Goal: Task Accomplishment & Management: Use online tool/utility

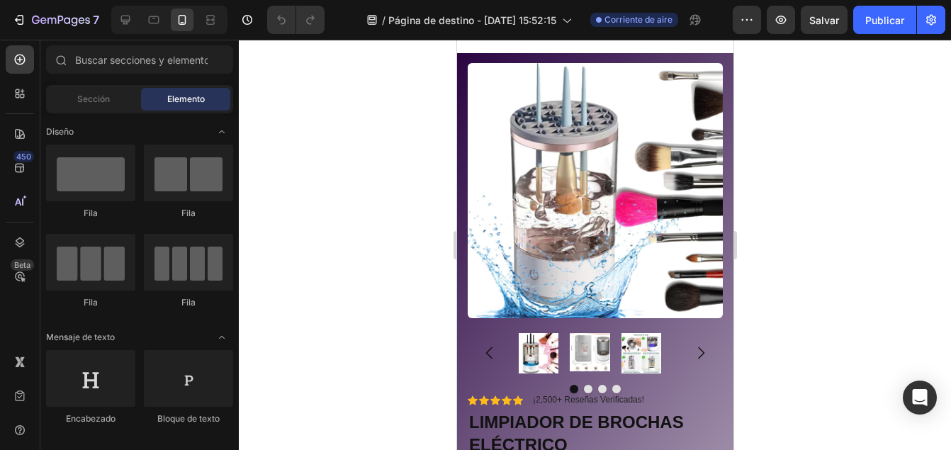
scroll to position [183, 0]
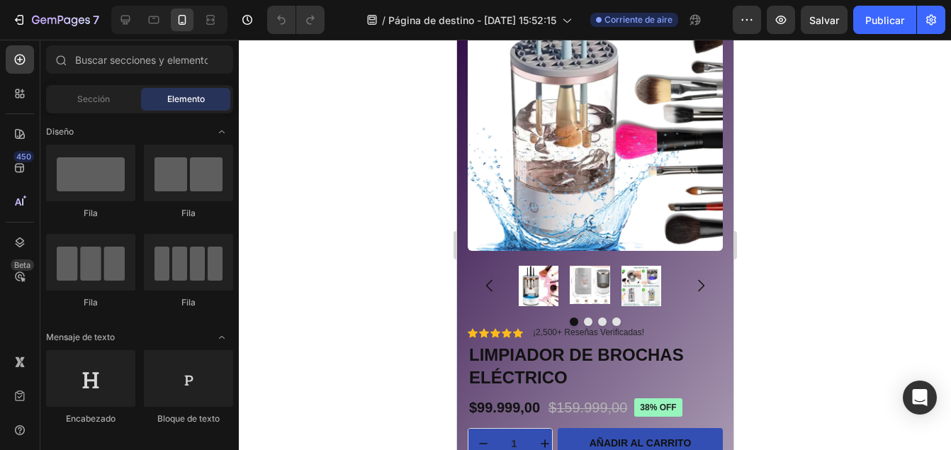
drag, startPoint x: 726, startPoint y: 64, endPoint x: 1217, endPoint y: 118, distance: 493.9
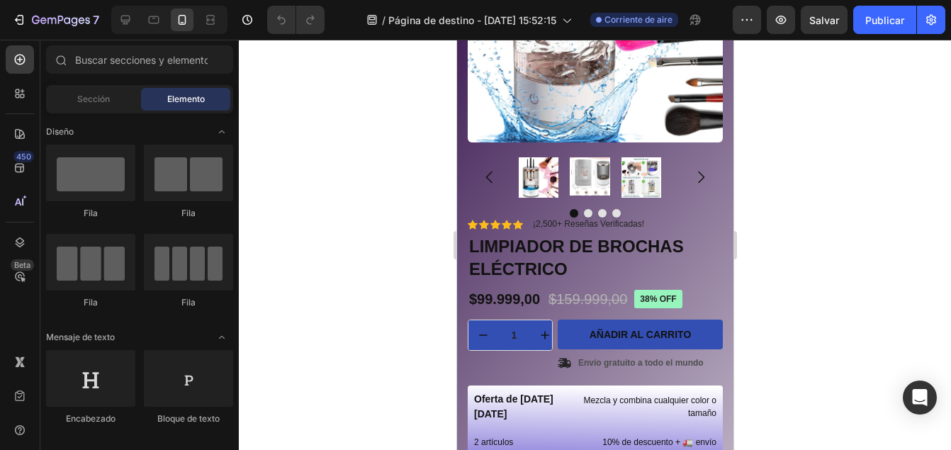
scroll to position [310, 0]
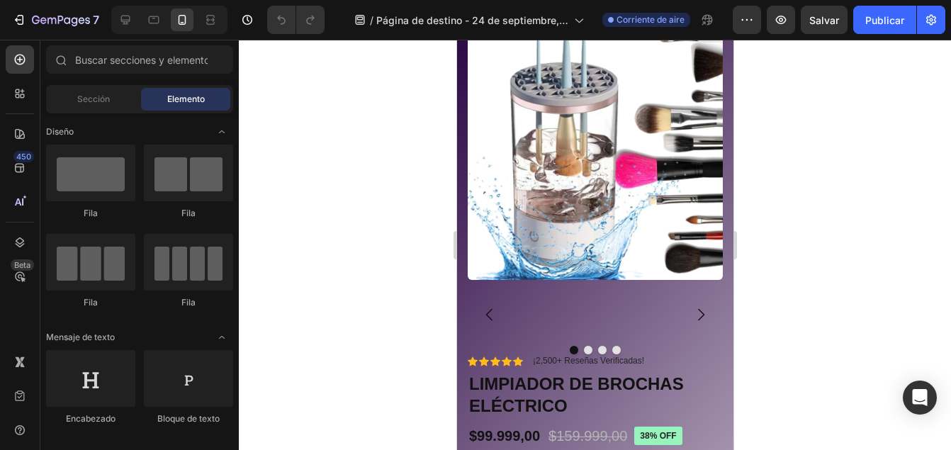
scroll to position [29, 0]
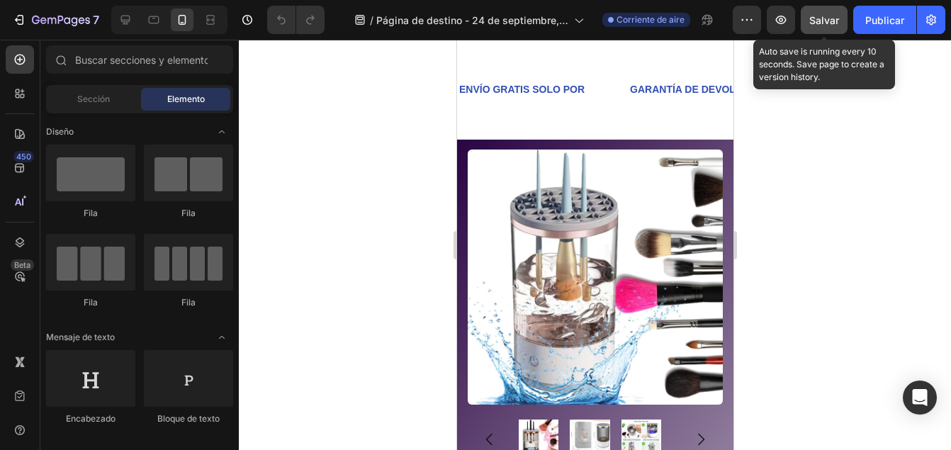
click at [827, 25] on span "Salvar" at bounding box center [824, 20] width 30 height 12
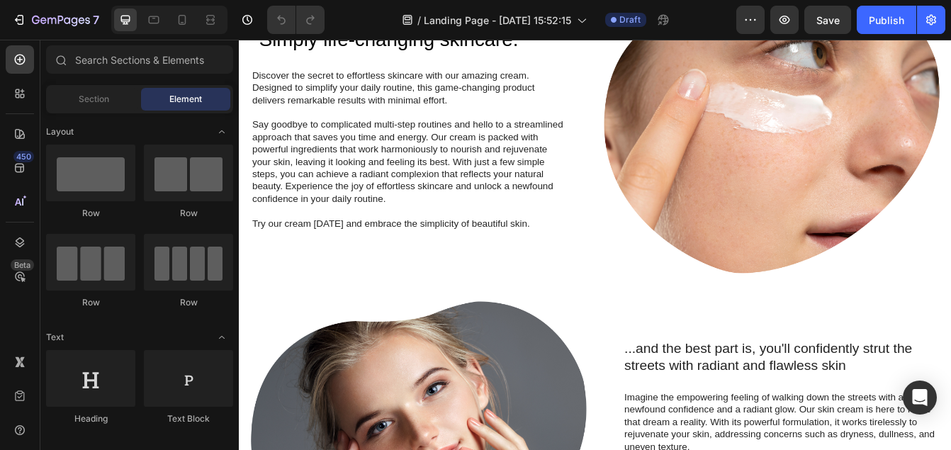
scroll to position [638, 0]
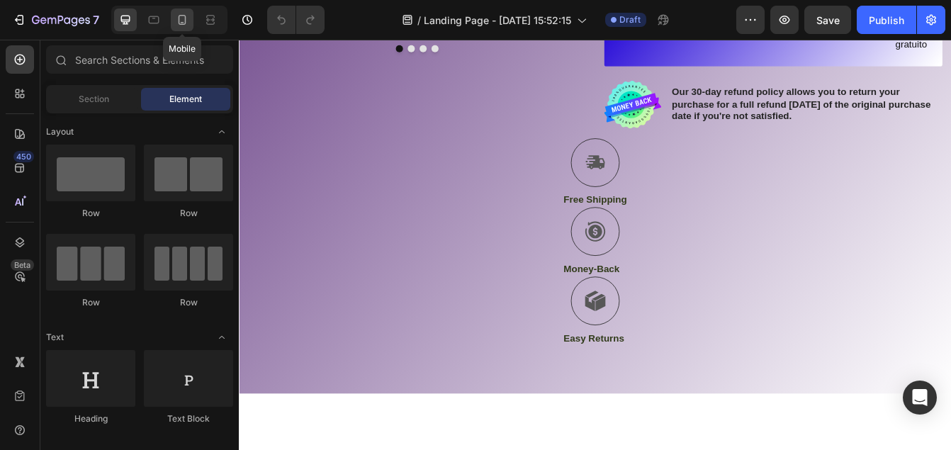
click at [181, 14] on icon at bounding box center [182, 20] width 14 height 14
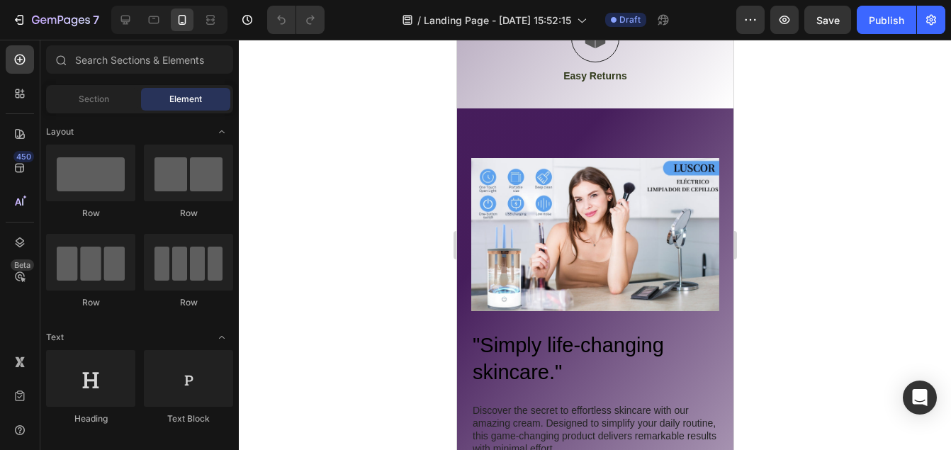
scroll to position [1056, 0]
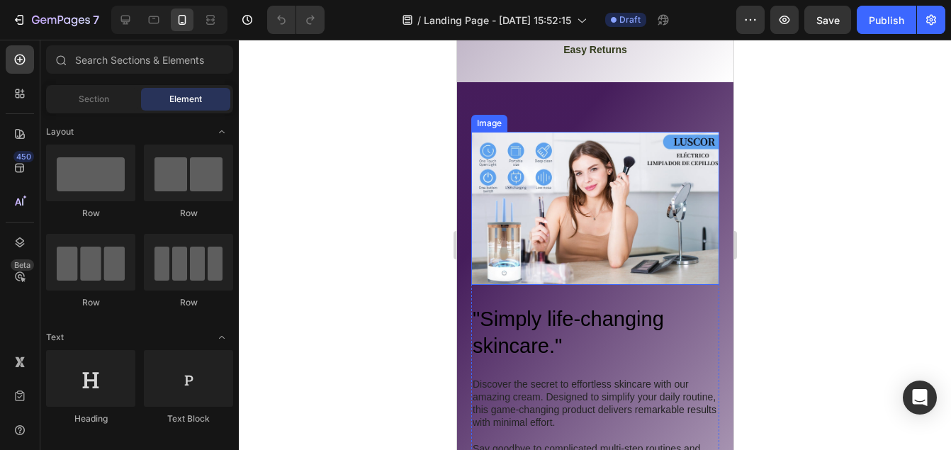
click at [670, 198] on img at bounding box center [595, 208] width 248 height 153
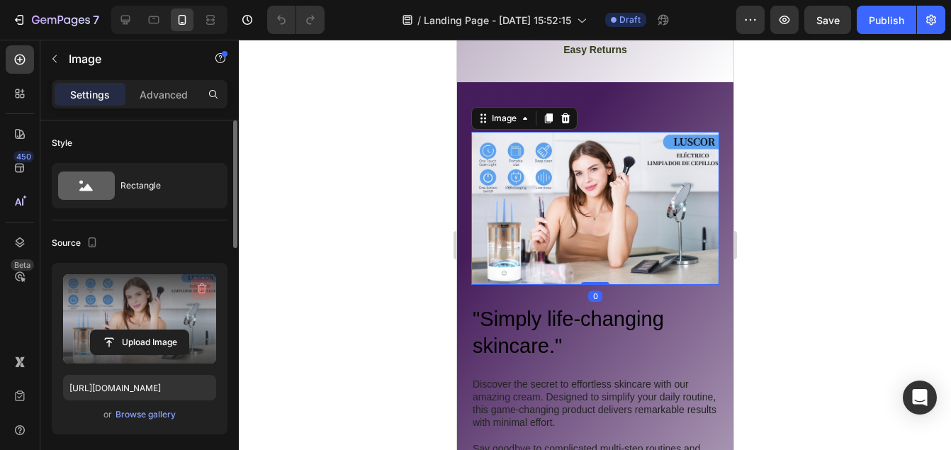
click at [204, 285] on icon "button" at bounding box center [202, 288] width 14 height 14
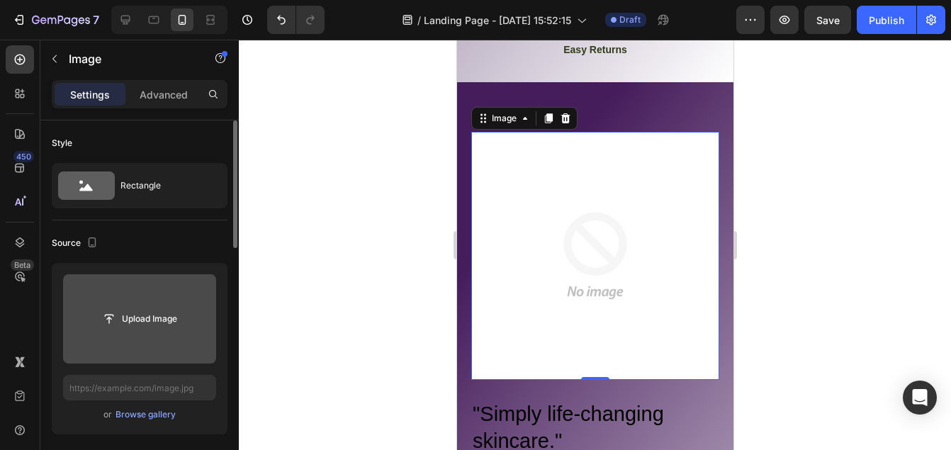
click at [786, 120] on div at bounding box center [595, 245] width 712 height 410
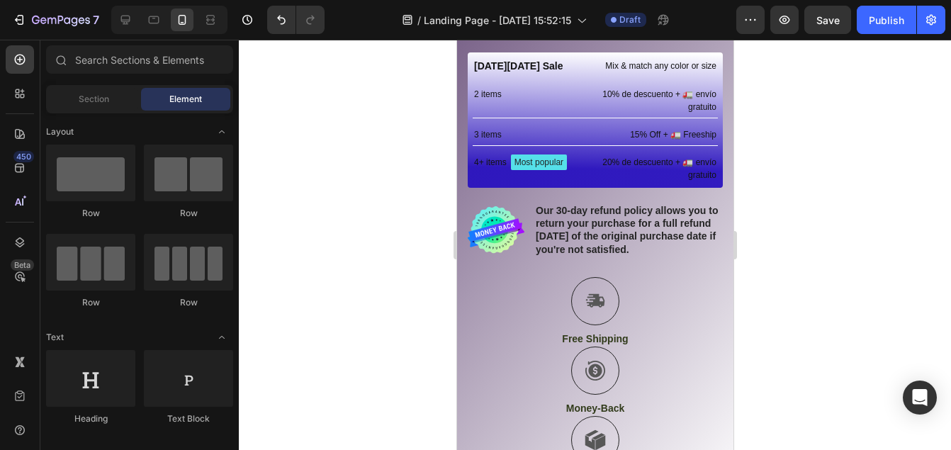
scroll to position [618, 0]
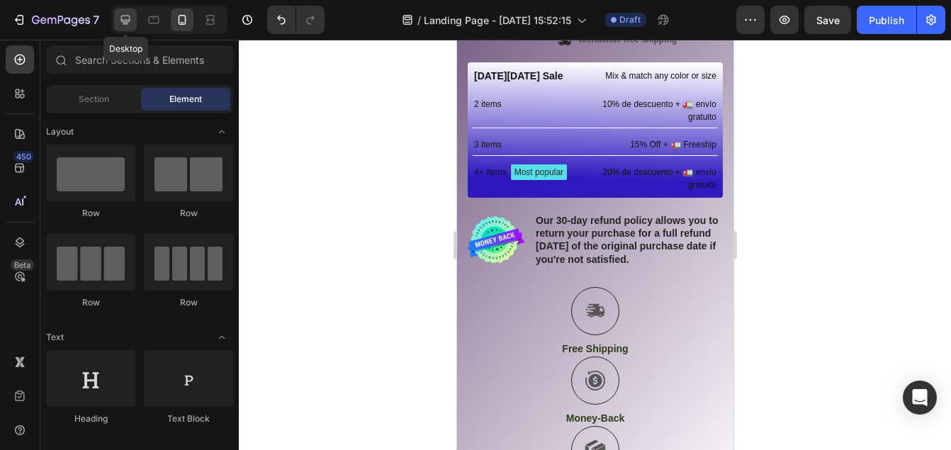
click at [128, 18] on icon at bounding box center [125, 20] width 14 height 14
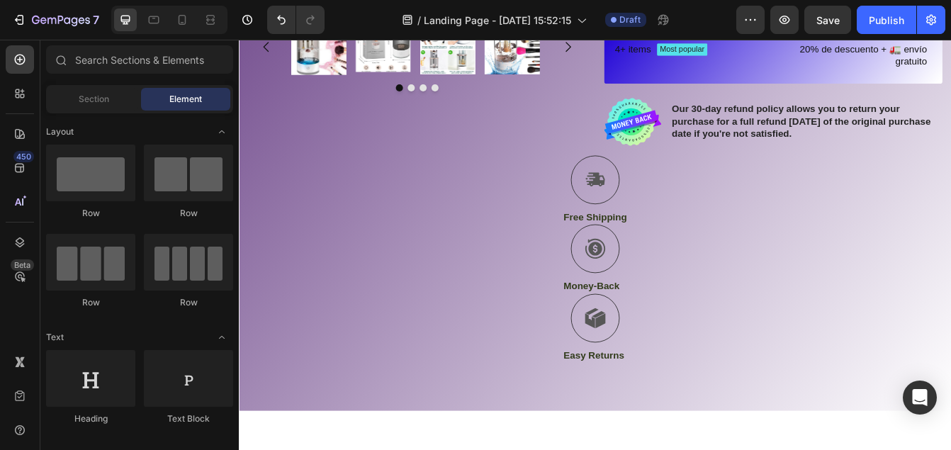
scroll to position [658, 0]
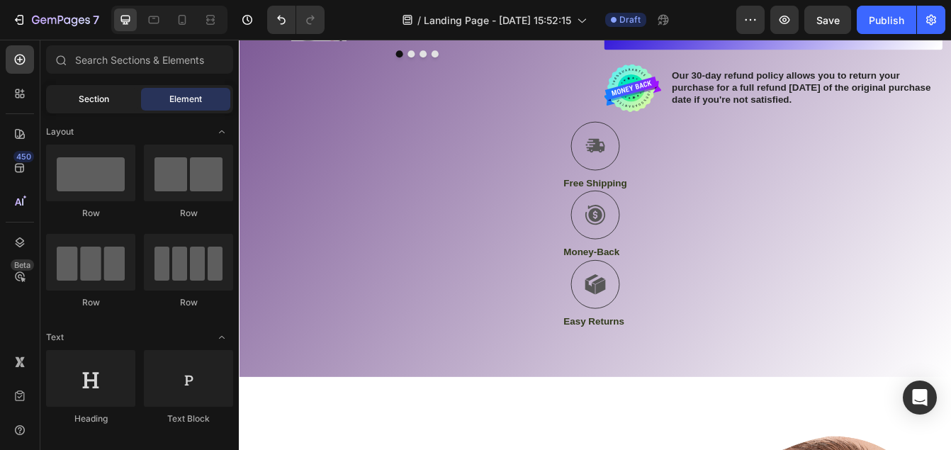
click at [113, 100] on div "Section" at bounding box center [93, 99] width 89 height 23
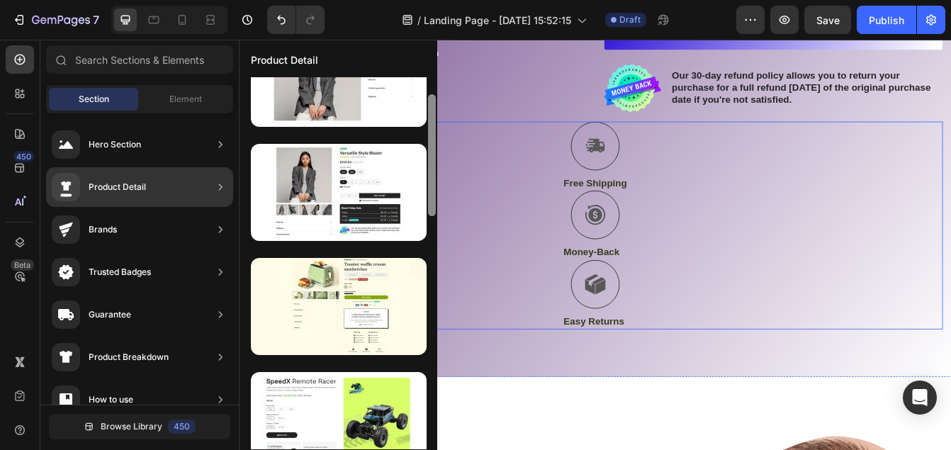
scroll to position [0, 0]
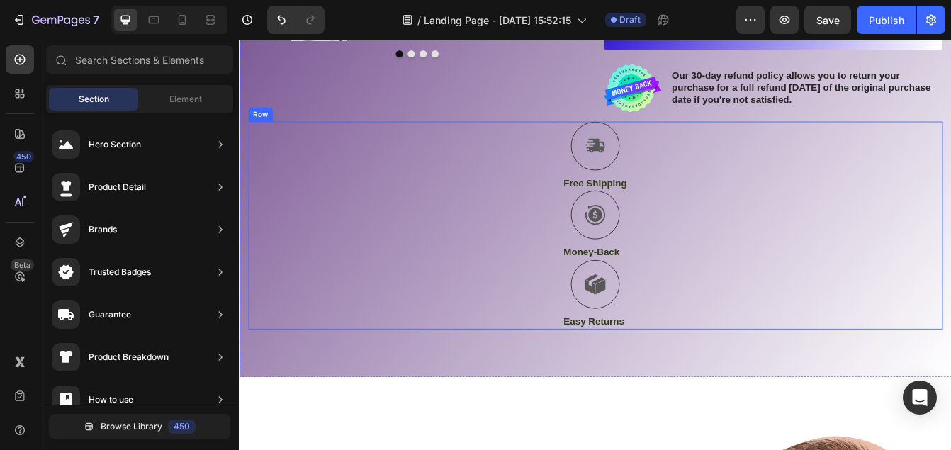
drag, startPoint x: 672, startPoint y: 205, endPoint x: 478, endPoint y: 237, distance: 197.5
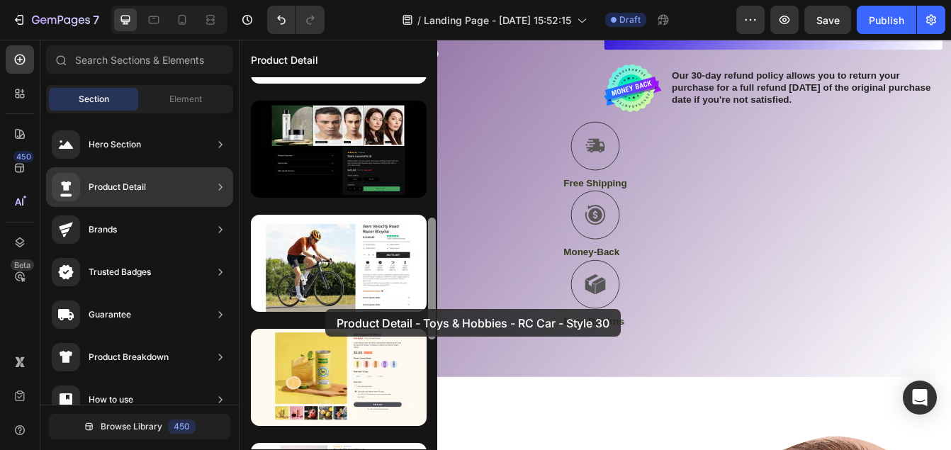
drag, startPoint x: 319, startPoint y: 249, endPoint x: 320, endPoint y: 310, distance: 61.7
click at [320, 310] on div at bounding box center [339, 206] width 198 height 1132
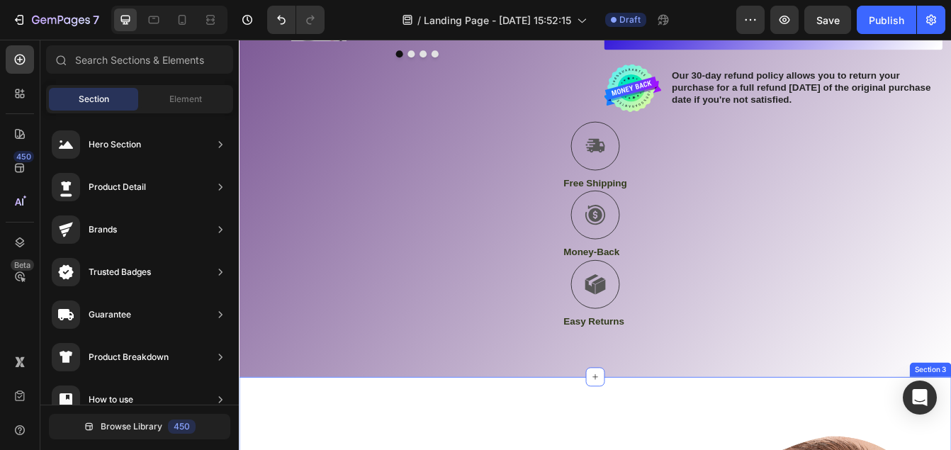
drag, startPoint x: 672, startPoint y: 361, endPoint x: 479, endPoint y: 474, distance: 223.6
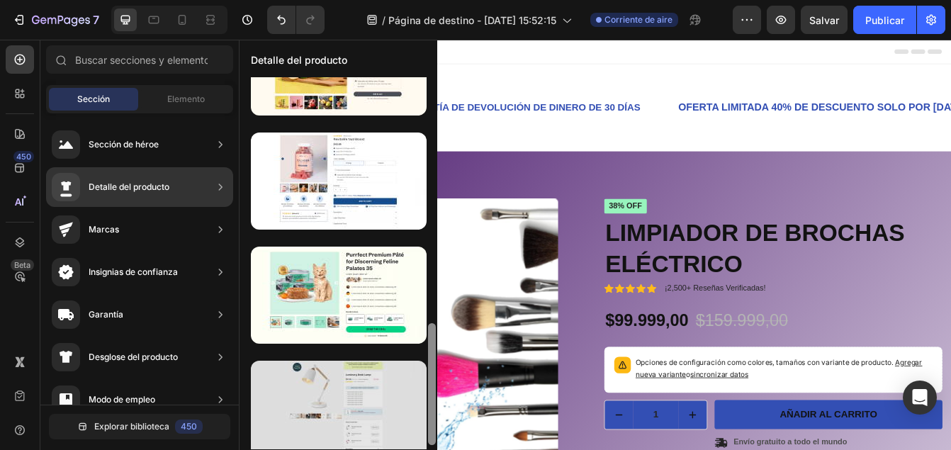
scroll to position [752, 0]
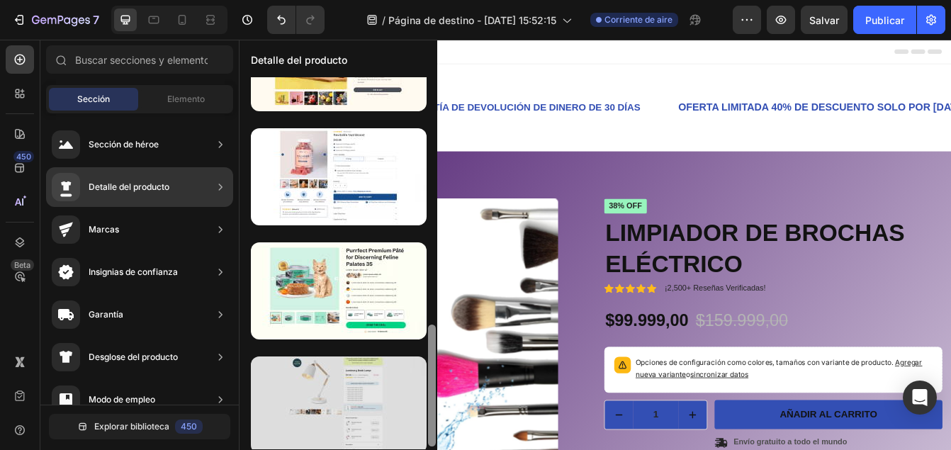
click at [361, 424] on div at bounding box center [339, 404] width 176 height 97
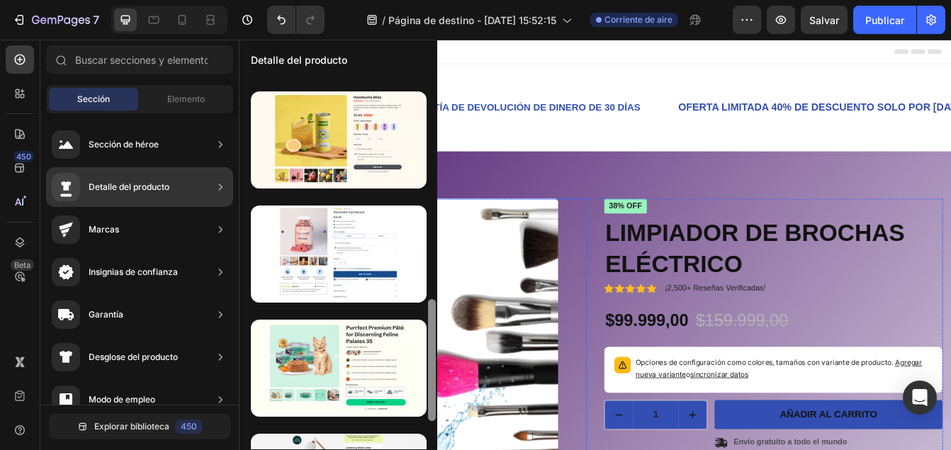
scroll to position [0, 0]
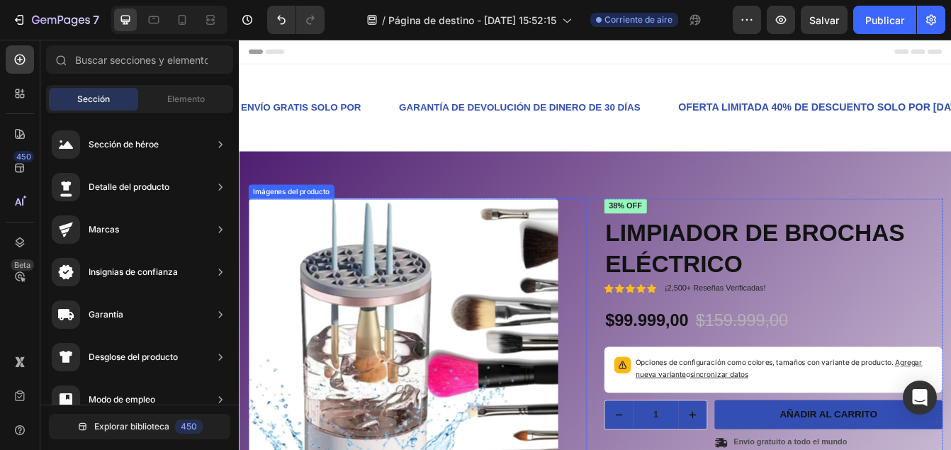
drag, startPoint x: 672, startPoint y: 390, endPoint x: 476, endPoint y: 353, distance: 199.1
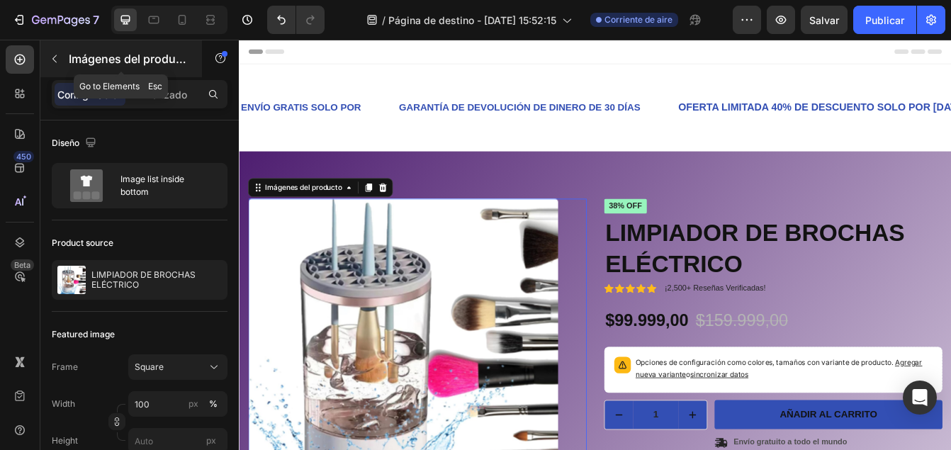
click at [72, 54] on p "Imágenes del producto" at bounding box center [129, 58] width 120 height 17
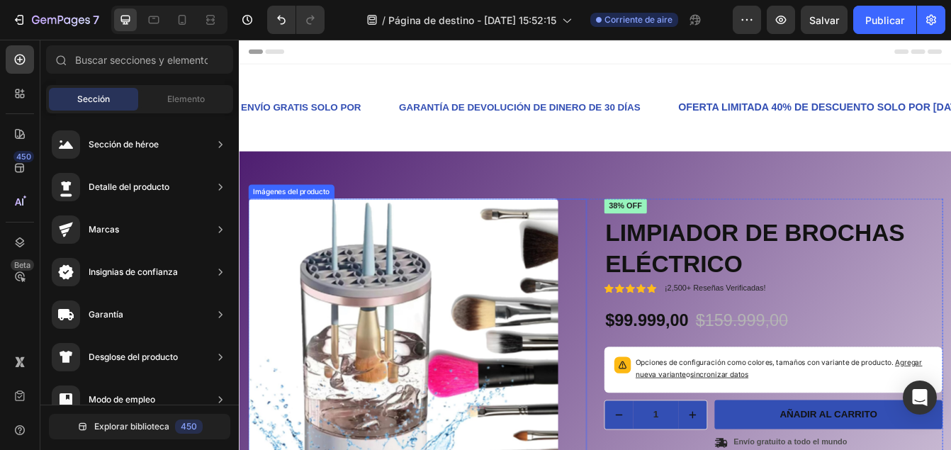
drag, startPoint x: 672, startPoint y: 240, endPoint x: 458, endPoint y: 264, distance: 214.6
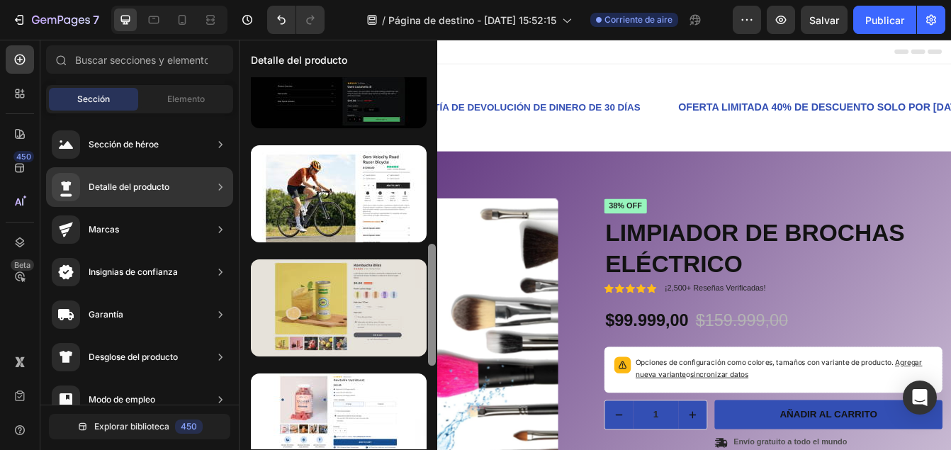
scroll to position [509, 0]
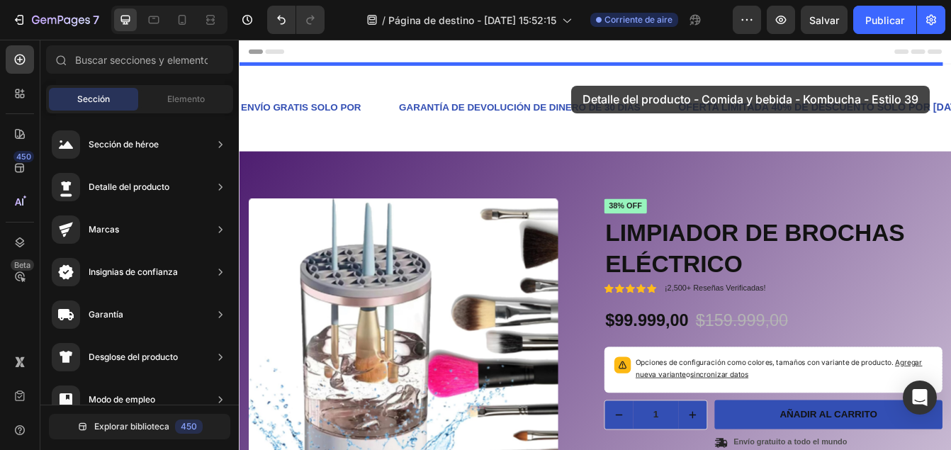
drag, startPoint x: 607, startPoint y: 345, endPoint x: 642, endPoint y: 79, distance: 268.1
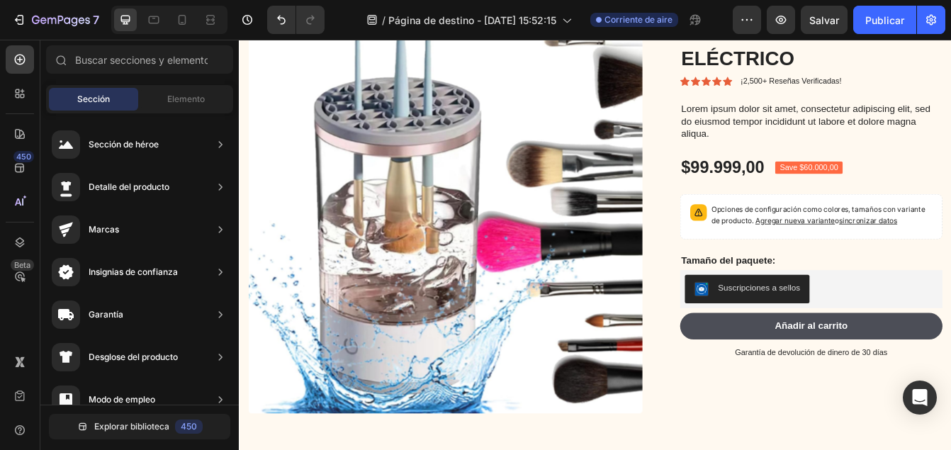
scroll to position [0, 0]
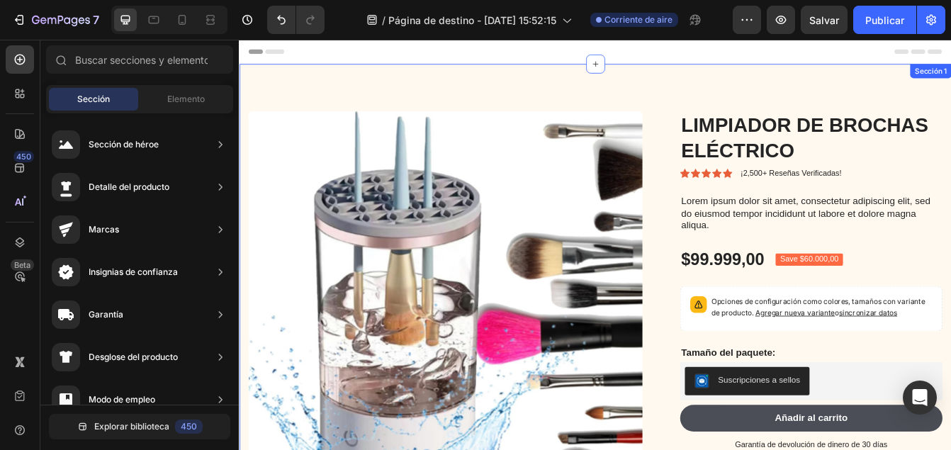
click at [776, 101] on div "Imágenes del producto LIMPIADOR DE BROCHAS ELÉCTRICO Título del producto Icon I…" at bounding box center [664, 361] width 850 height 584
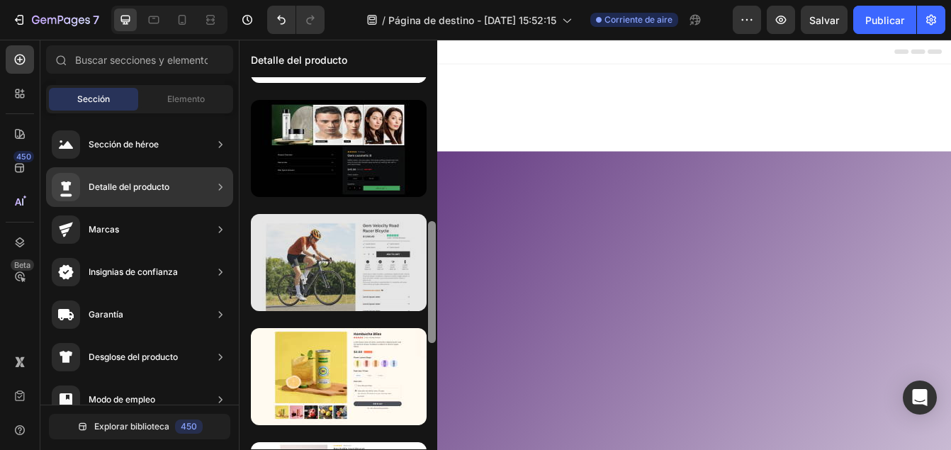
scroll to position [436, 0]
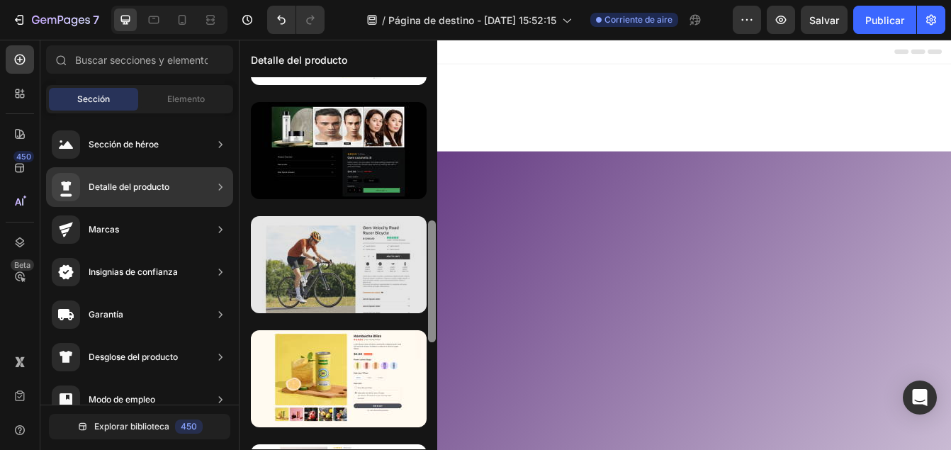
click at [368, 281] on div at bounding box center [339, 264] width 176 height 97
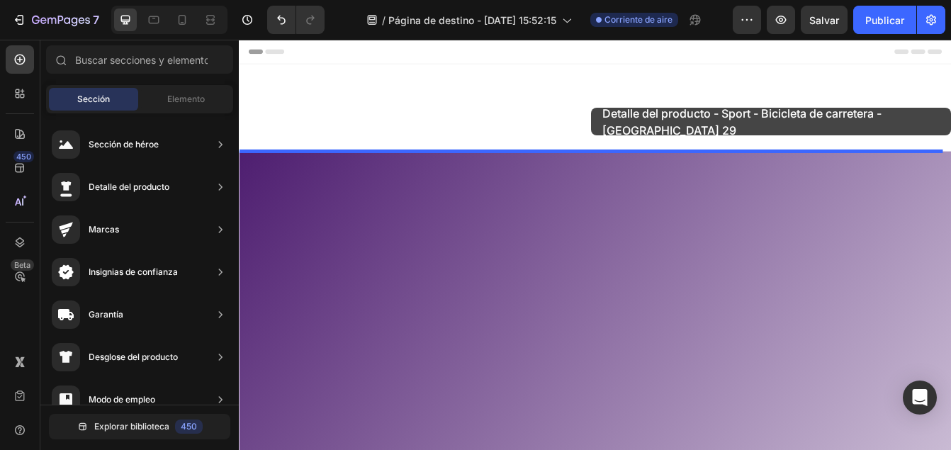
drag, startPoint x: 607, startPoint y: 321, endPoint x: 659, endPoint y: 121, distance: 206.4
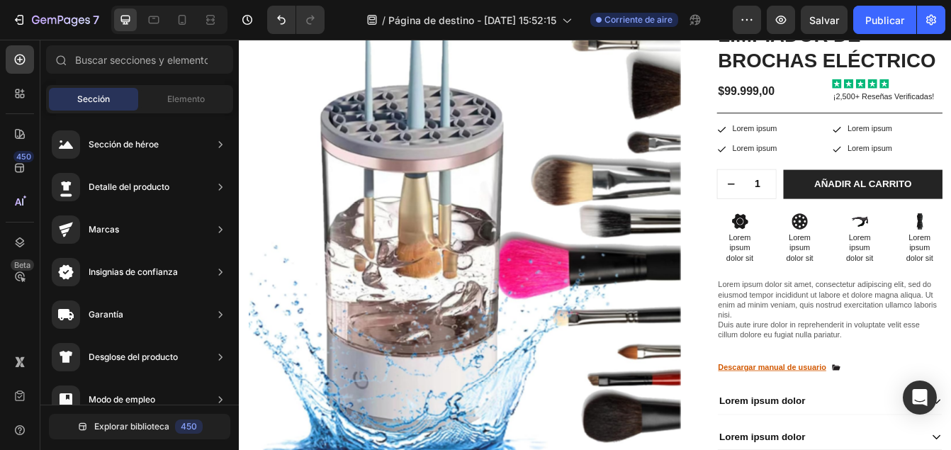
scroll to position [0, 0]
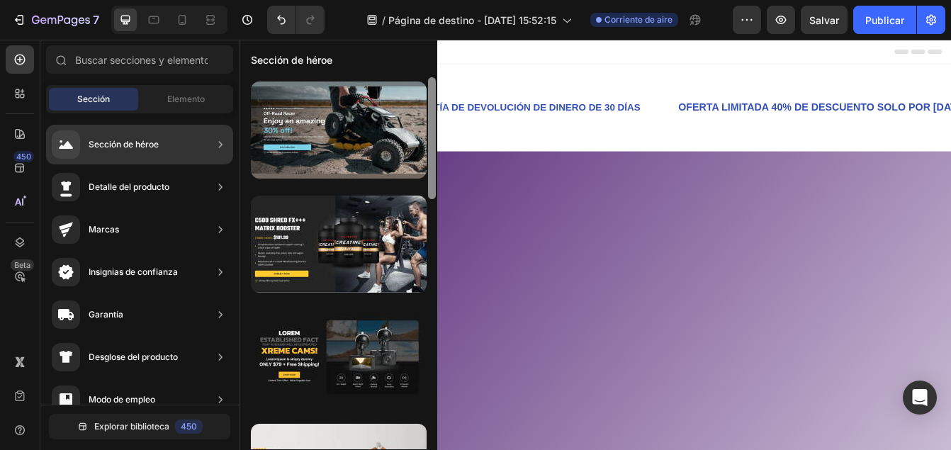
drag, startPoint x: 432, startPoint y: 249, endPoint x: 241, endPoint y: 142, distance: 218.9
click at [432, 93] on div at bounding box center [432, 138] width 8 height 122
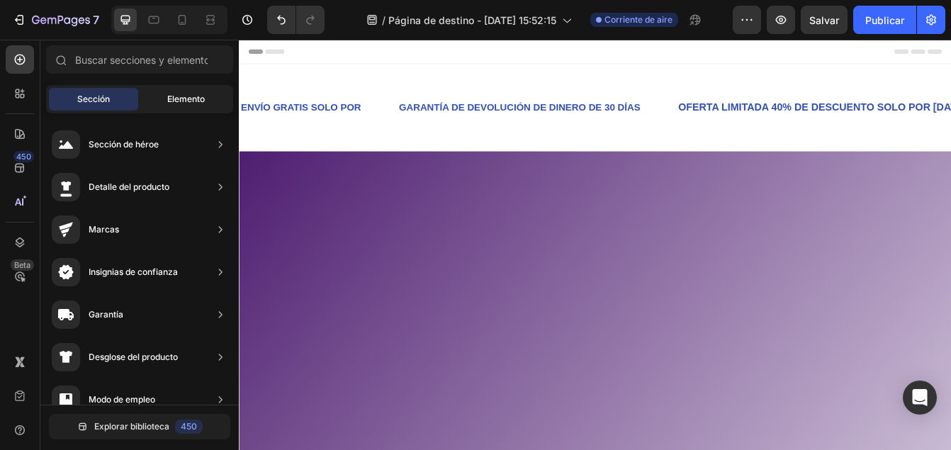
click at [188, 99] on span "Elemento" at bounding box center [186, 99] width 38 height 13
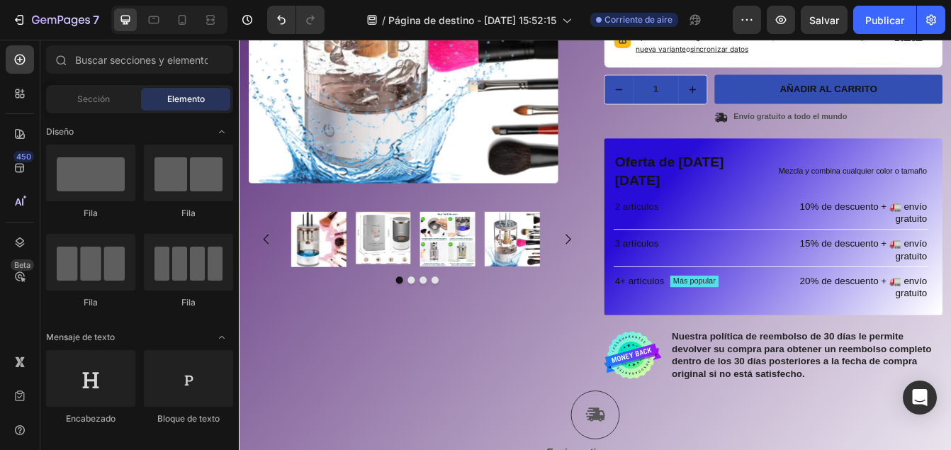
scroll to position [381, 0]
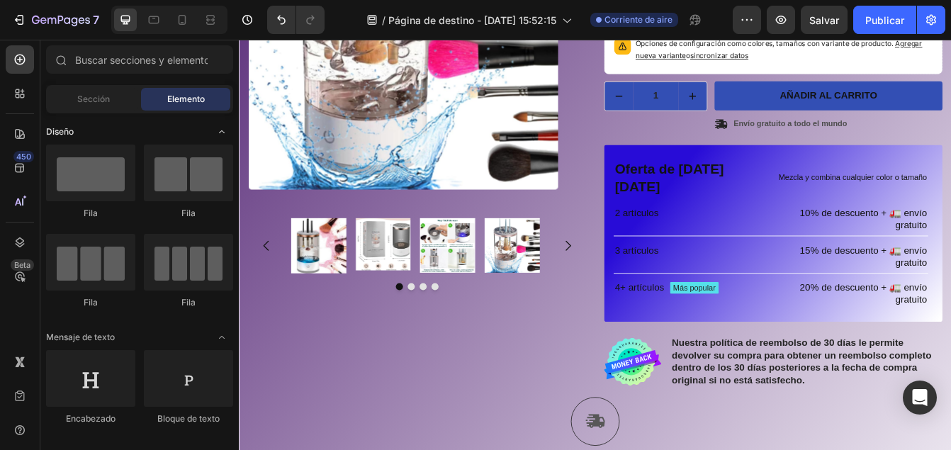
click at [222, 135] on icon "Alternar abierto" at bounding box center [221, 131] width 11 height 11
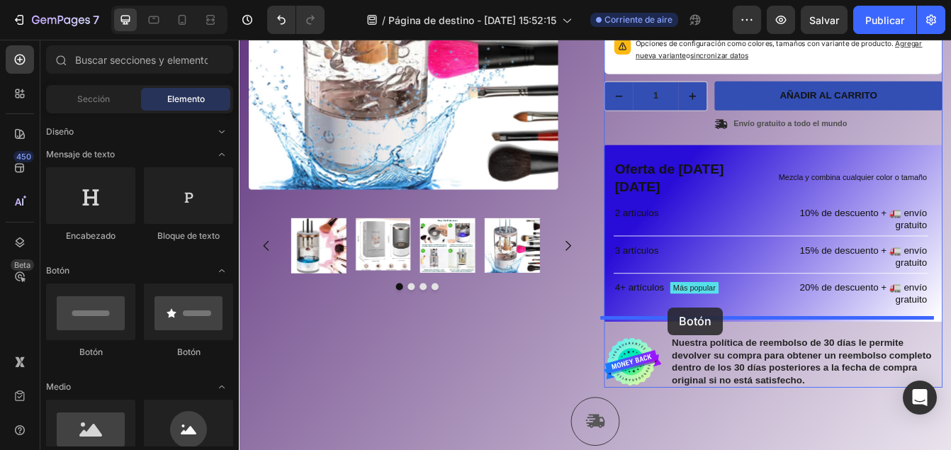
drag, startPoint x: 348, startPoint y: 367, endPoint x: 750, endPoint y: 359, distance: 402.6
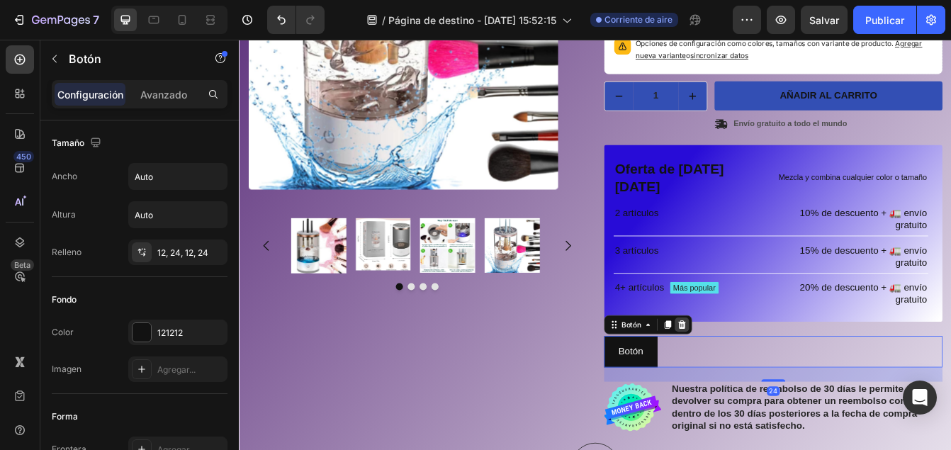
click at [763, 375] on icon at bounding box center [767, 380] width 9 height 10
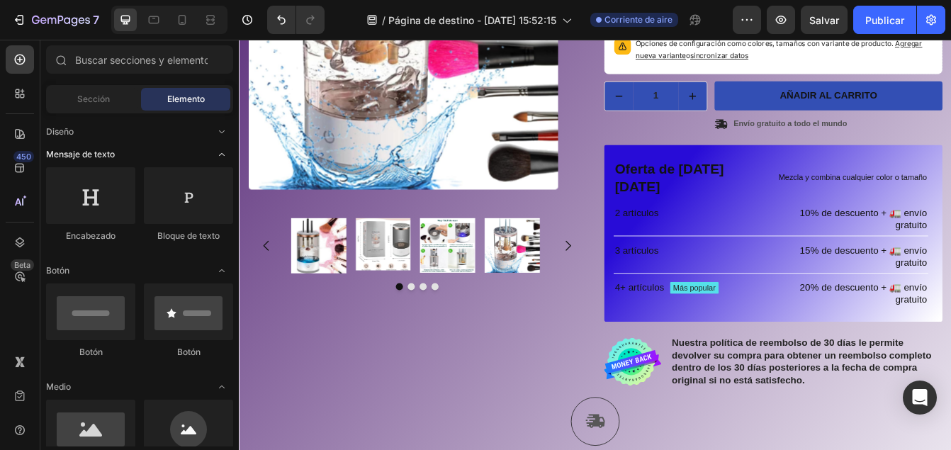
click at [222, 151] on icon "Alternar abierto" at bounding box center [221, 154] width 11 height 11
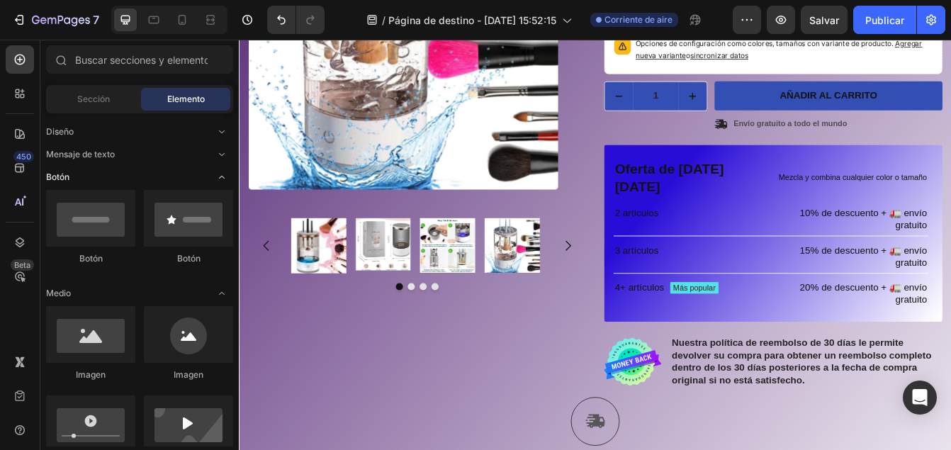
click at [222, 180] on icon "Alternar abierto" at bounding box center [221, 176] width 11 height 11
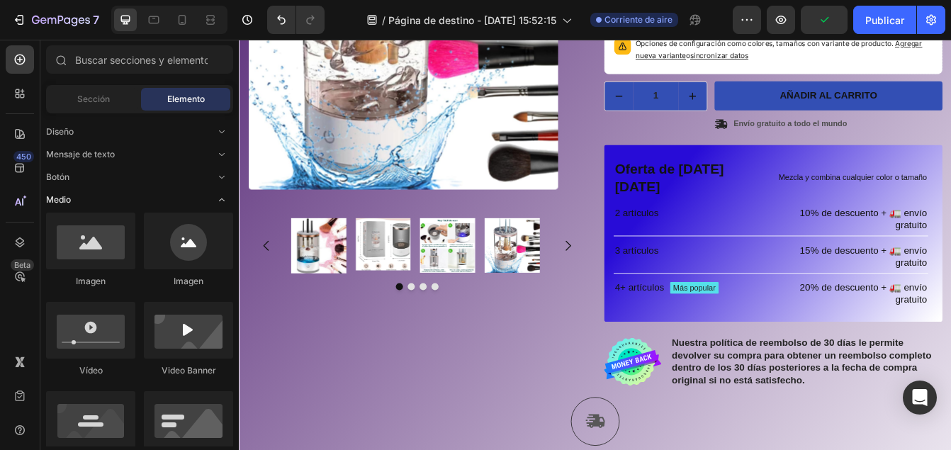
click at [221, 201] on icon "Alternar abierto" at bounding box center [221, 199] width 11 height 11
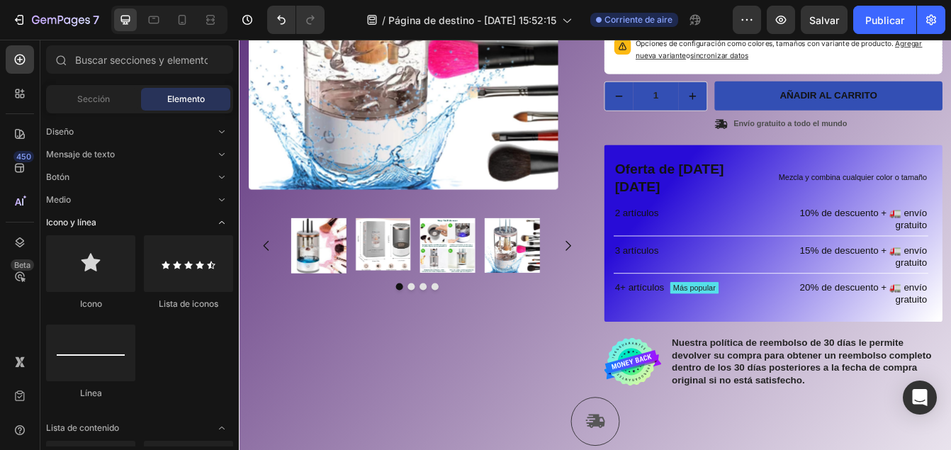
click at [226, 227] on icon "Alternar abierto" at bounding box center [221, 222] width 11 height 11
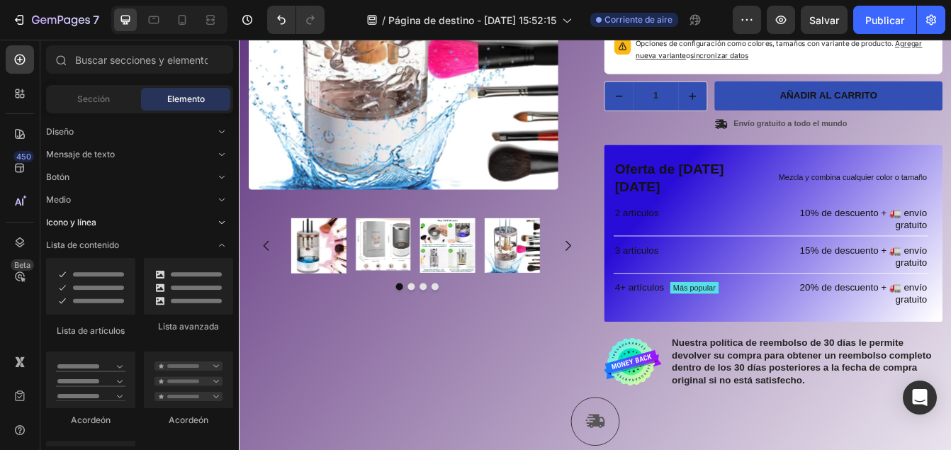
click at [220, 225] on icon "Alternar abierto" at bounding box center [221, 222] width 11 height 11
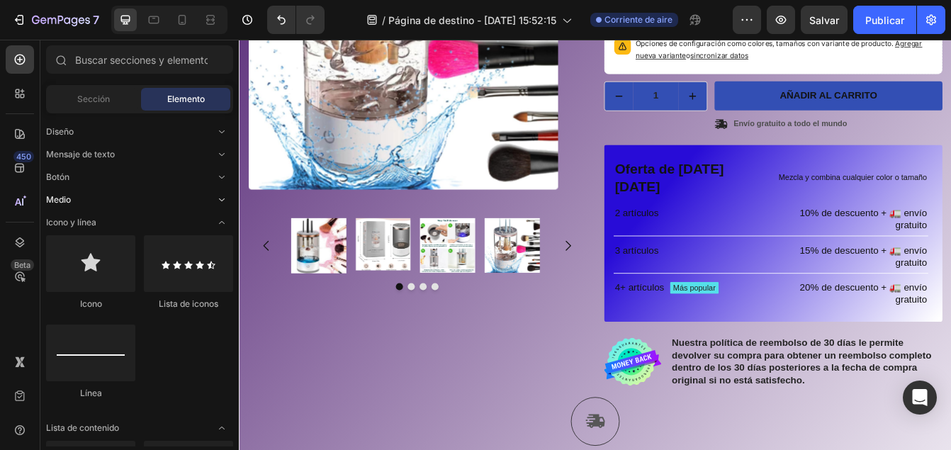
click at [222, 201] on icon "Alternar abierto" at bounding box center [221, 199] width 11 height 11
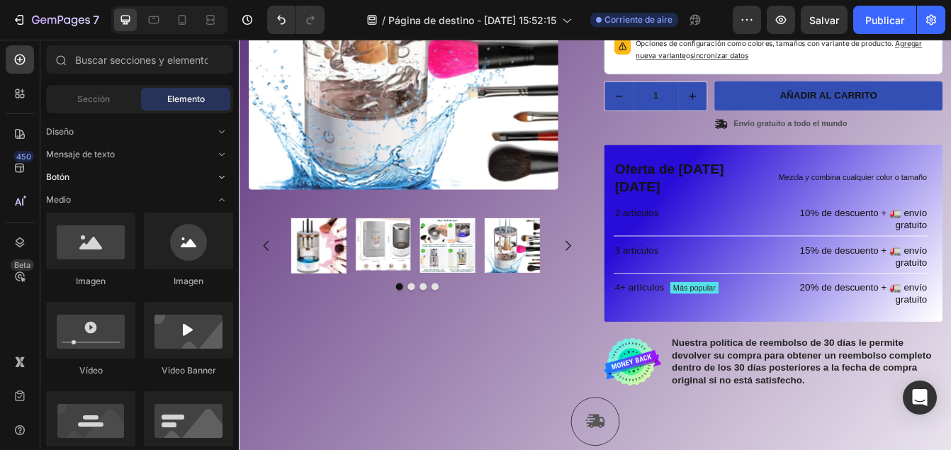
click at [222, 180] on icon "Alternar abierto" at bounding box center [221, 176] width 11 height 11
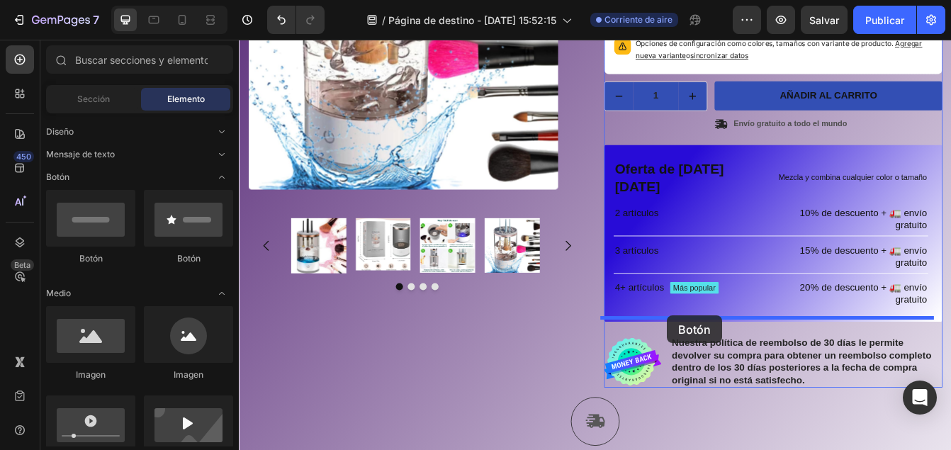
drag, startPoint x: 436, startPoint y: 279, endPoint x: 750, endPoint y: 369, distance: 325.9
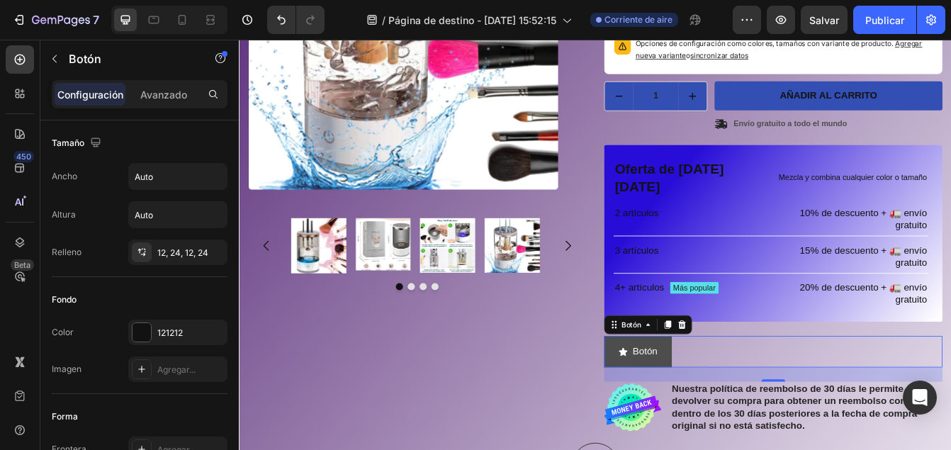
click at [740, 393] on button "Botón" at bounding box center [715, 412] width 81 height 38
click at [763, 375] on icon at bounding box center [767, 380] width 9 height 10
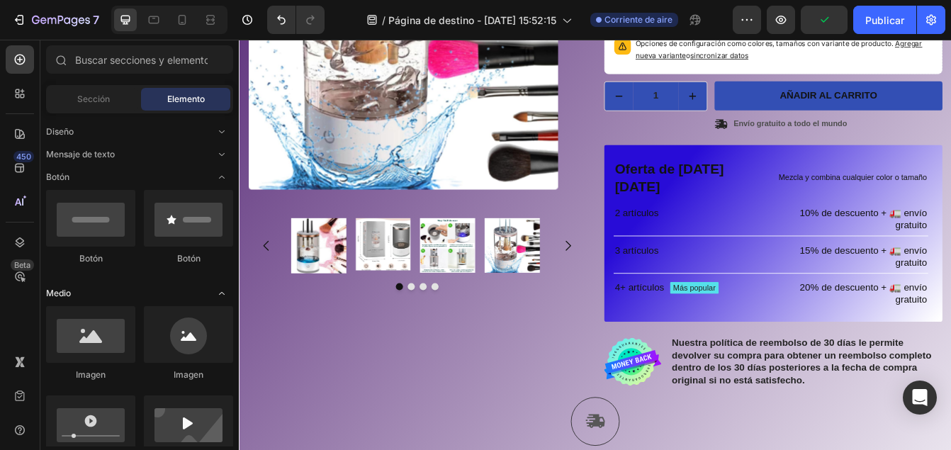
click at [221, 291] on icon "Alternar abierto" at bounding box center [221, 293] width 11 height 11
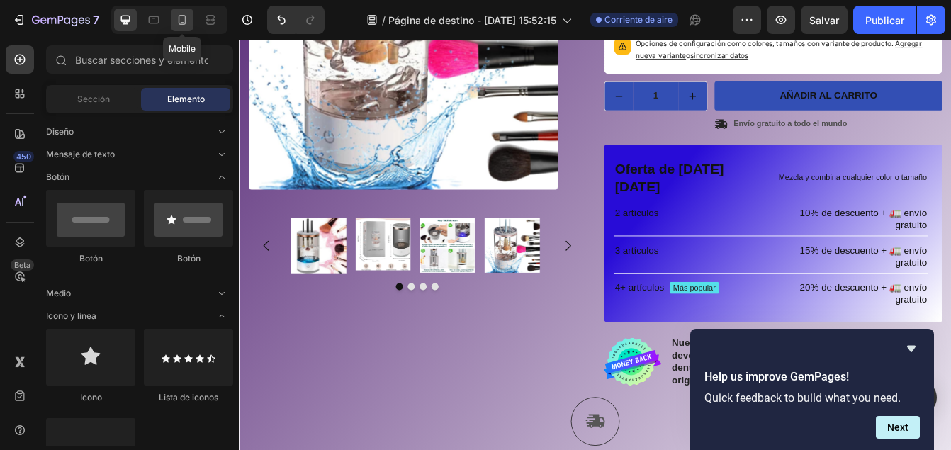
click at [191, 14] on div at bounding box center [182, 20] width 23 height 23
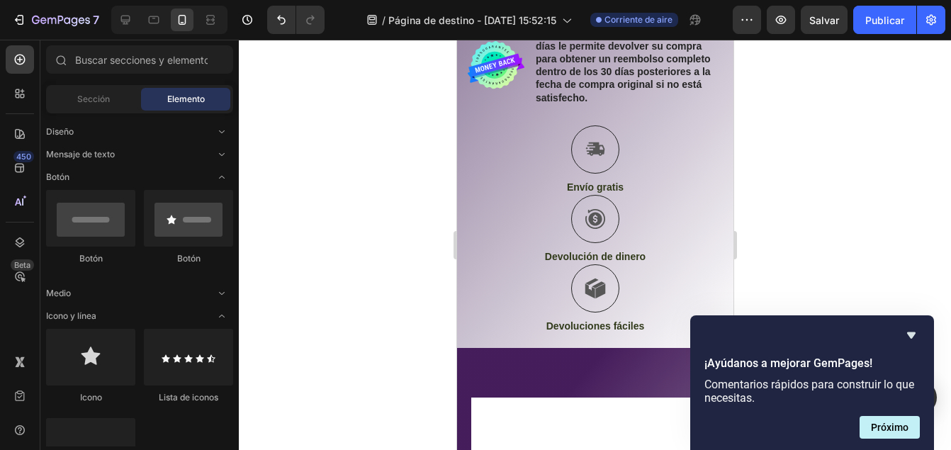
scroll to position [1188, 0]
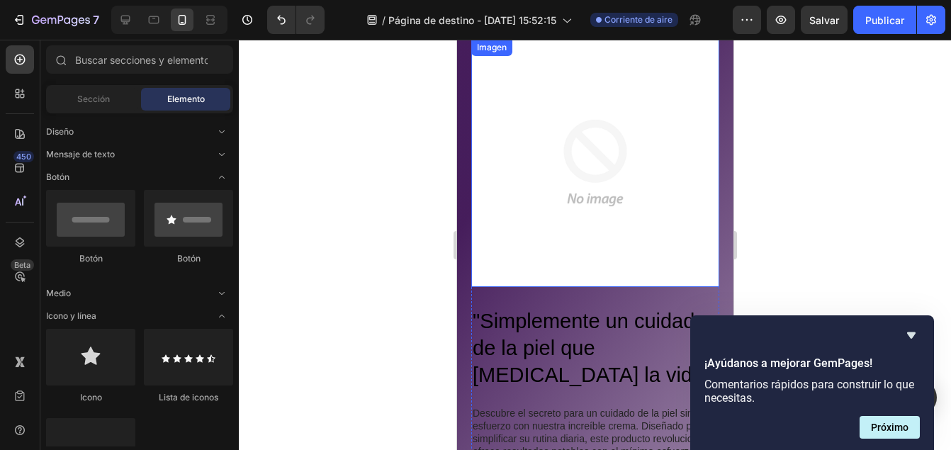
click at [582, 140] on img at bounding box center [595, 163] width 248 height 248
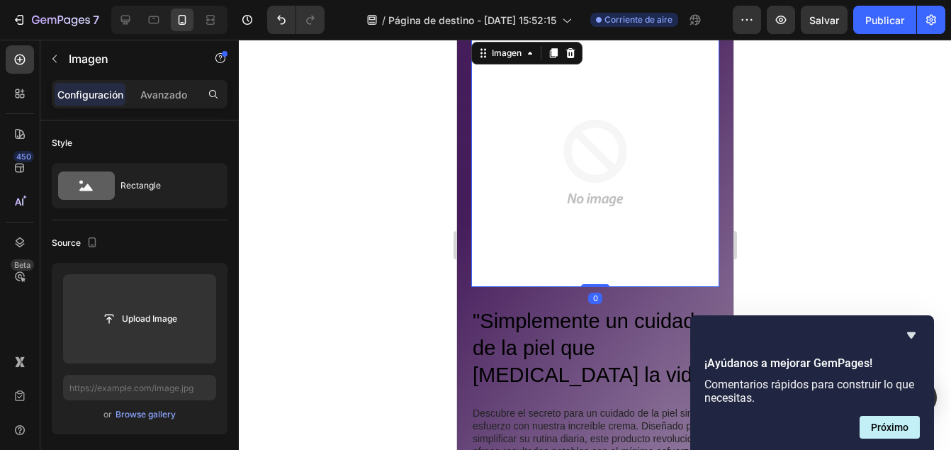
click at [582, 140] on img at bounding box center [595, 163] width 248 height 248
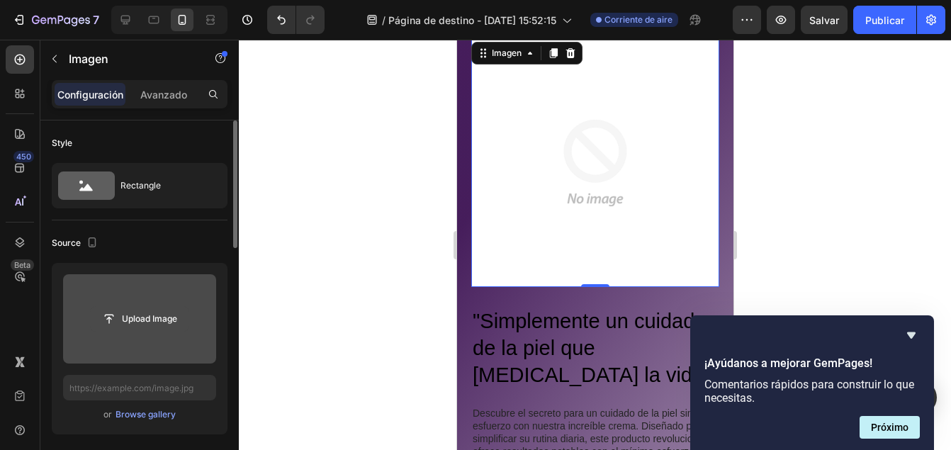
click at [148, 312] on input "file" at bounding box center [140, 319] width 98 height 24
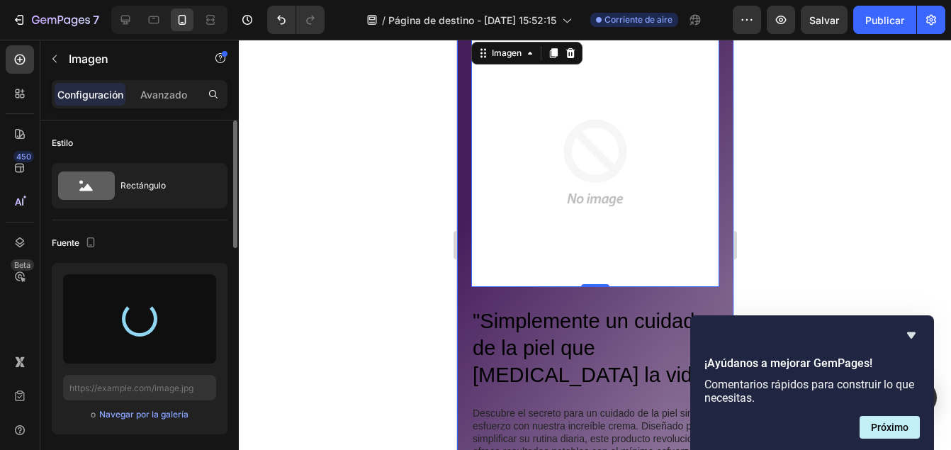
click at [386, 271] on div at bounding box center [595, 245] width 712 height 410
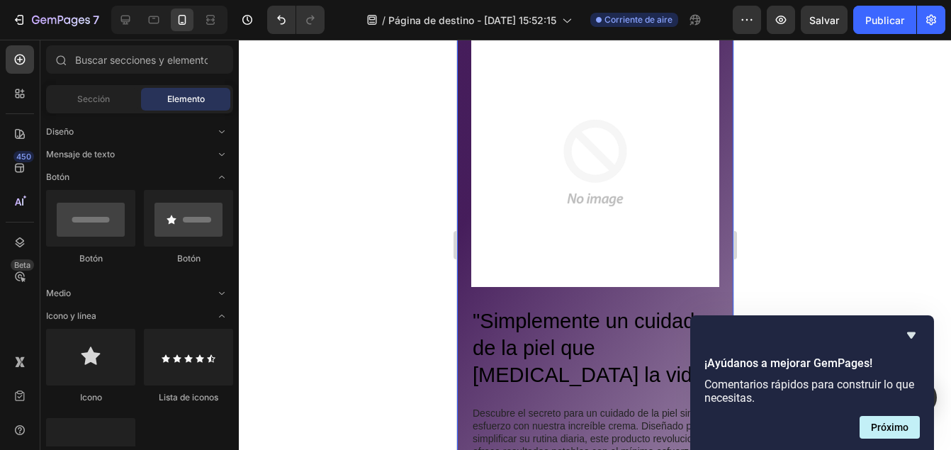
click at [386, 271] on div at bounding box center [595, 245] width 712 height 410
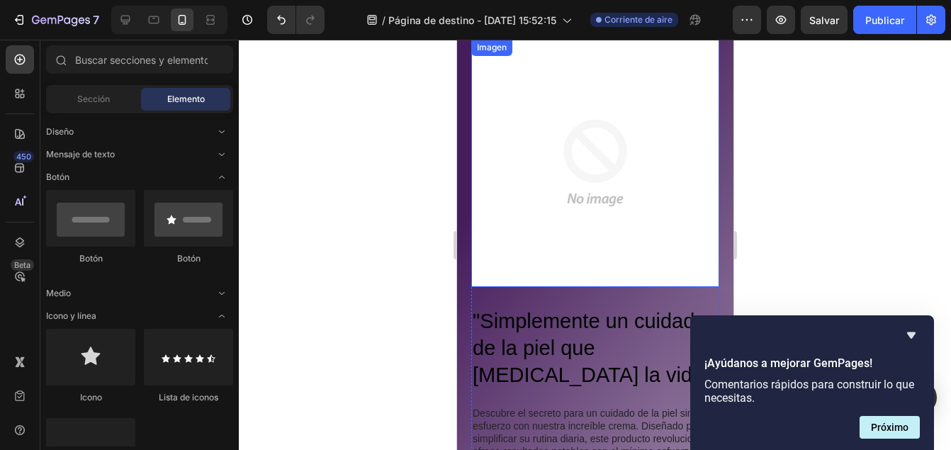
click at [548, 158] on img at bounding box center [595, 163] width 248 height 248
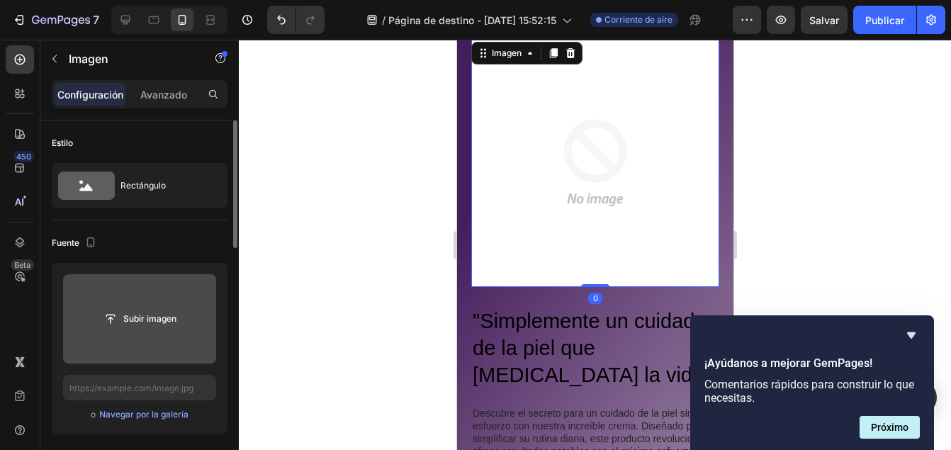
click at [137, 310] on input "file" at bounding box center [140, 319] width 96 height 24
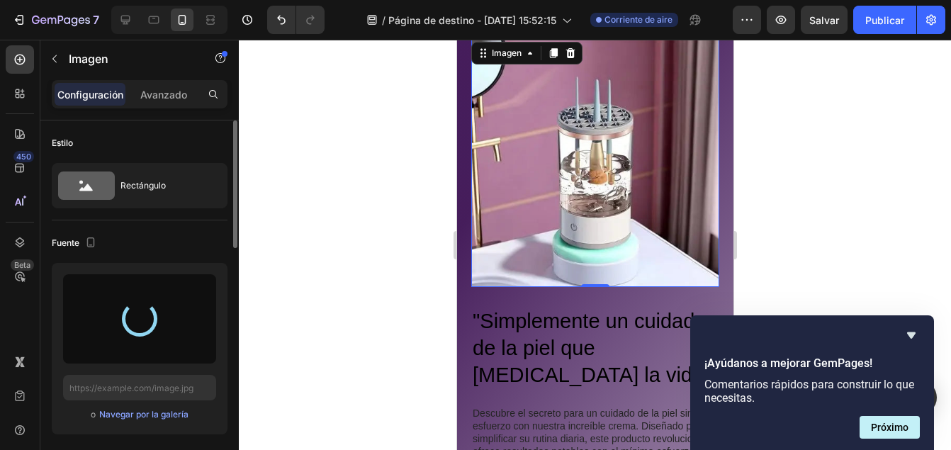
type input "https://cdn.shopify.com/s/files/1/0928/9803/4030/files/gempages_585759519590580…"
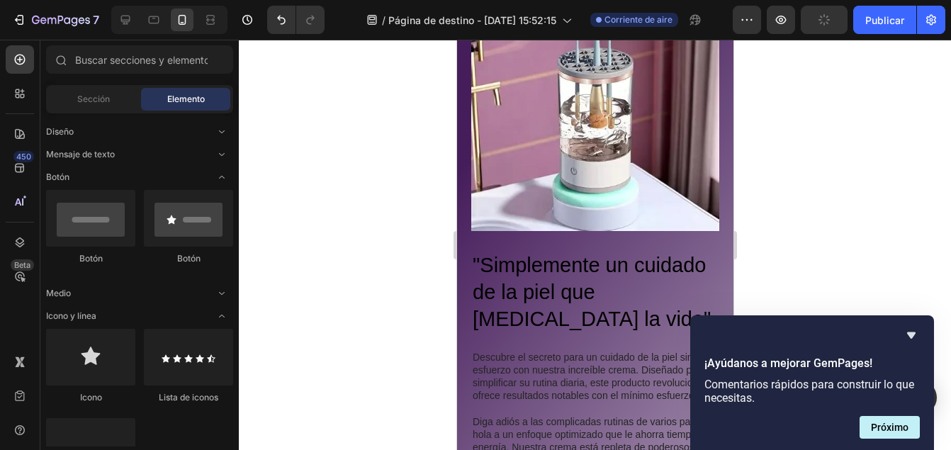
scroll to position [1263, 0]
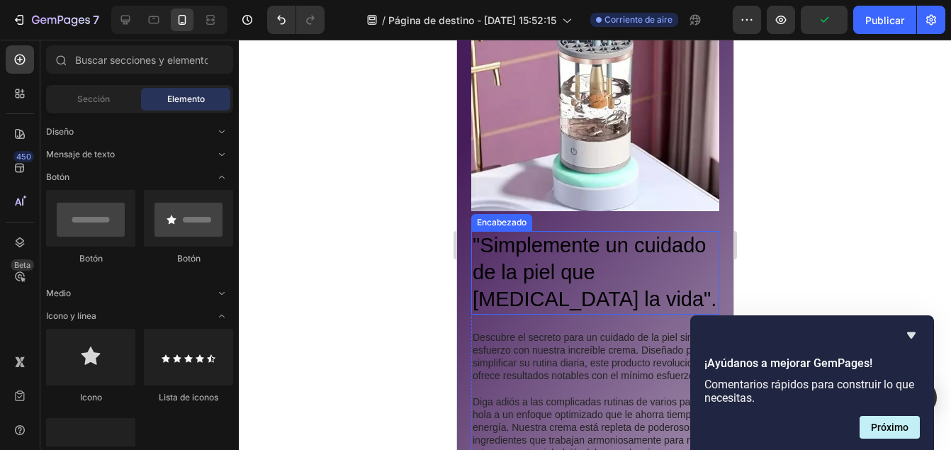
click at [522, 287] on h2 ""Simplemente un cuidado de la piel que cambia la vida"." at bounding box center [595, 272] width 248 height 83
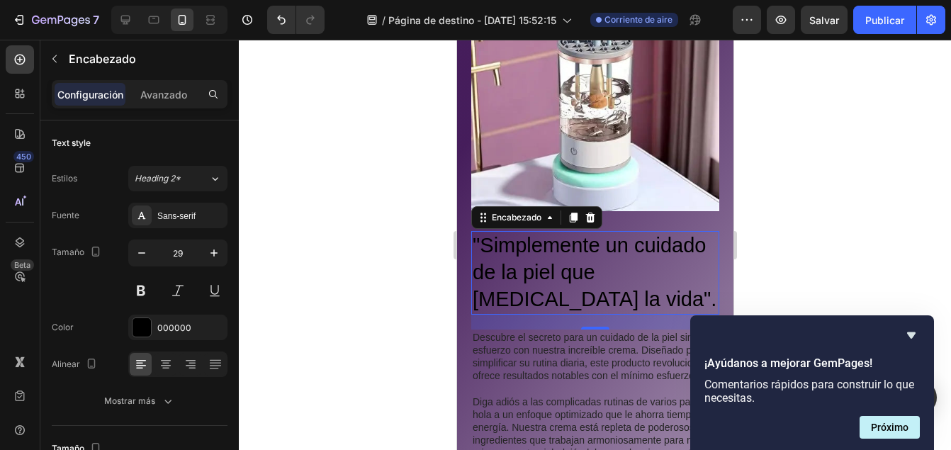
click at [509, 288] on h2 ""Simplemente un cuidado de la piel que cambia la vida"." at bounding box center [595, 272] width 248 height 83
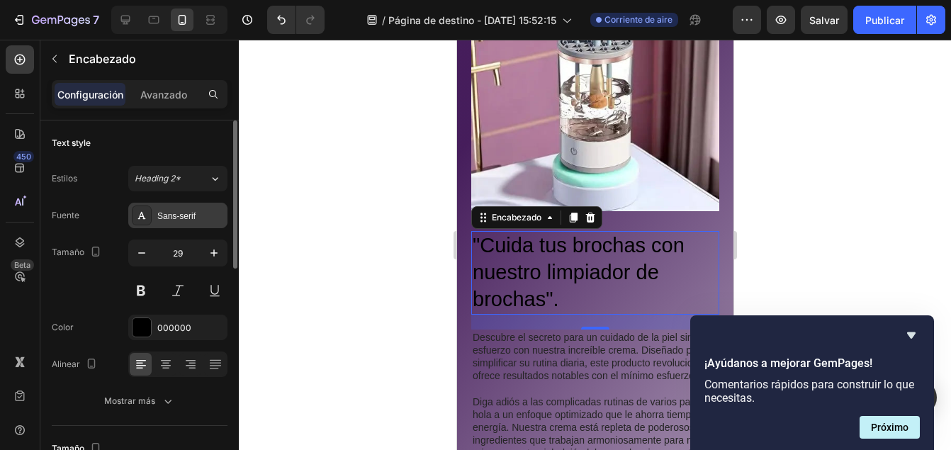
click at [148, 214] on div at bounding box center [142, 215] width 20 height 20
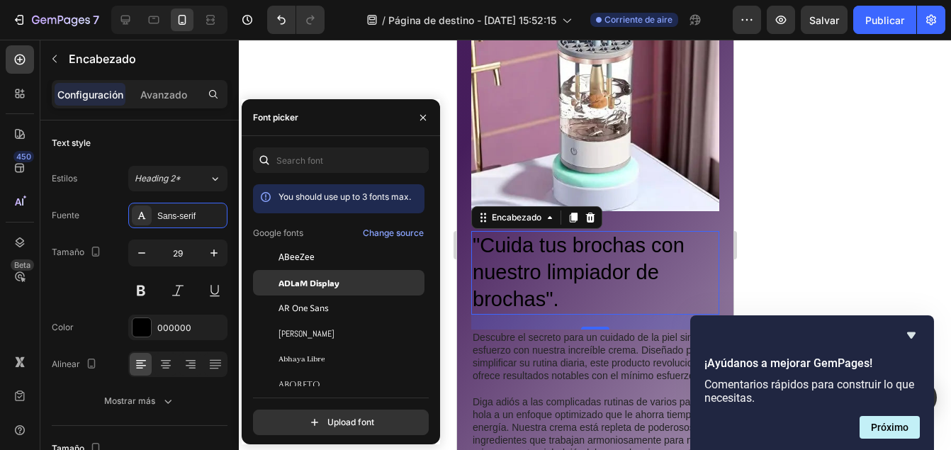
click at [323, 285] on span "ADLaM Display" at bounding box center [308, 282] width 61 height 13
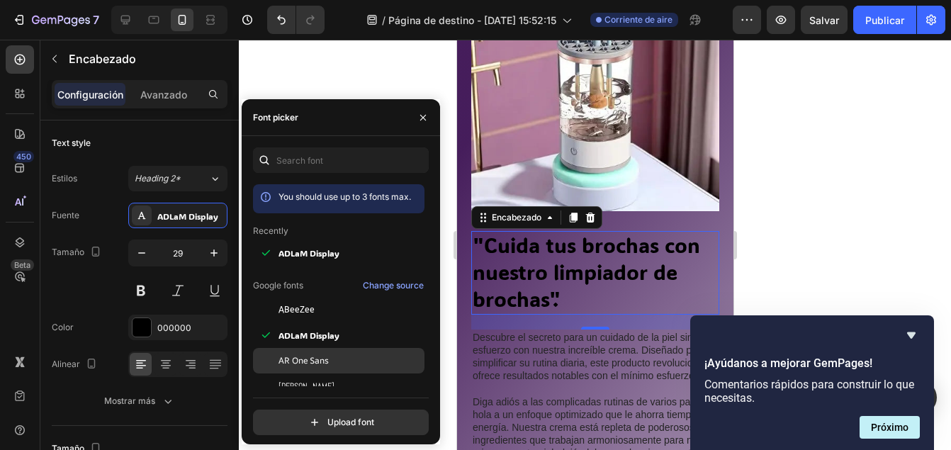
click at [308, 361] on span "AR One Sans" at bounding box center [303, 360] width 50 height 13
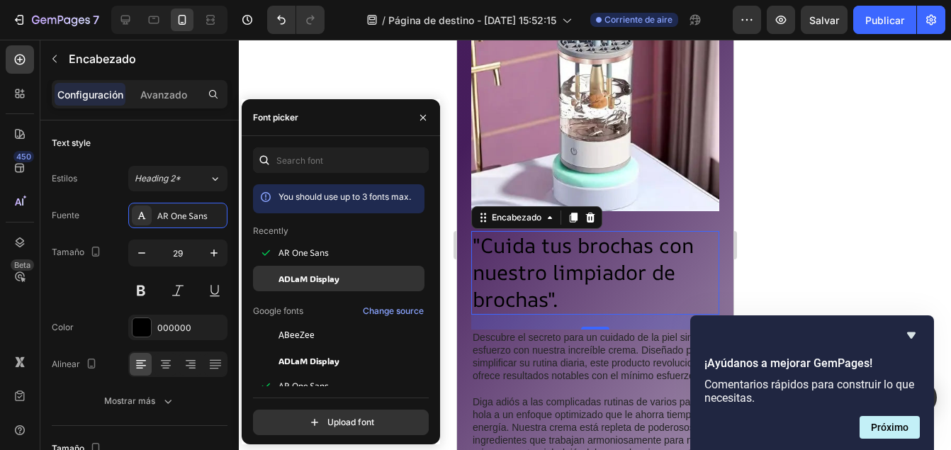
click at [333, 283] on span "ADLaM Display" at bounding box center [308, 278] width 61 height 13
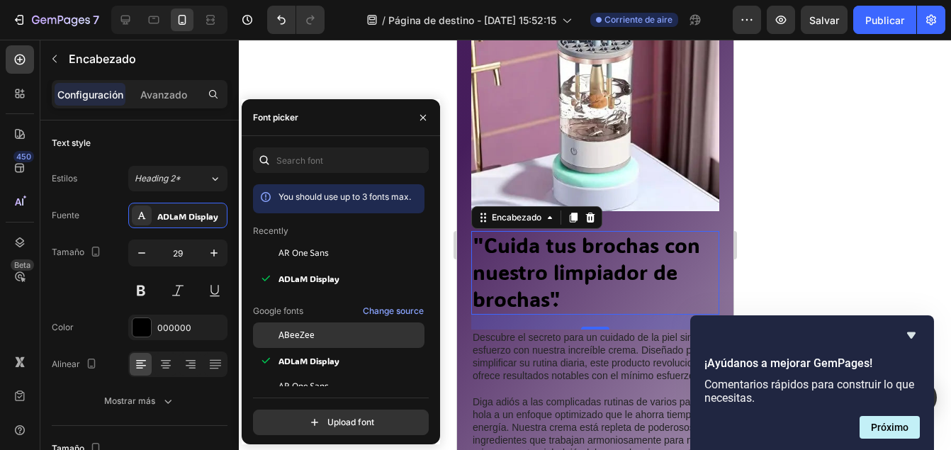
click at [309, 329] on span "ABeeZee" at bounding box center [296, 335] width 36 height 13
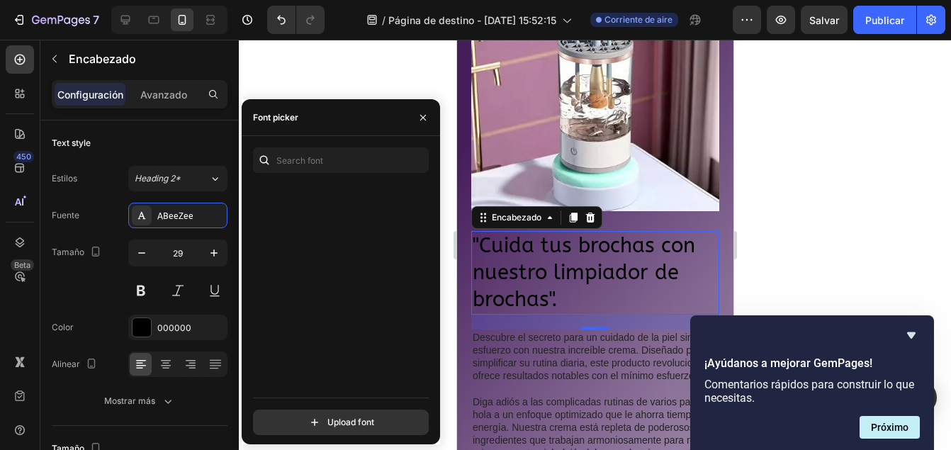
scroll to position [1788, 0]
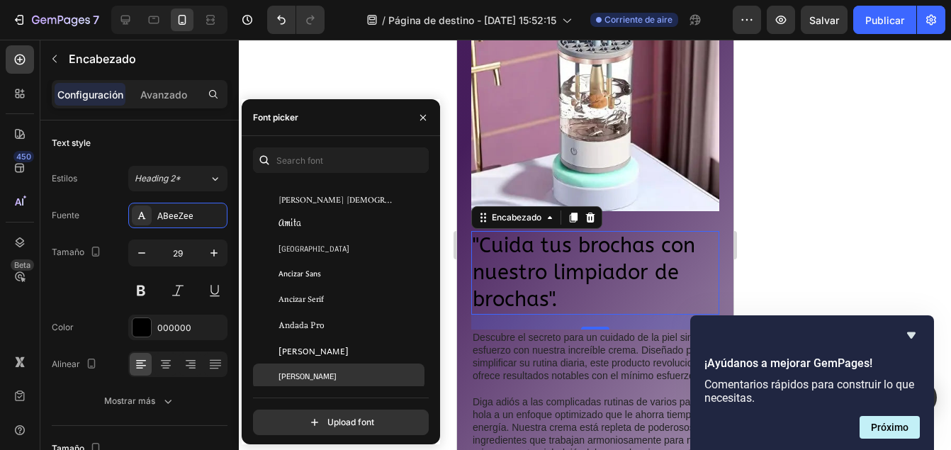
click at [310, 384] on div "Anek Bangla" at bounding box center [338, 377] width 171 height 26
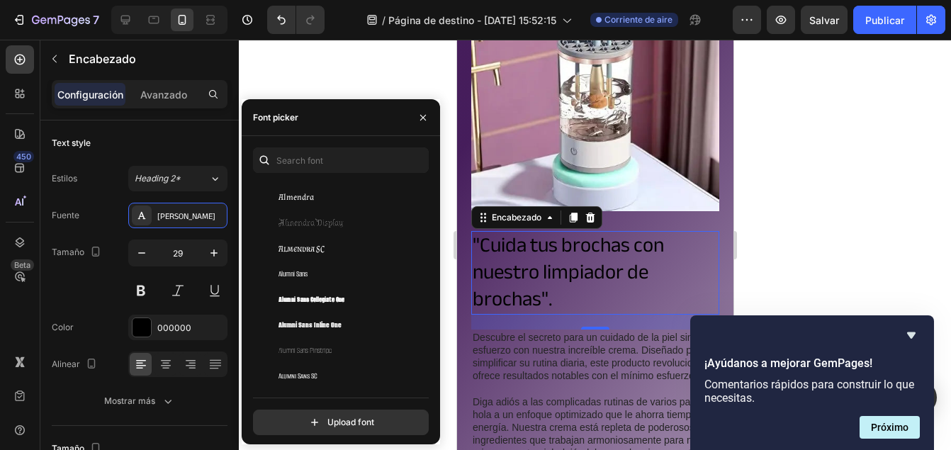
scroll to position [894, 0]
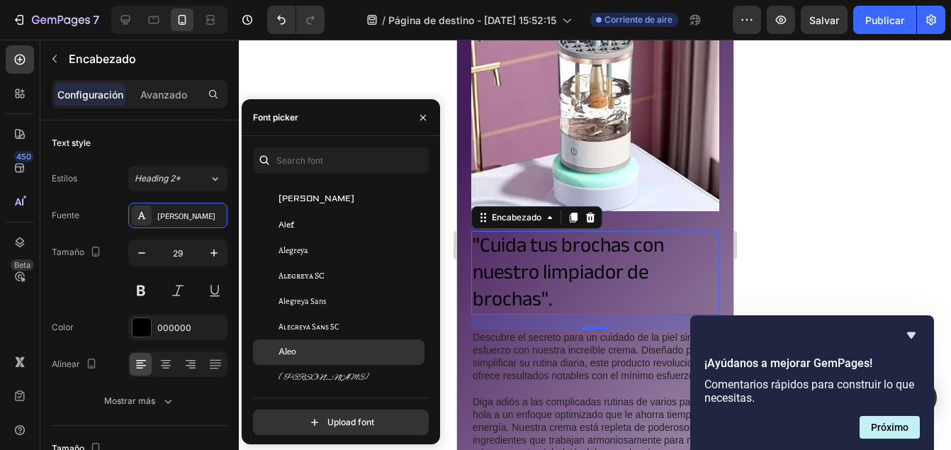
click at [302, 346] on div "Aleo" at bounding box center [349, 352] width 143 height 13
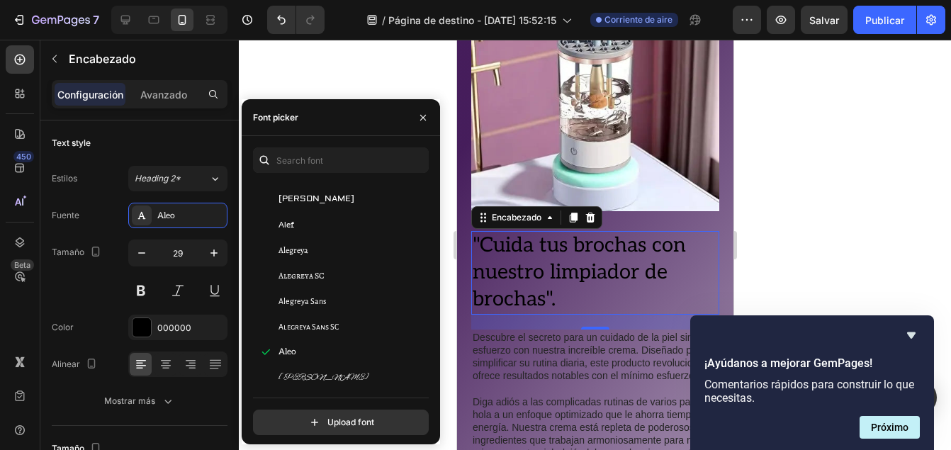
scroll to position [1074, 0]
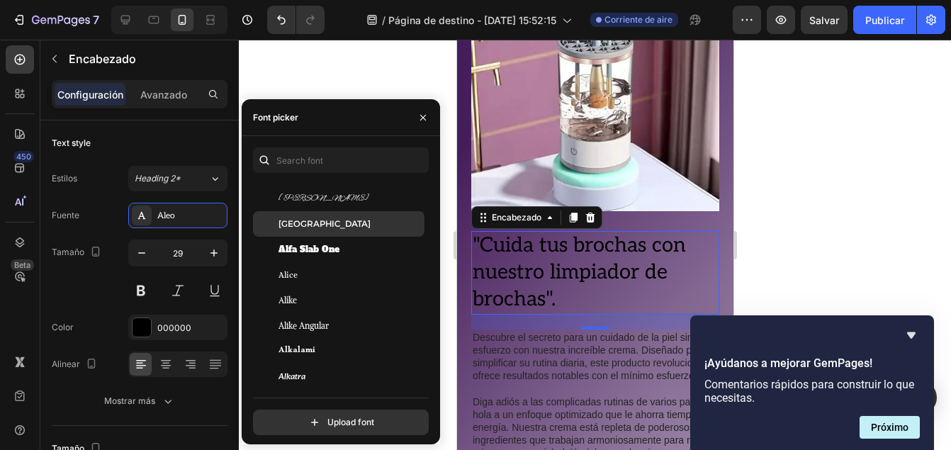
click at [329, 228] on div "Alexandria" at bounding box center [349, 224] width 143 height 13
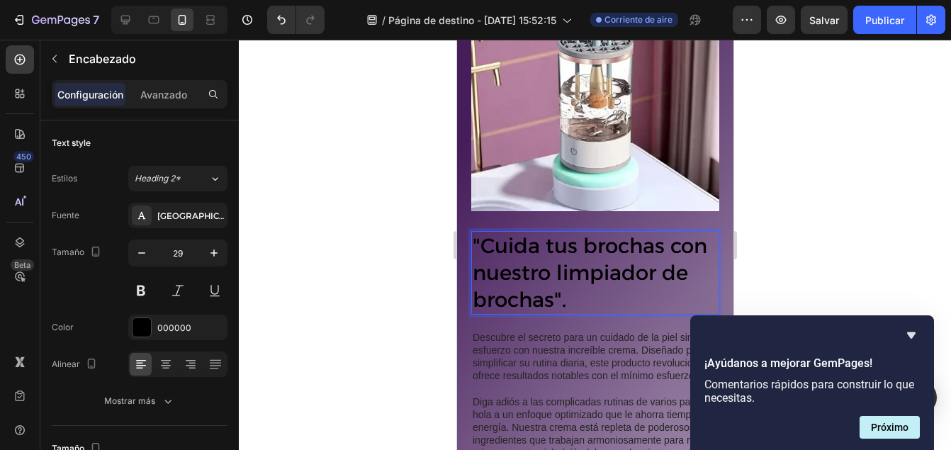
click at [604, 260] on p ""Cuida tus brochas con nuestro limpiador de brochas"." at bounding box center [594, 272] width 245 height 80
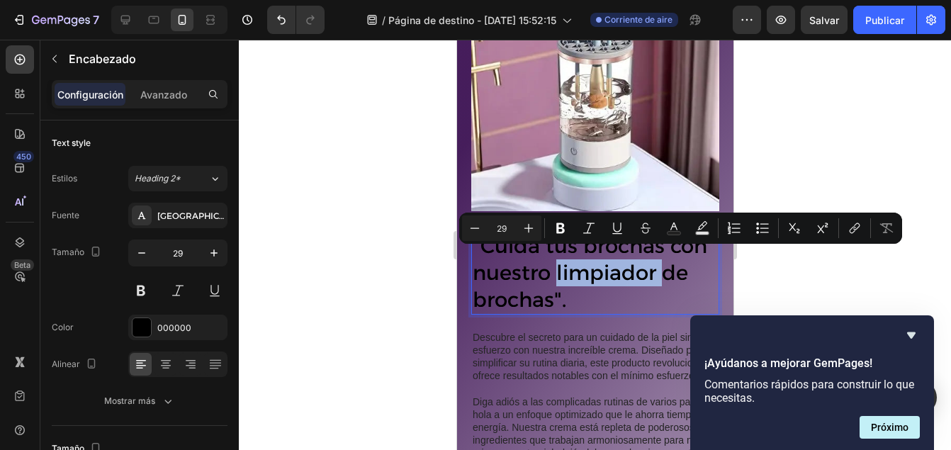
click at [604, 260] on p ""Cuida tus brochas con nuestro limpiador de brochas"." at bounding box center [594, 272] width 245 height 80
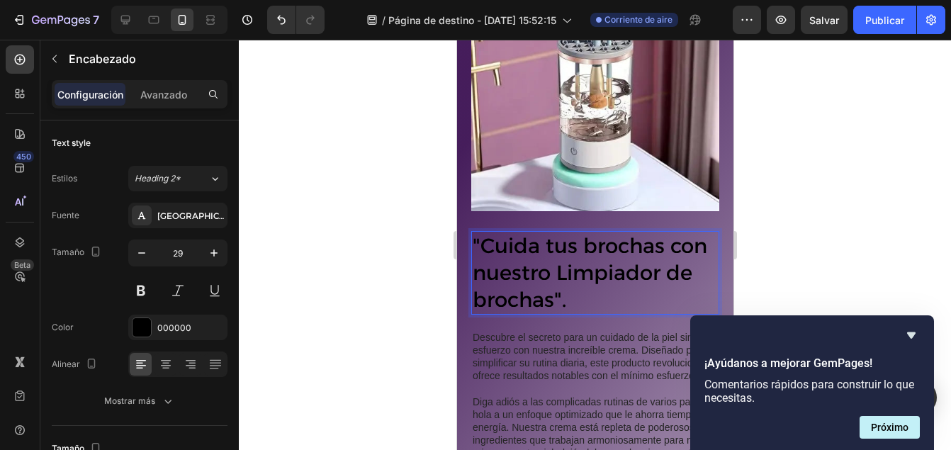
click at [513, 288] on p ""Cuida tus brochas con nuestro Limpiador de brochas"." at bounding box center [594, 272] width 245 height 80
click at [592, 235] on p ""Cuida tus brochas con nuestro Limpiador de Brochas"." at bounding box center [594, 272] width 245 height 80
click at [528, 263] on p ""Cuida tus Brochas con nuestro Limpiador de Brochas"." at bounding box center [594, 272] width 245 height 80
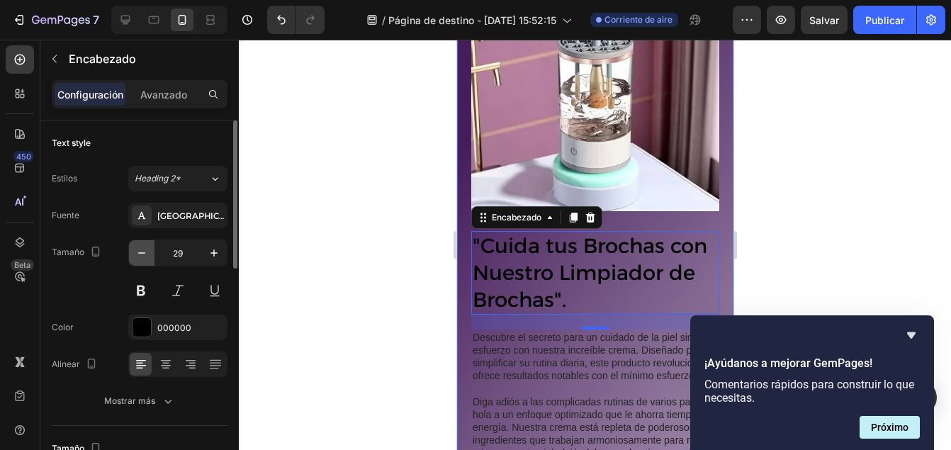
click at [141, 249] on icon "button" at bounding box center [142, 253] width 14 height 14
click at [142, 249] on icon "button" at bounding box center [142, 253] width 14 height 14
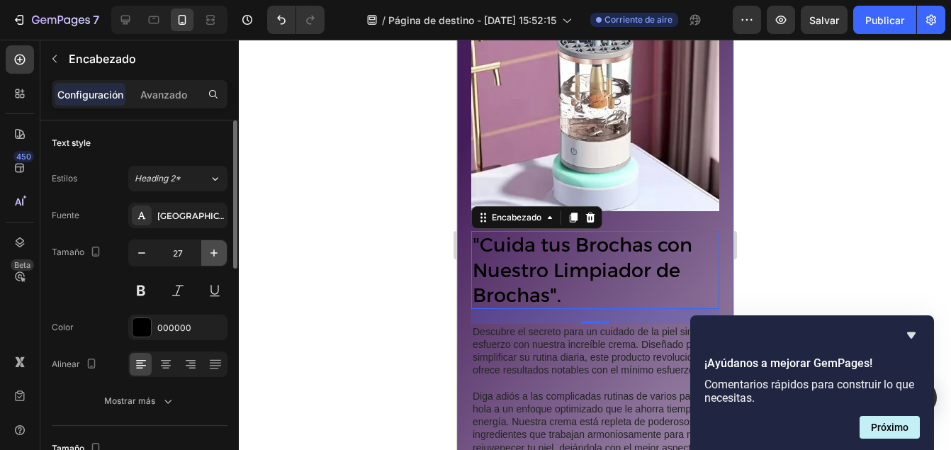
click at [205, 257] on button "button" at bounding box center [214, 253] width 26 height 26
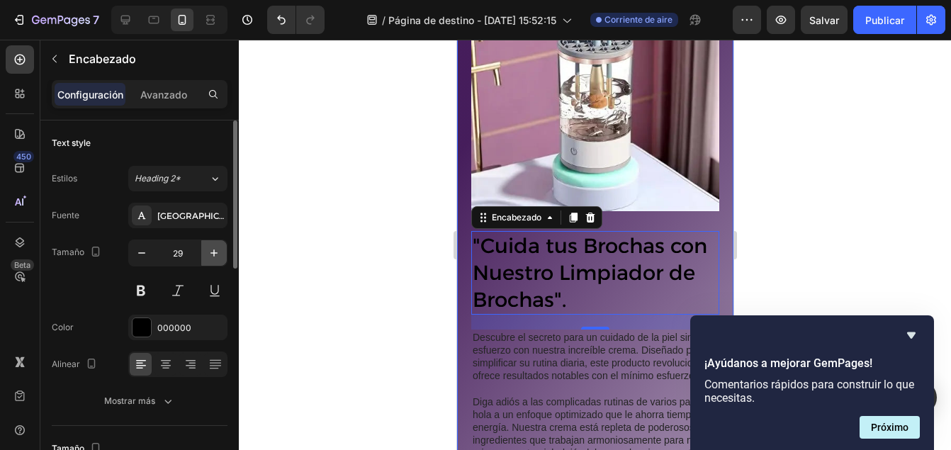
click at [205, 257] on button "button" at bounding box center [214, 253] width 26 height 26
click at [149, 259] on button "button" at bounding box center [142, 253] width 26 height 26
click at [154, 212] on div "Alexandria" at bounding box center [177, 216] width 99 height 26
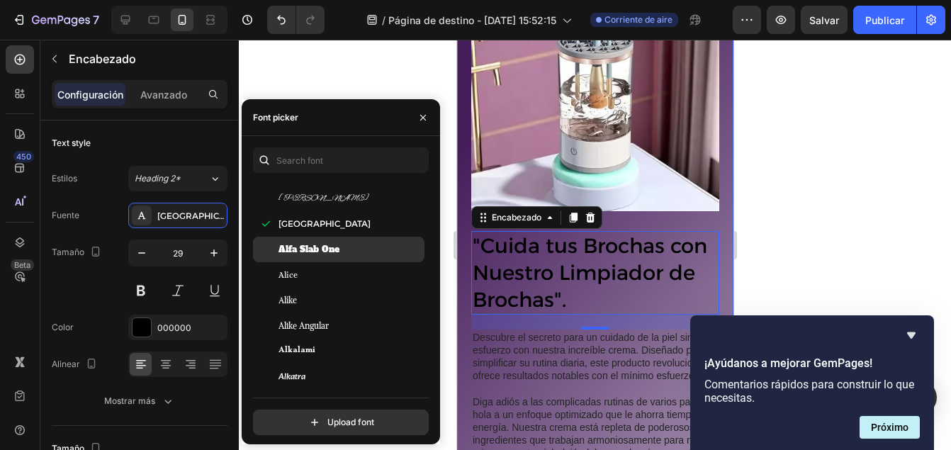
click at [310, 246] on span "Alfa Slab One" at bounding box center [308, 249] width 61 height 13
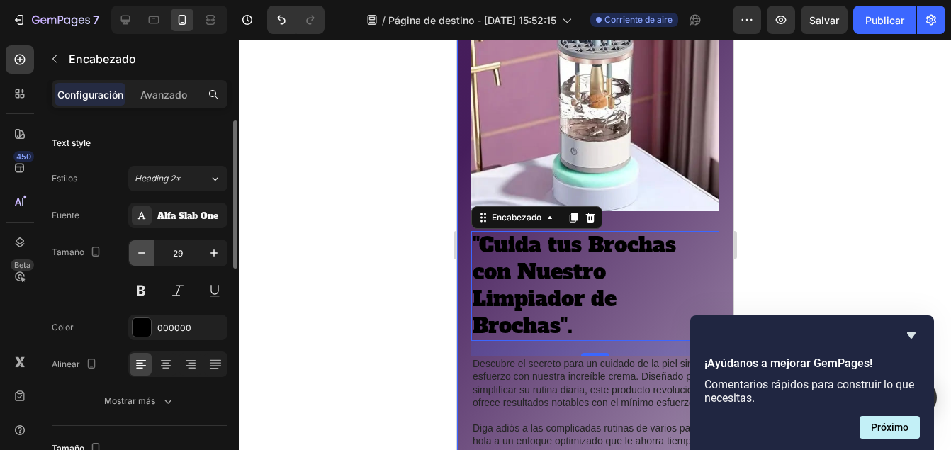
click at [145, 252] on icon "button" at bounding box center [142, 253] width 14 height 14
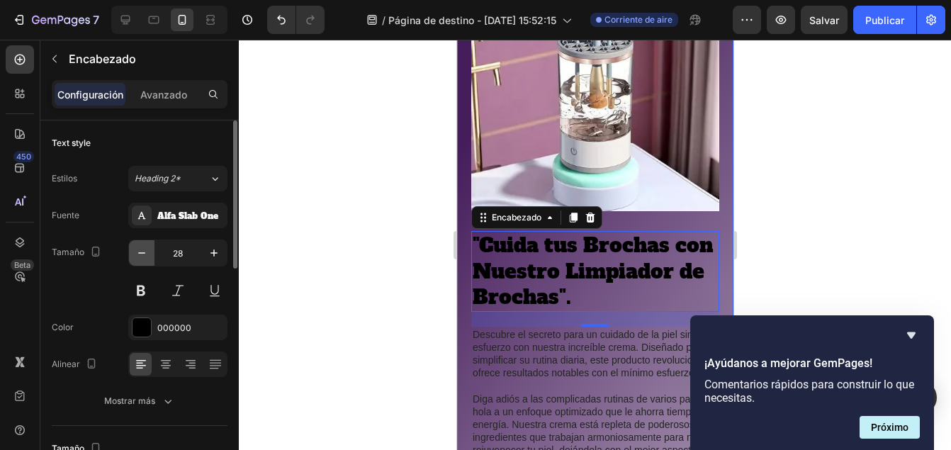
click at [145, 252] on icon "button" at bounding box center [142, 253] width 14 height 14
type input "27"
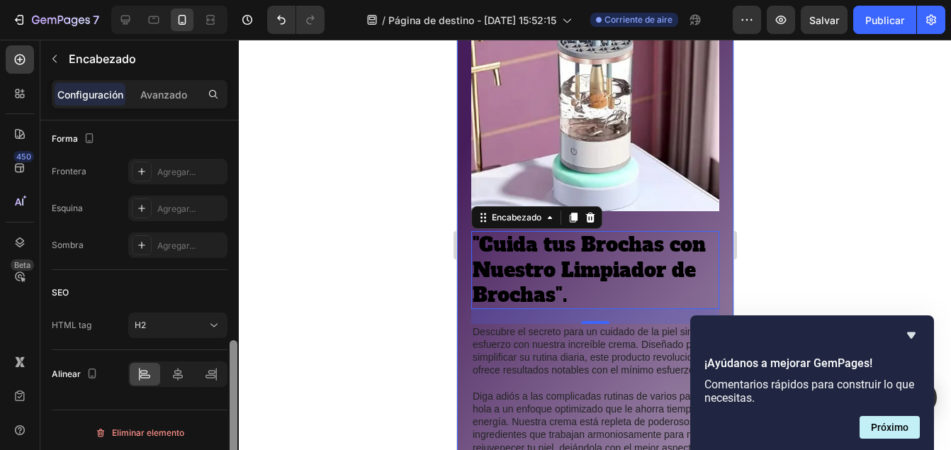
scroll to position [550, 0]
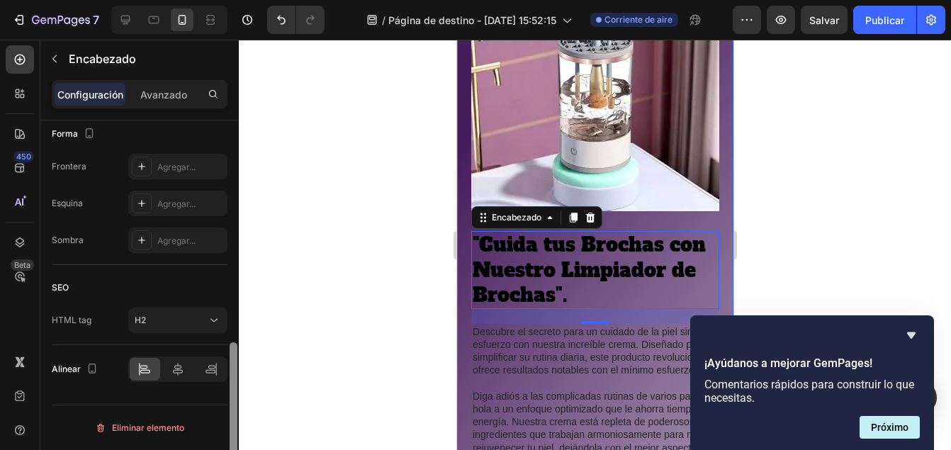
drag, startPoint x: 233, startPoint y: 241, endPoint x: 242, endPoint y: 486, distance: 245.3
click at [242, 0] on html "7 / Página de destino - 24 de septiembre, 15:52:15 Corriente de aire Preview Sa…" at bounding box center [475, 0] width 951 height 0
click at [174, 373] on icon at bounding box center [178, 369] width 14 height 14
click at [180, 371] on icon at bounding box center [178, 369] width 14 height 14
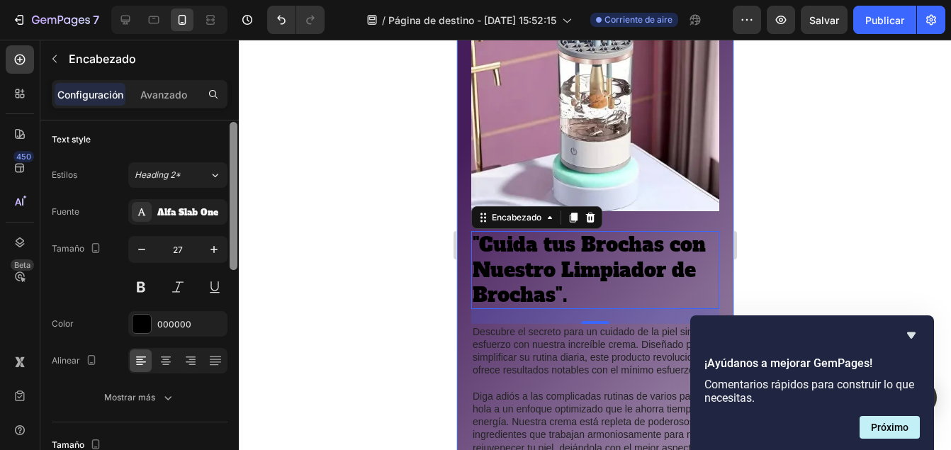
scroll to position [1, 0]
drag, startPoint x: 232, startPoint y: 371, endPoint x: 252, endPoint y: 150, distance: 222.0
click at [252, 0] on div "7 / Página de destino - 24 de septiembre, 15:52:15 Corriente de aire Preview Sa…" at bounding box center [475, 0] width 951 height 0
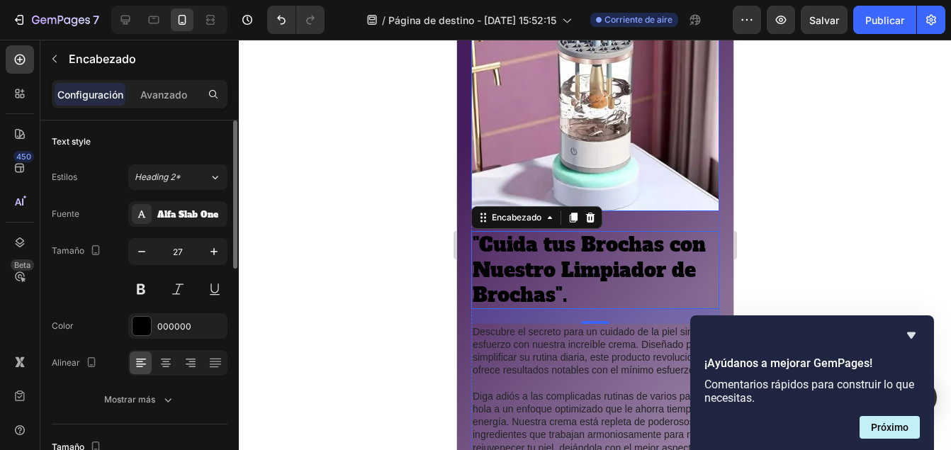
click at [536, 110] on img at bounding box center [595, 87] width 248 height 248
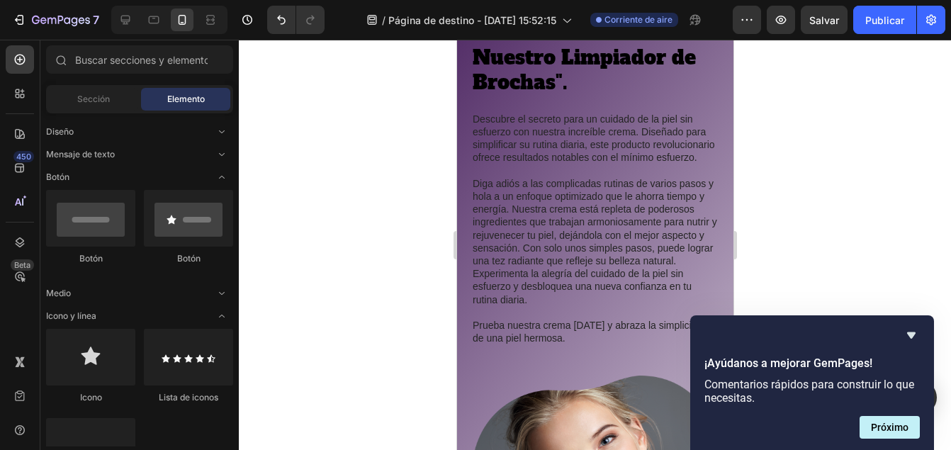
scroll to position [1466, 0]
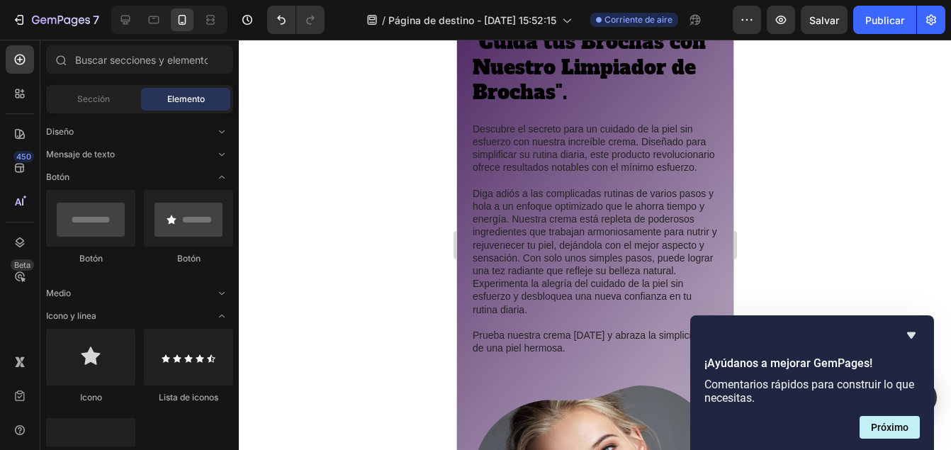
drag, startPoint x: 728, startPoint y: 132, endPoint x: 1193, endPoint y: 213, distance: 472.5
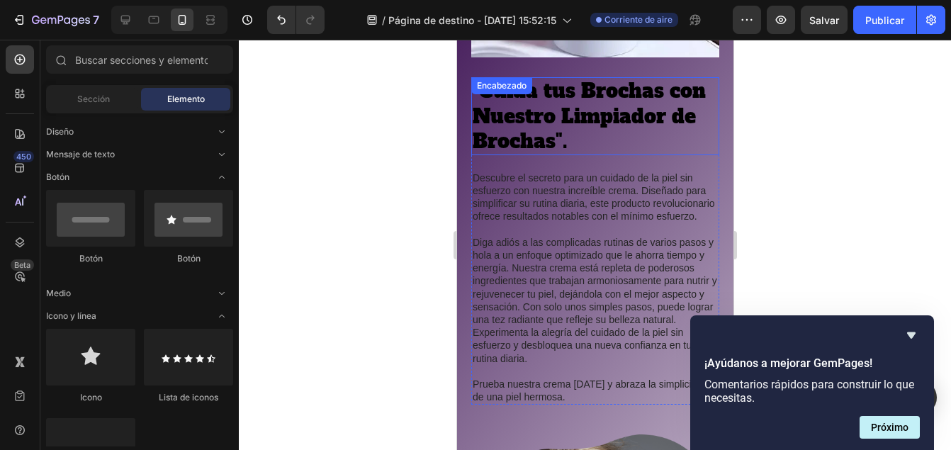
click at [626, 123] on h2 ""Cuida tus Brochas con Nuestro Limpiador de Brochas"." at bounding box center [595, 115] width 248 height 77
click at [592, 209] on p "Descubre el secreto para un cuidado de la piel sin esfuerzo con nuestra increíb…" at bounding box center [594, 197] width 245 height 52
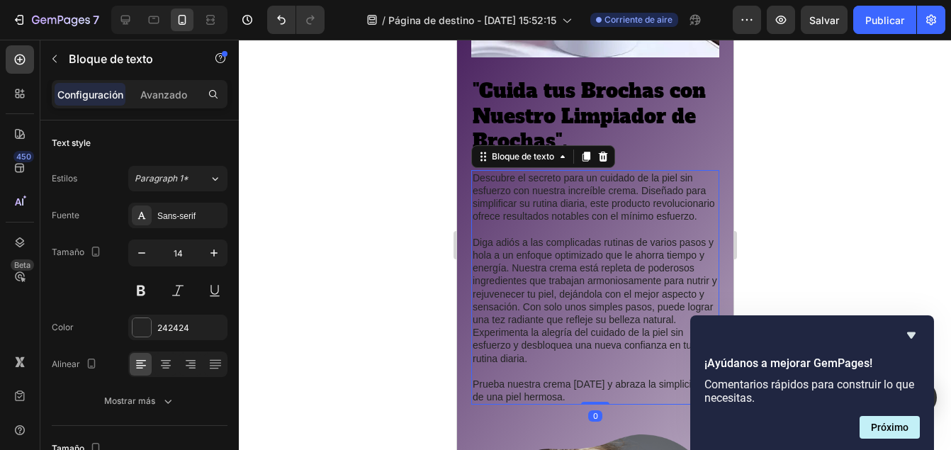
click at [549, 208] on p "Descubre el secreto para un cuidado de la piel sin esfuerzo con nuestra increíb…" at bounding box center [594, 197] width 245 height 52
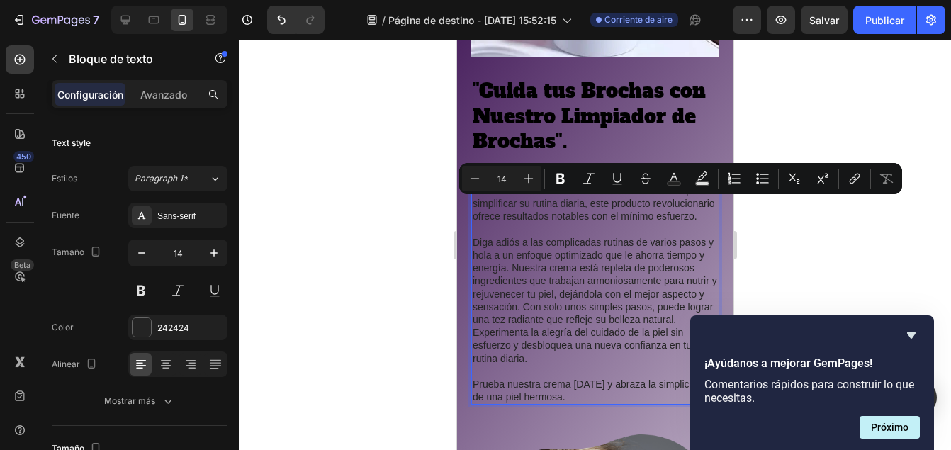
click at [546, 215] on p "Descubre el secreto para un cuidado de la piel sin esfuerzo con nuestra increíb…" at bounding box center [594, 197] width 245 height 52
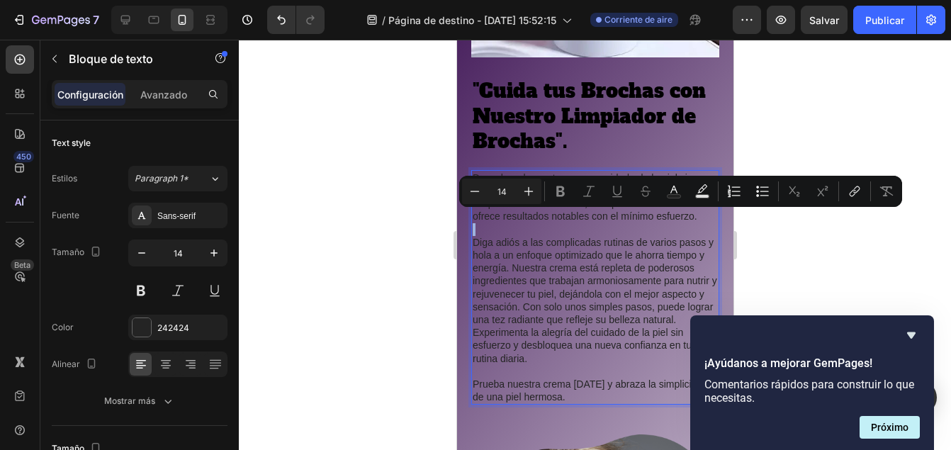
drag, startPoint x: 546, startPoint y: 215, endPoint x: 557, endPoint y: 219, distance: 11.4
click at [557, 219] on p "Descubre el secreto para un cuidado de la piel sin esfuerzo con nuestra increíb…" at bounding box center [594, 197] width 245 height 52
click at [548, 219] on p "Descubre el secreto para un cuidado de la piel sin esfuerzo con nuestra increíb…" at bounding box center [594, 197] width 245 height 52
click at [546, 218] on p "Descubre el secreto para un cuidado de la piel sin esfuerzo con nuestra increíb…" at bounding box center [594, 197] width 245 height 52
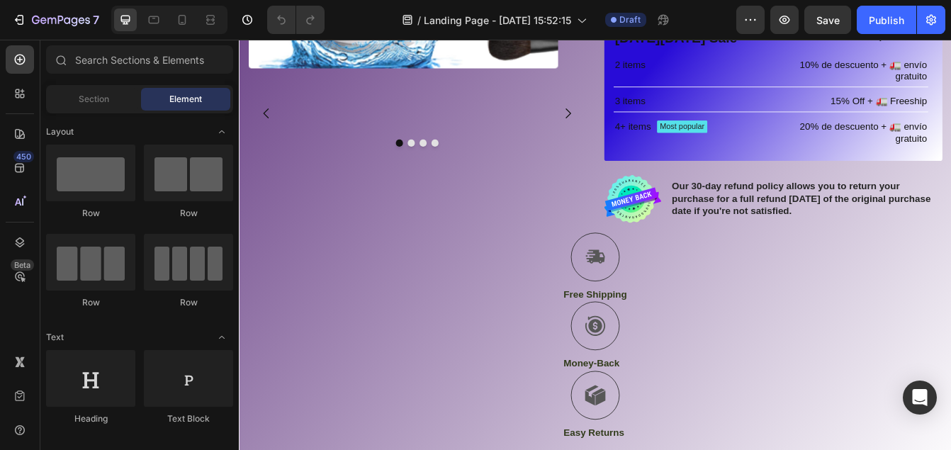
scroll to position [56, 0]
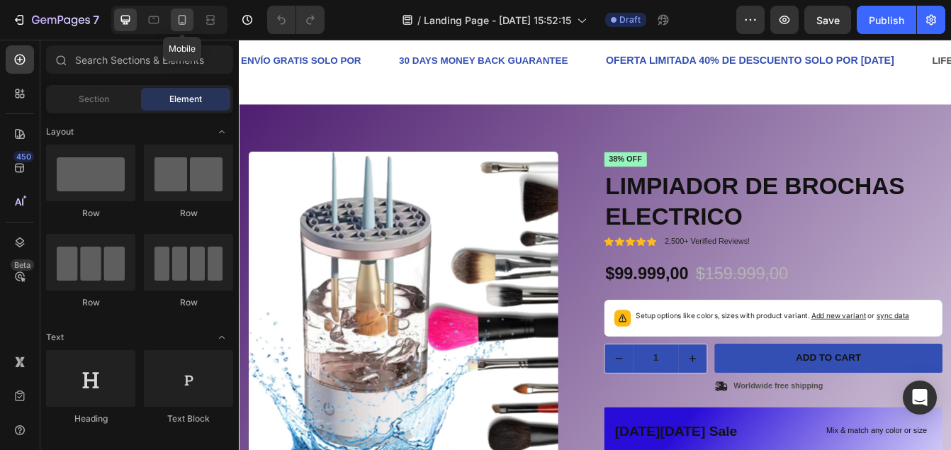
click at [179, 19] on icon at bounding box center [183, 20] width 8 height 10
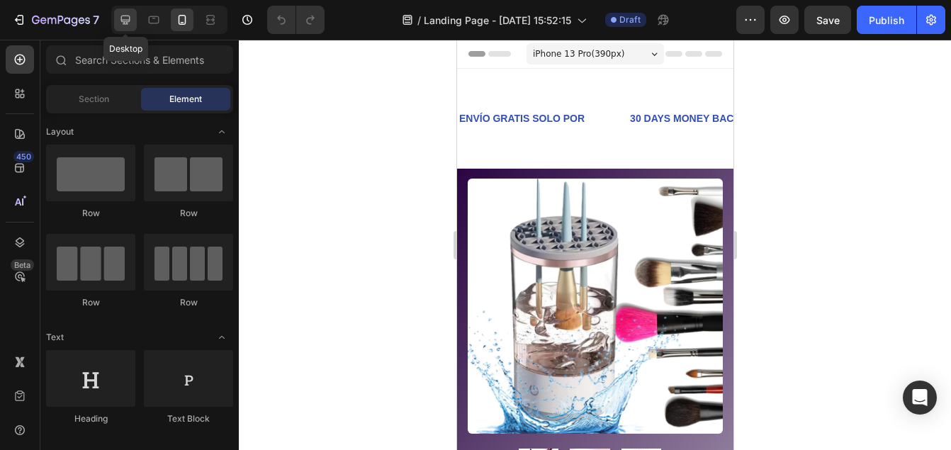
drag, startPoint x: 130, startPoint y: 21, endPoint x: 164, endPoint y: 88, distance: 75.7
click at [130, 21] on icon at bounding box center [125, 20] width 9 height 9
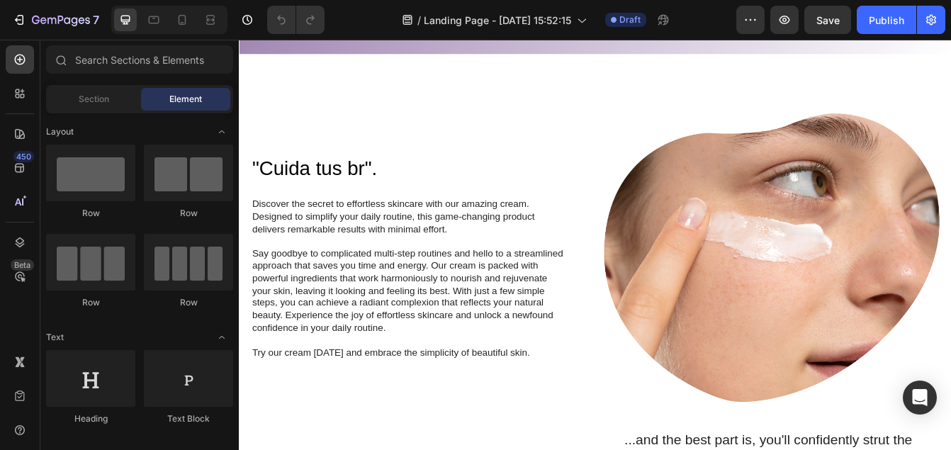
scroll to position [1069, 0]
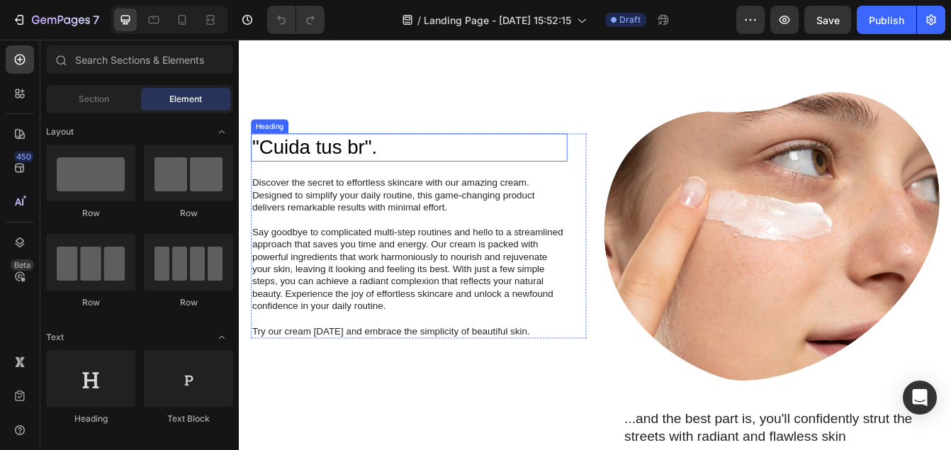
click at [429, 169] on h2 ""Cuida tus br"." at bounding box center [442, 168] width 378 height 33
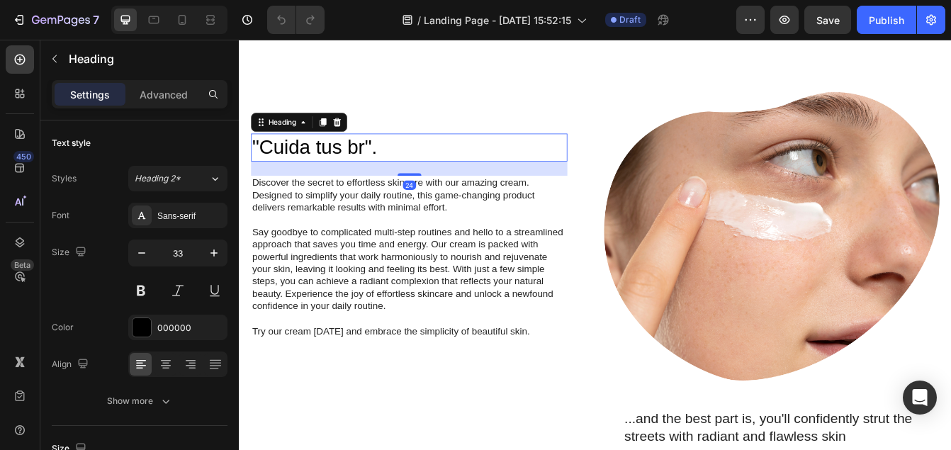
click at [429, 169] on h2 ""Cuida tus br"." at bounding box center [442, 168] width 378 height 33
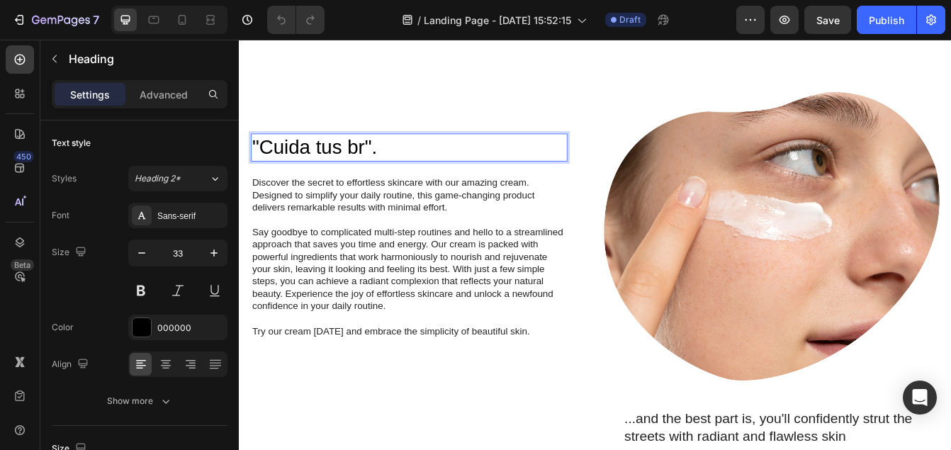
click at [389, 165] on p ""Cuida tus br"." at bounding box center [441, 168] width 375 height 30
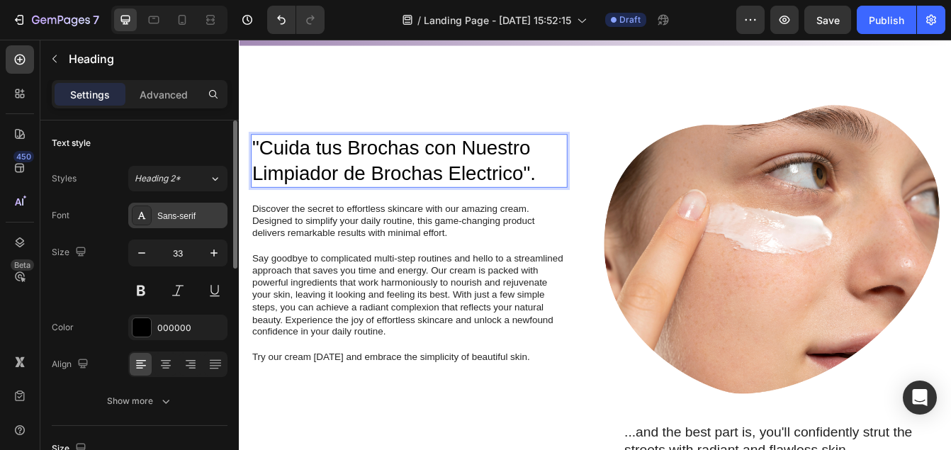
click at [186, 217] on div "Sans-serif" at bounding box center [190, 216] width 67 height 13
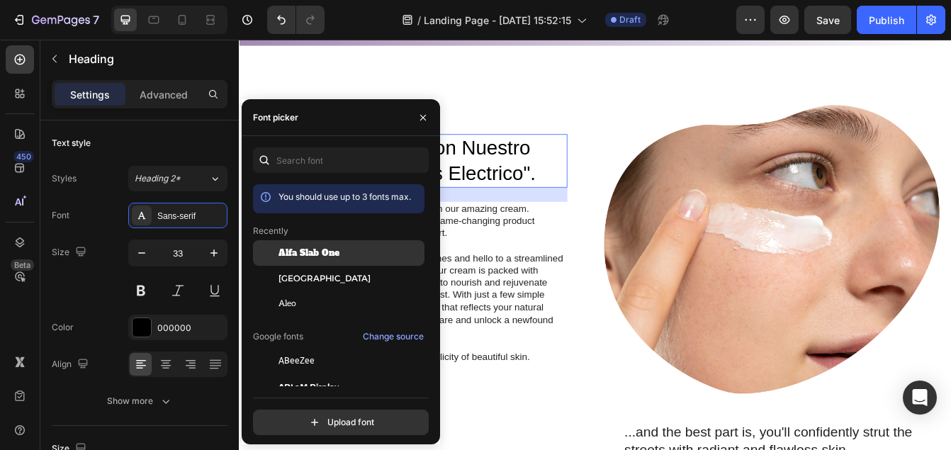
click at [347, 254] on div "Alfa Slab One" at bounding box center [349, 253] width 143 height 13
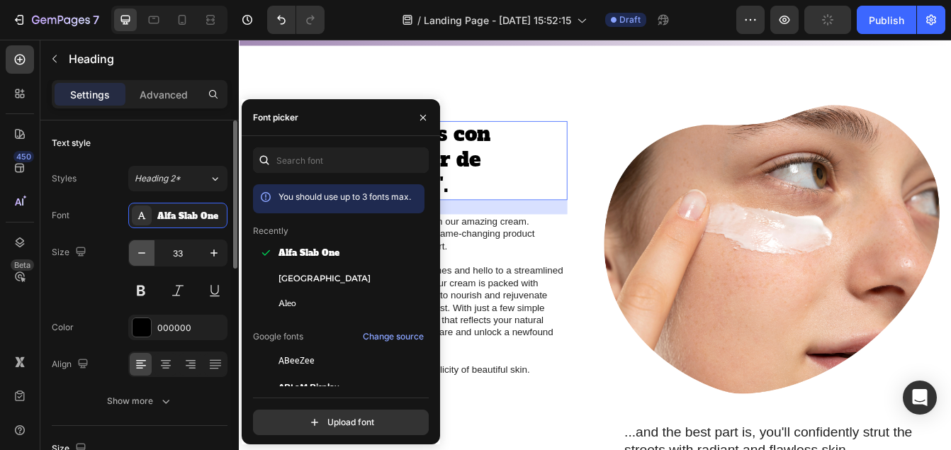
click at [144, 253] on icon "button" at bounding box center [141, 252] width 7 height 1
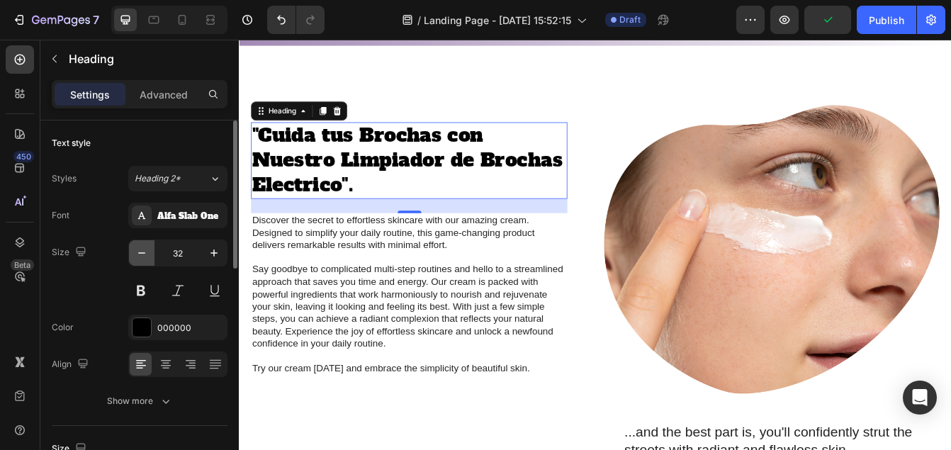
click at [144, 253] on icon "button" at bounding box center [141, 252] width 7 height 1
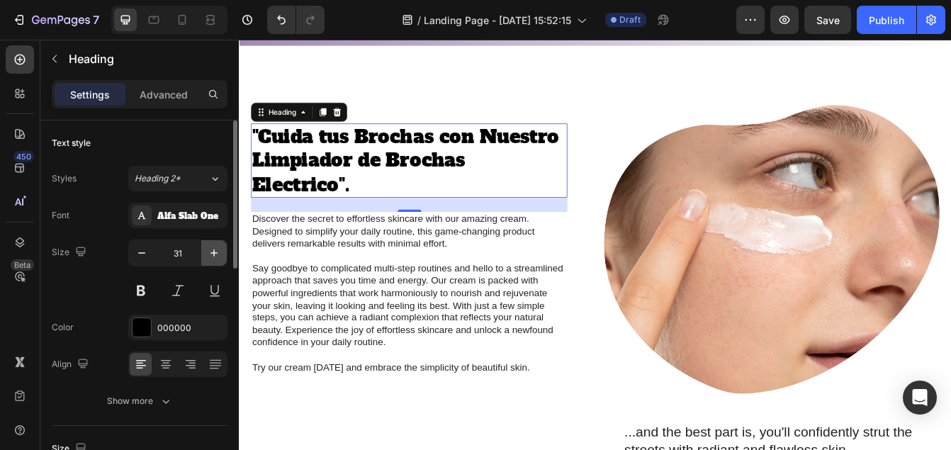
click at [218, 257] on icon "button" at bounding box center [214, 253] width 14 height 14
type input "32"
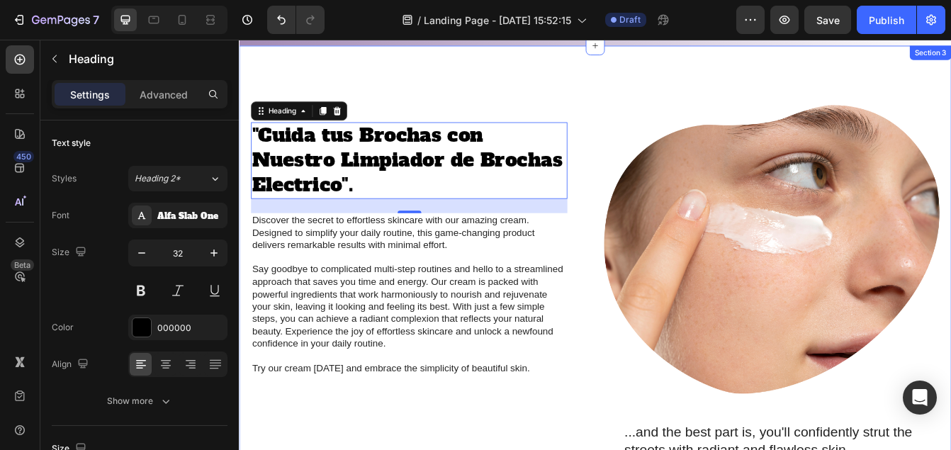
click at [548, 92] on div ""Cuida tus Brochas con Nuestro Limpiador de Brochas Electrico". Heading 24 Disc…" at bounding box center [664, 435] width 850 height 777
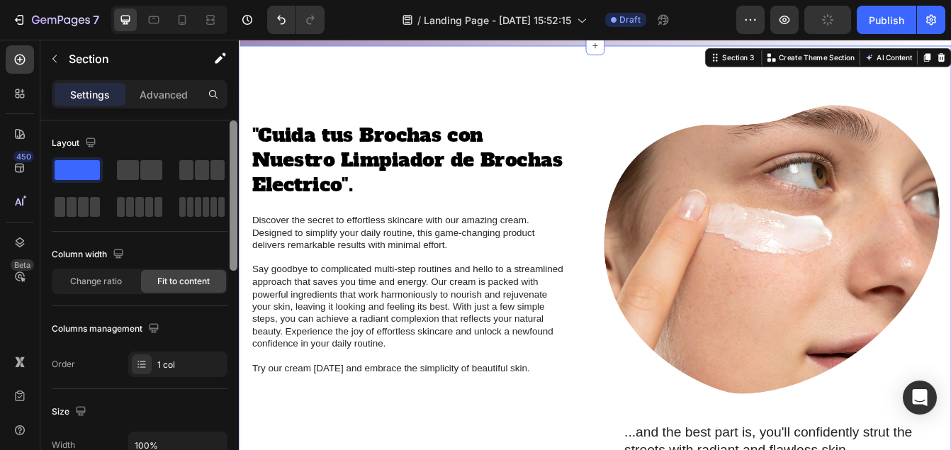
scroll to position [370, 0]
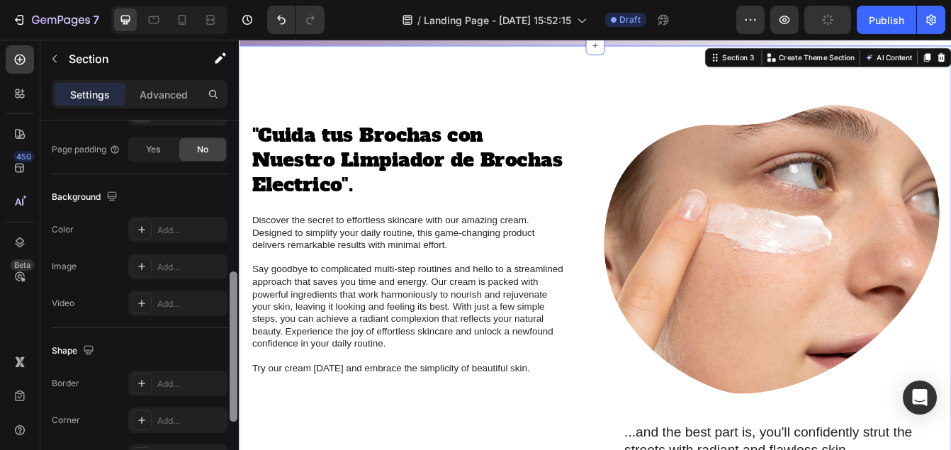
drag, startPoint x: 237, startPoint y: 226, endPoint x: 234, endPoint y: 260, distance: 34.2
click at [234, 260] on div at bounding box center [233, 305] width 11 height 370
click at [188, 232] on div "Add..." at bounding box center [190, 230] width 67 height 13
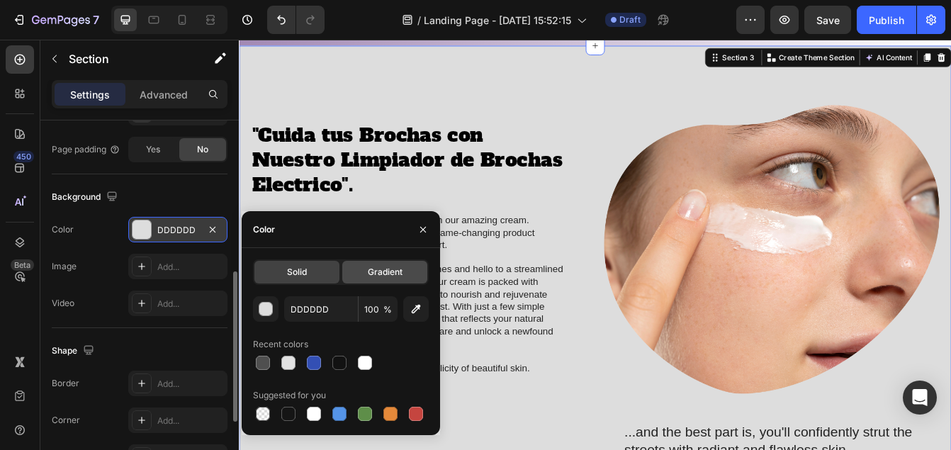
click at [384, 271] on span "Gradient" at bounding box center [385, 272] width 35 height 13
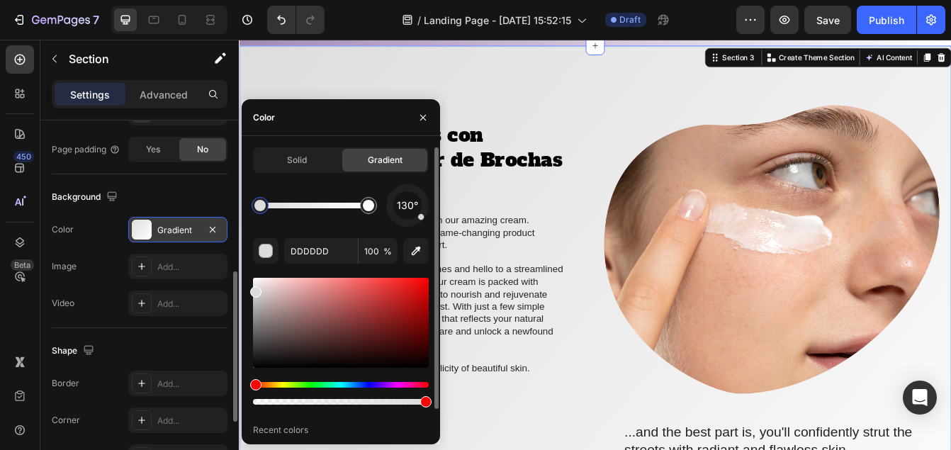
click at [398, 381] on div at bounding box center [341, 341] width 176 height 133
click at [398, 384] on div "Hue" at bounding box center [341, 385] width 176 height 6
click at [385, 314] on div at bounding box center [341, 323] width 176 height 90
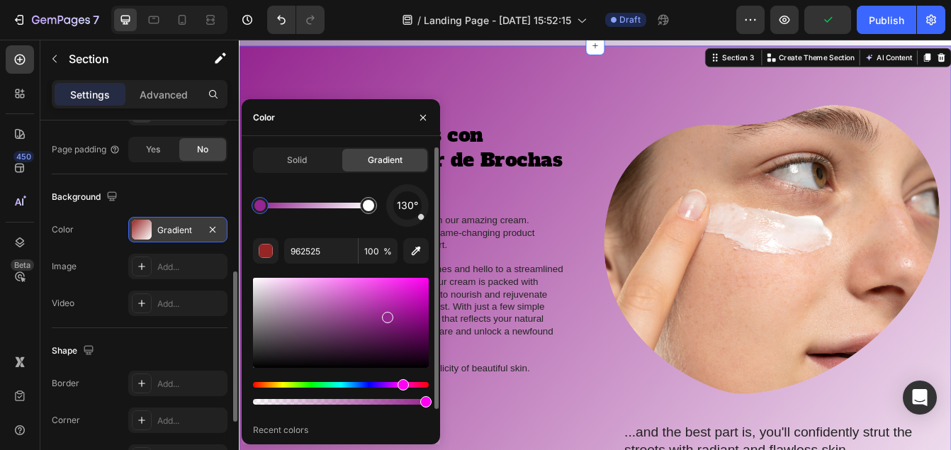
click at [402, 384] on div "Hue" at bounding box center [341, 385] width 176 height 6
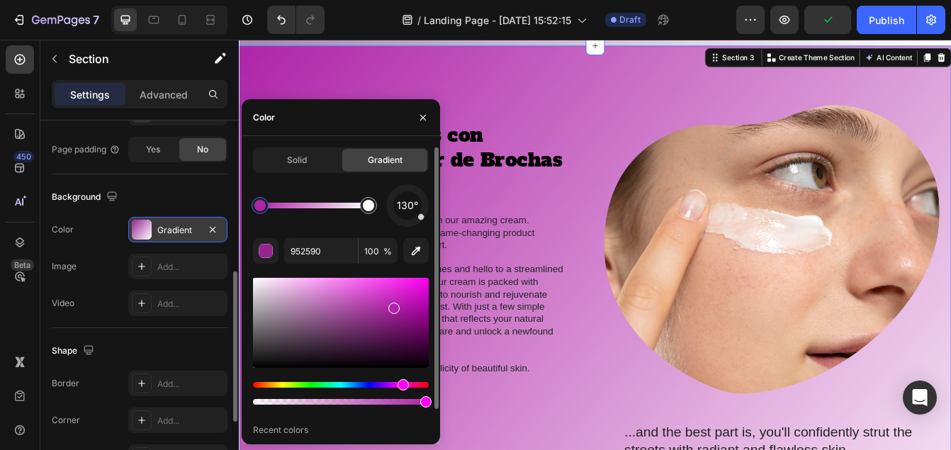
click at [393, 305] on div at bounding box center [341, 323] width 176 height 90
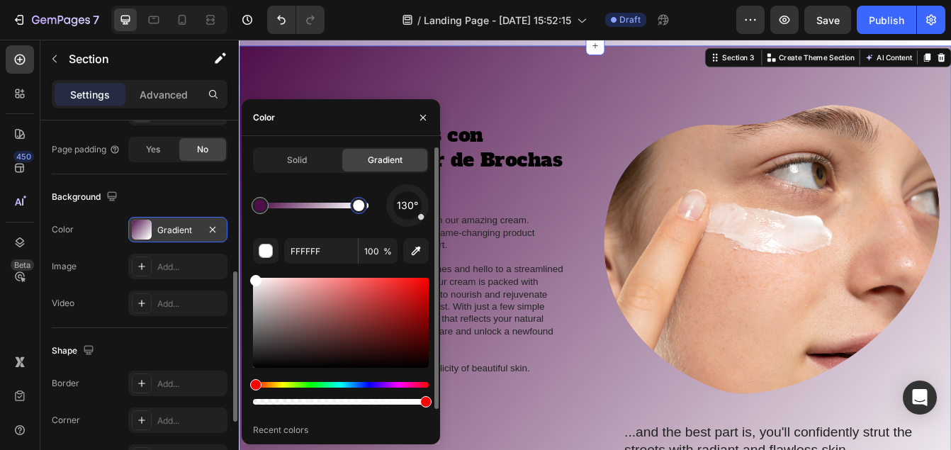
type input "4F0F4B"
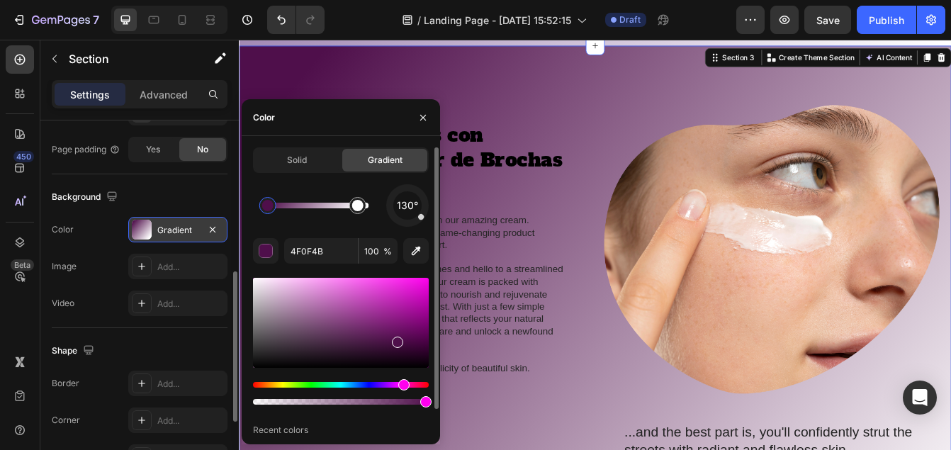
drag, startPoint x: 264, startPoint y: 209, endPoint x: 273, endPoint y: 209, distance: 9.2
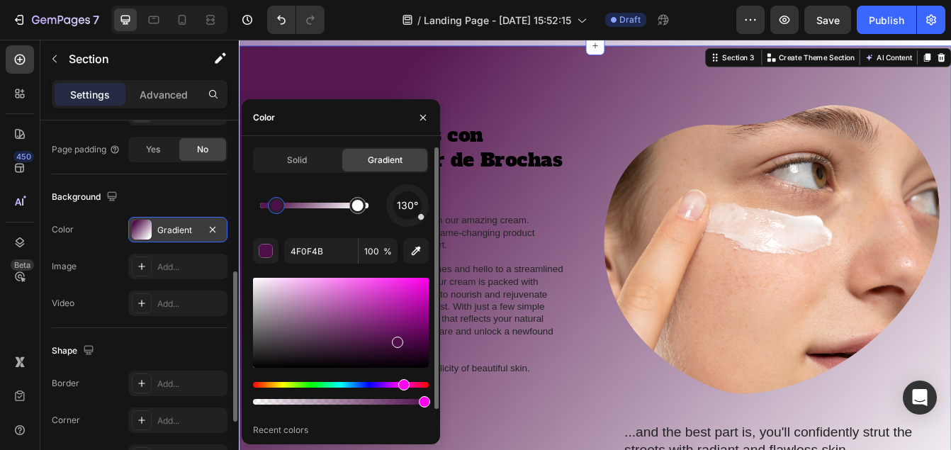
type input "96"
click at [420, 121] on icon "button" at bounding box center [422, 117] width 11 height 11
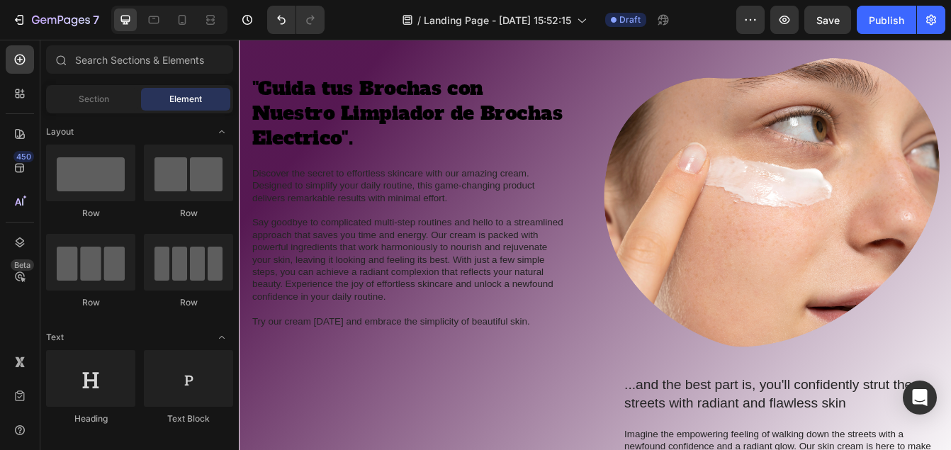
scroll to position [1102, 0]
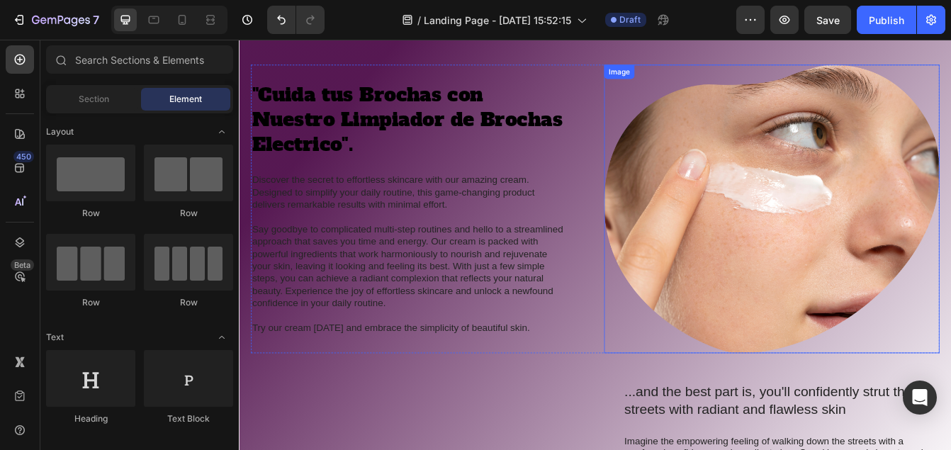
click at [950, 181] on img at bounding box center [875, 241] width 400 height 344
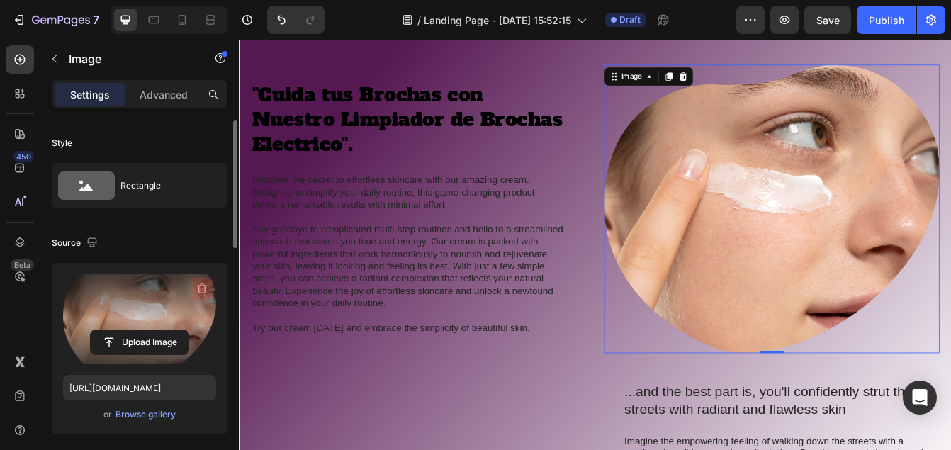
click at [202, 283] on icon "button" at bounding box center [202, 288] width 14 height 14
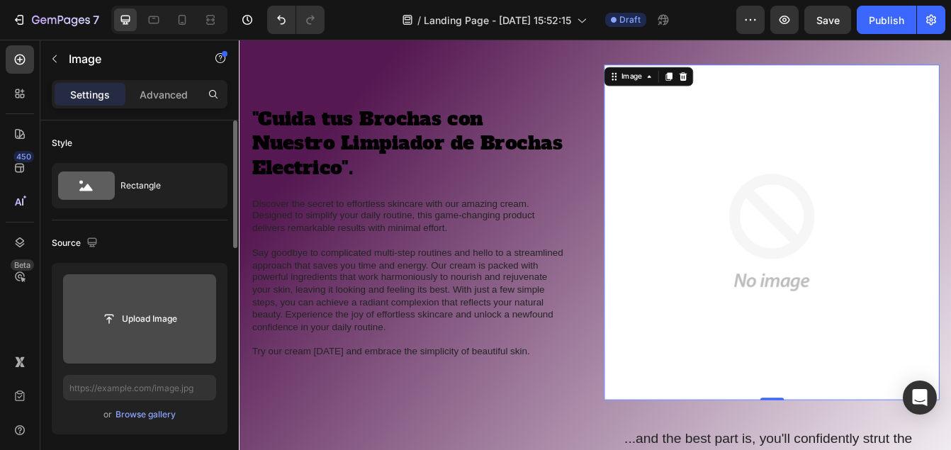
click at [149, 319] on input "file" at bounding box center [140, 319] width 98 height 24
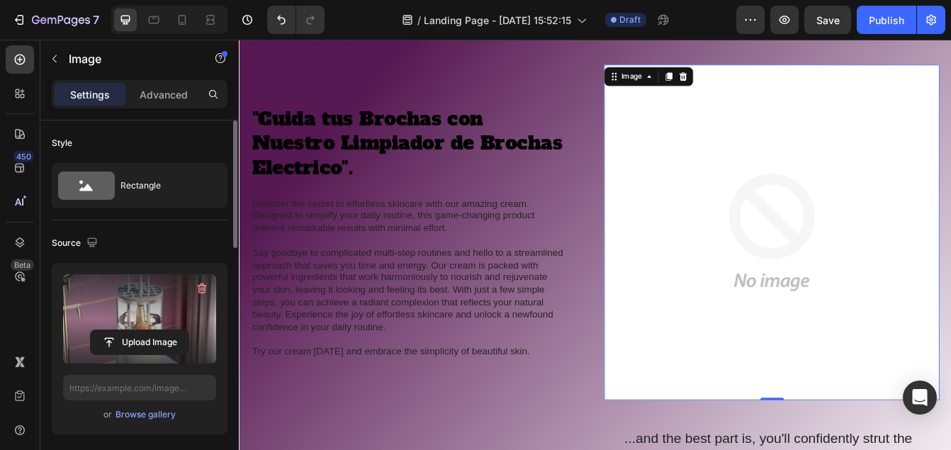
type input "https://cdn.shopify.com/s/files/1/0928/9803/4030/files/gempages_585759519590580…"
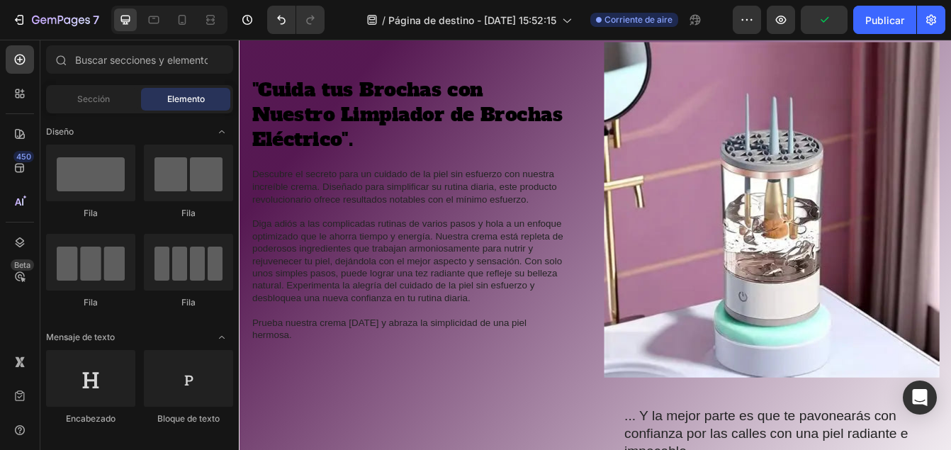
scroll to position [1137, 0]
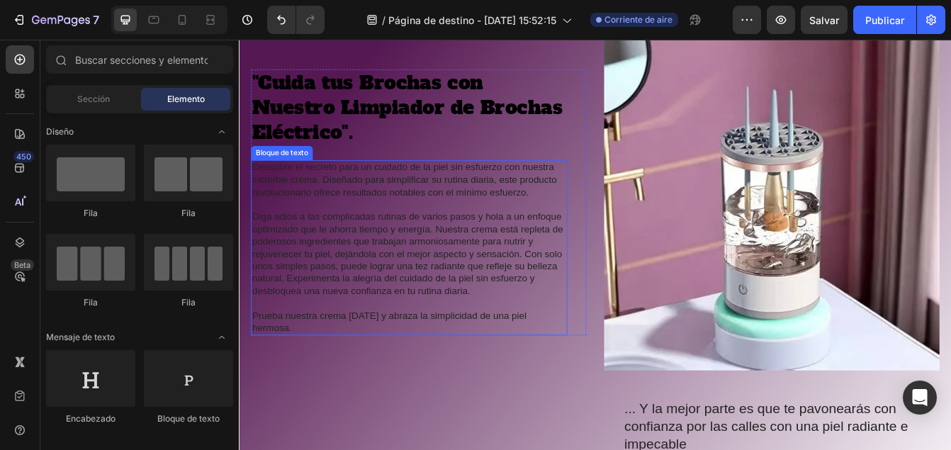
click at [580, 226] on p "Descubre el secreto para un cuidado de la piel sin esfuerzo con nuestra increíb…" at bounding box center [441, 207] width 375 height 44
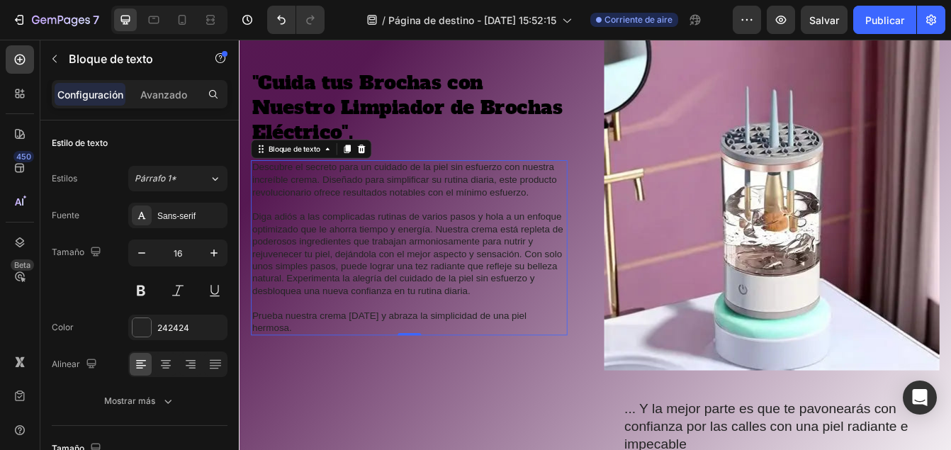
click at [587, 225] on p "Descubre el secreto para un cuidado de la piel sin esfuerzo con nuestra increíb…" at bounding box center [441, 207] width 375 height 44
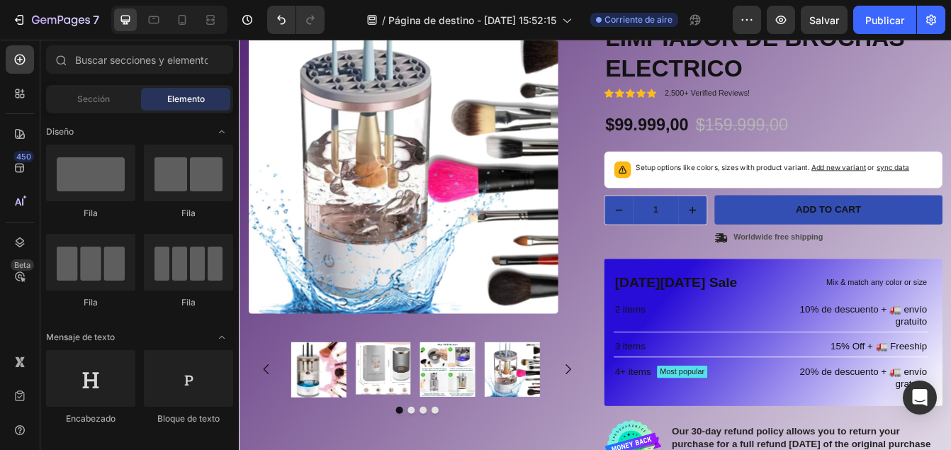
scroll to position [144, 0]
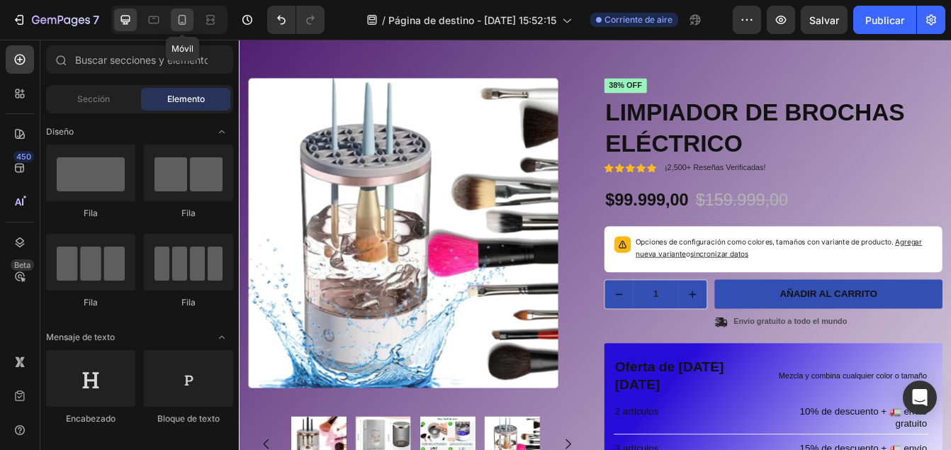
click at [179, 21] on icon at bounding box center [183, 20] width 8 height 10
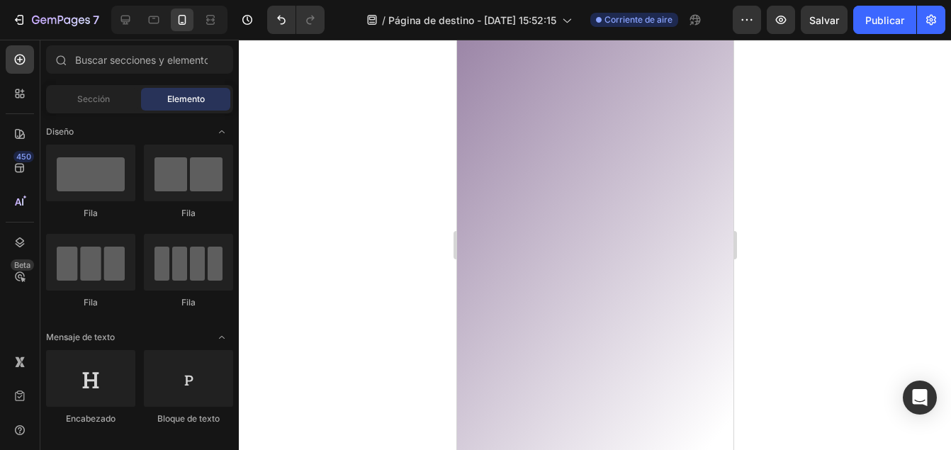
scroll to position [2900, 0]
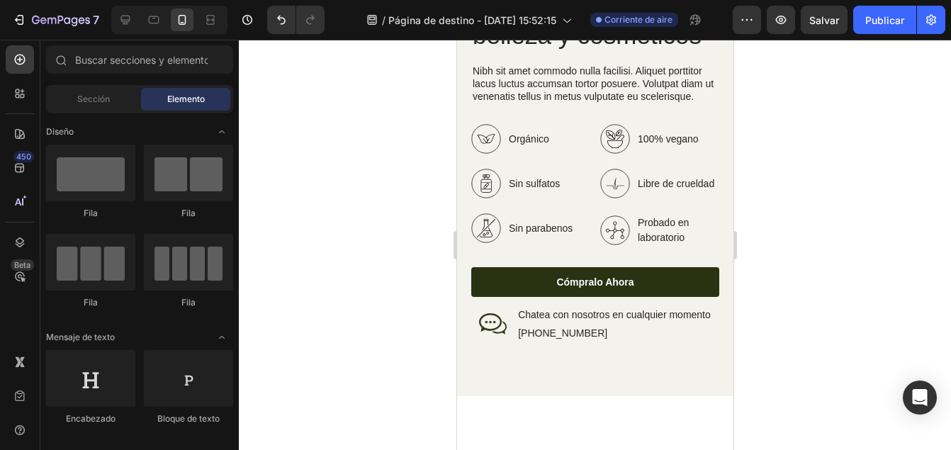
drag, startPoint x: 727, startPoint y: 92, endPoint x: 1214, endPoint y: 79, distance: 487.0
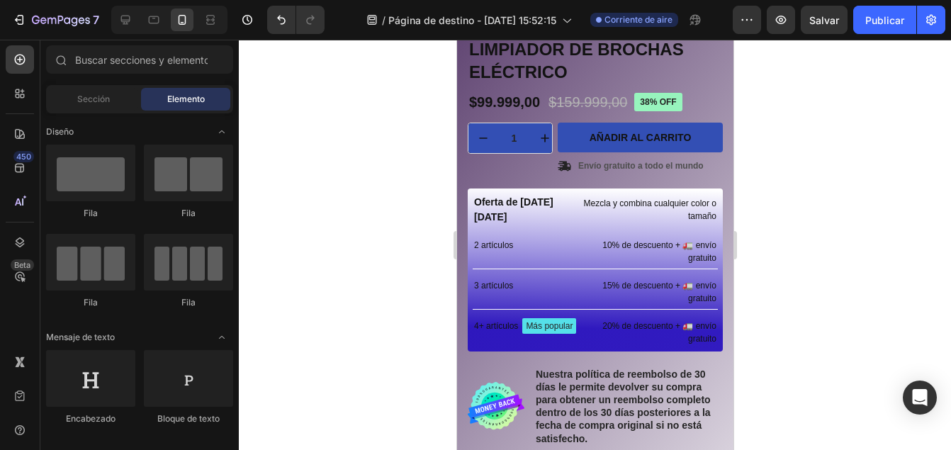
scroll to position [465, 0]
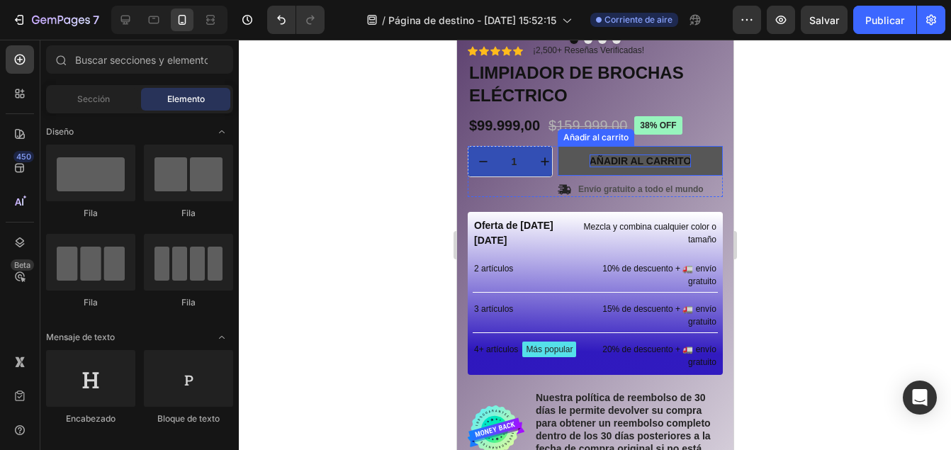
click at [672, 154] on div "Añadir al carrito" at bounding box center [640, 160] width 102 height 13
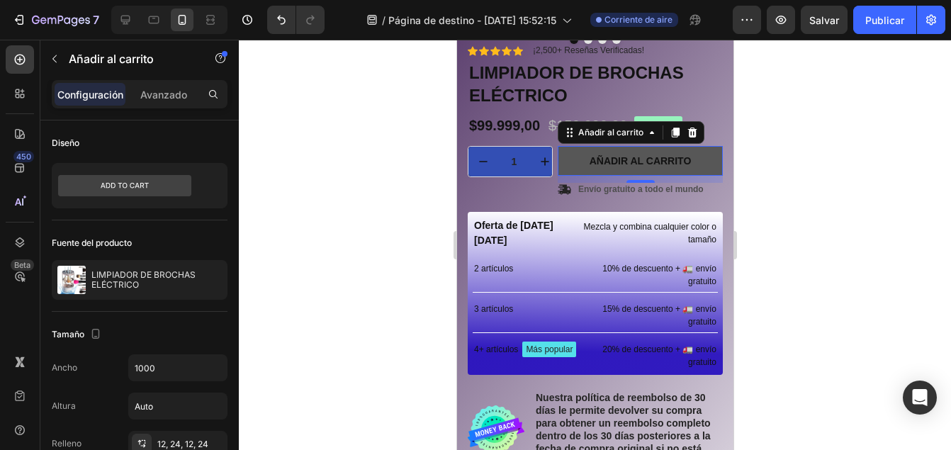
click at [685, 147] on button "Añadir al carrito" at bounding box center [639, 161] width 165 height 30
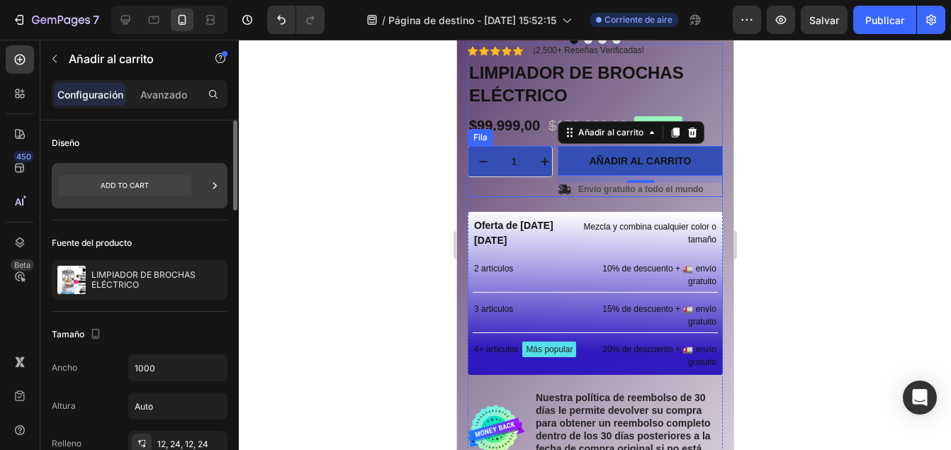
click at [218, 177] on div at bounding box center [215, 185] width 14 height 45
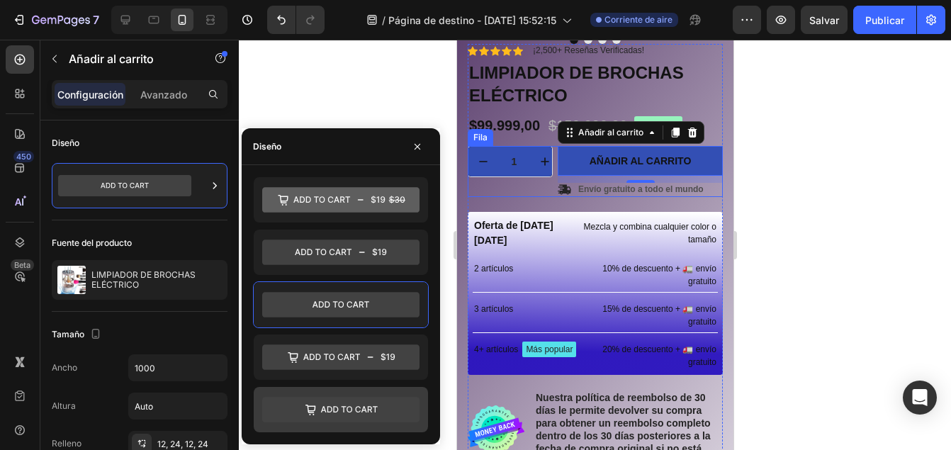
click at [337, 402] on icon at bounding box center [340, 410] width 157 height 26
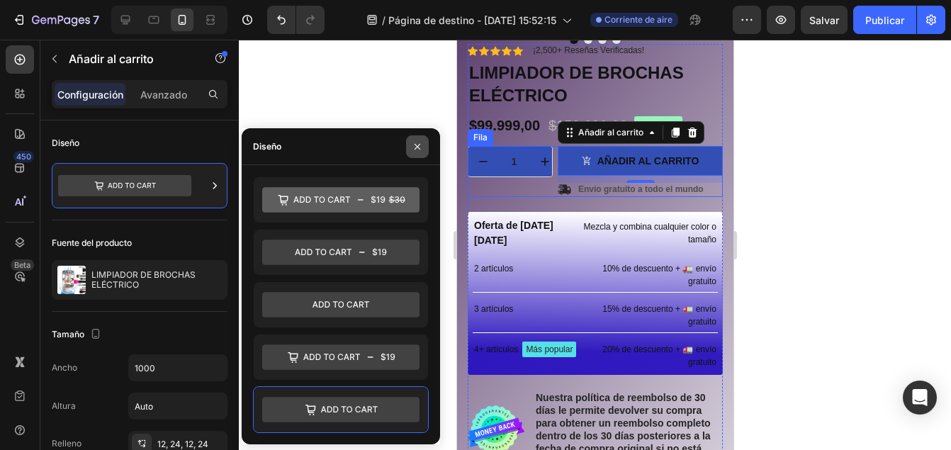
click at [416, 143] on icon "button" at bounding box center [417, 146] width 11 height 11
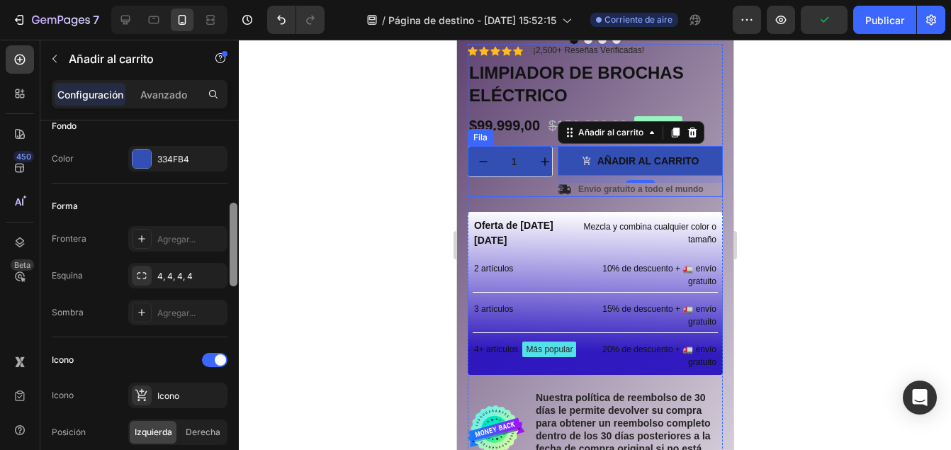
scroll to position [378, 0]
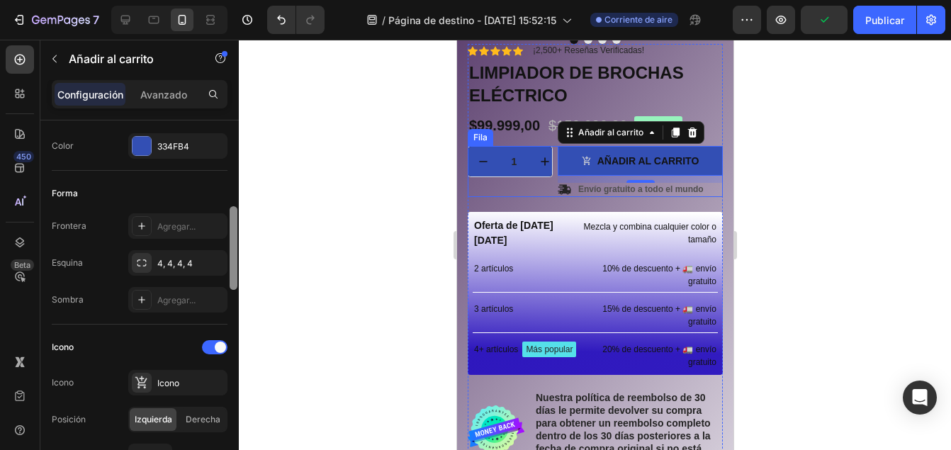
drag, startPoint x: 234, startPoint y: 144, endPoint x: 260, endPoint y: 230, distance: 89.7
click at [260, 0] on div "7 / Página de destino - 24 de septiembre, 15:52:15 Corriente de aire Preview Pu…" at bounding box center [475, 0] width 951 height 0
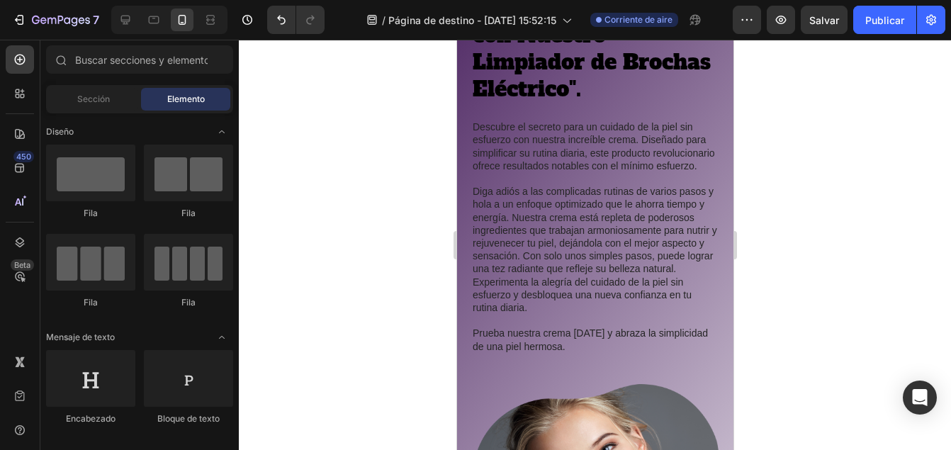
scroll to position [1511, 0]
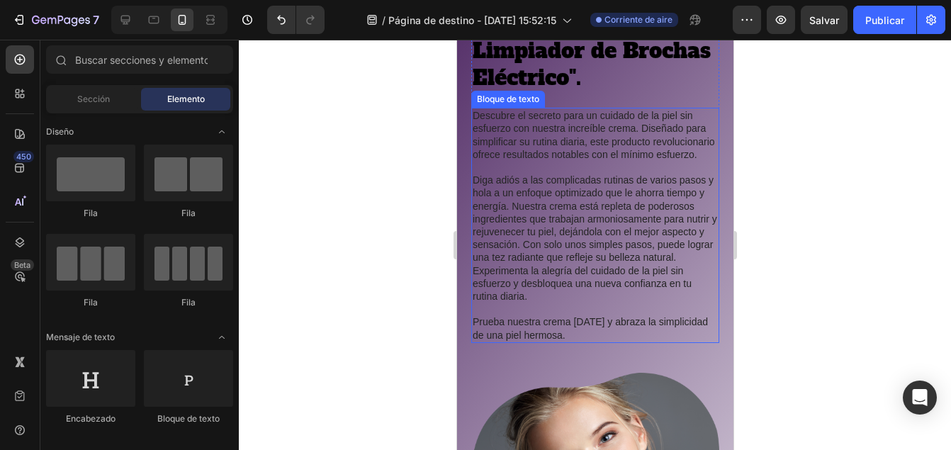
click at [552, 137] on p "Descubre el secreto para un cuidado de la piel sin esfuerzo con nuestra increíb…" at bounding box center [594, 135] width 245 height 52
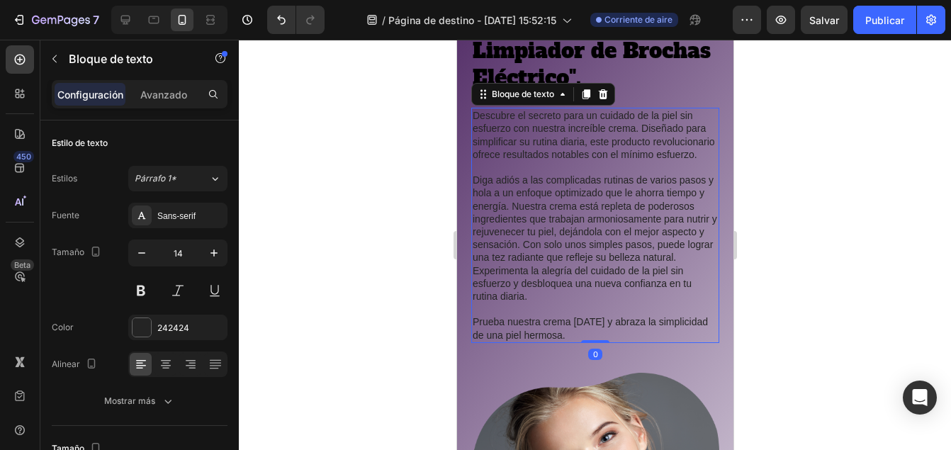
click at [558, 148] on p "Descubre el secreto para un cuidado de la piel sin esfuerzo con nuestra increíb…" at bounding box center [594, 135] width 245 height 52
click at [553, 153] on p "Descubre el secreto para un cuidado de la piel sin esfuerzo con nuestra increíb…" at bounding box center [594, 135] width 245 height 52
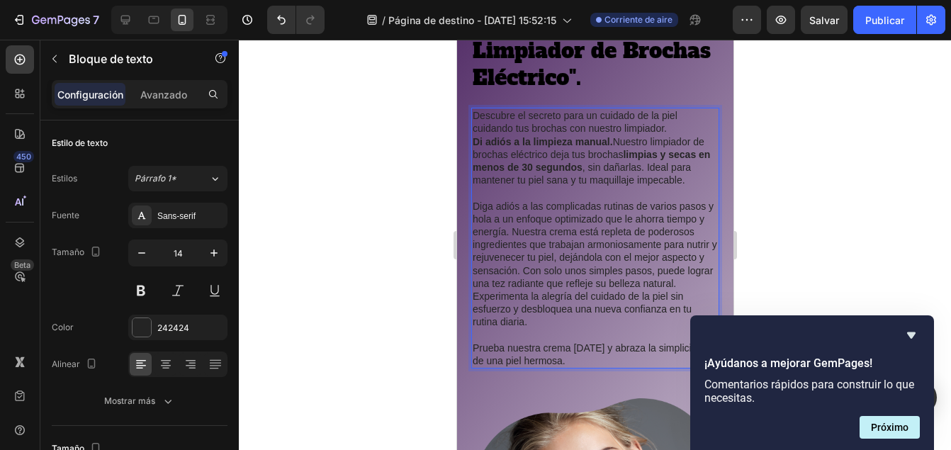
click at [609, 136] on strong "Di adiós a la limpieza manual." at bounding box center [542, 141] width 140 height 11
click at [672, 118] on p "Descubre el secreto para un cuidado de la piel cuidando tus brochas con nuestro…" at bounding box center [594, 122] width 245 height 26
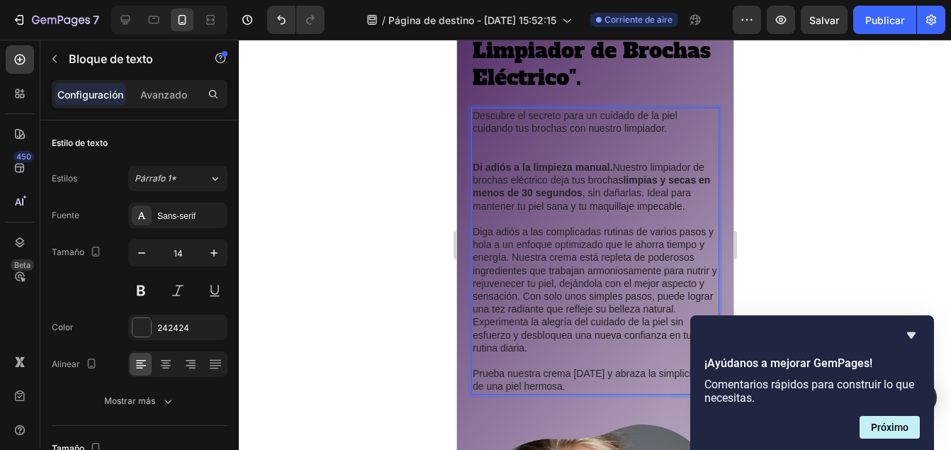
click at [535, 339] on p "Diga adiós a las complicadas rutinas de varios pasos y hola a un enfoque optimi…" at bounding box center [594, 289] width 245 height 129
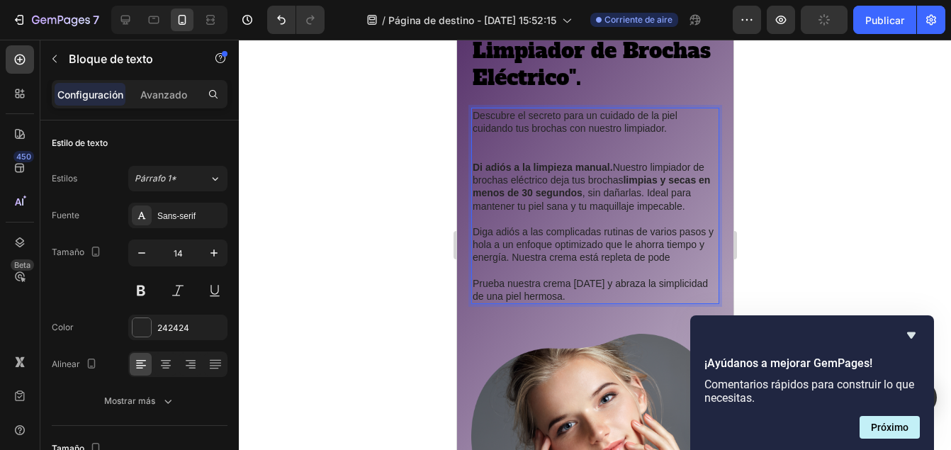
click at [571, 277] on p "Prueba nuestra crema hoy y abraza la simplicidad de una piel hermosa." at bounding box center [594, 290] width 245 height 26
click at [563, 286] on p "Prueba nuestra limpiador hoy y abraza la simplicidad de una piel hermosa." at bounding box center [594, 290] width 245 height 26
click at [481, 286] on p "Prueba nuestra limpiador hoy y abraza la simplicidad de una piel hermosa." at bounding box center [594, 290] width 245 height 26
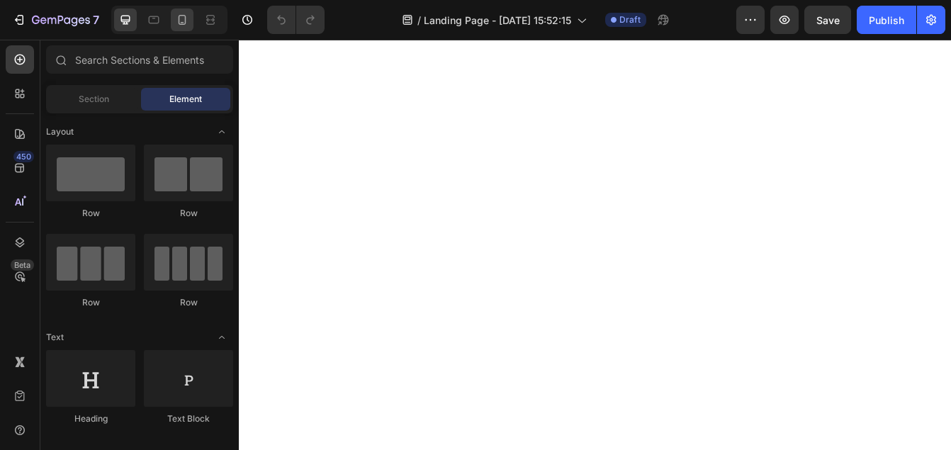
click at [179, 19] on icon at bounding box center [183, 20] width 8 height 10
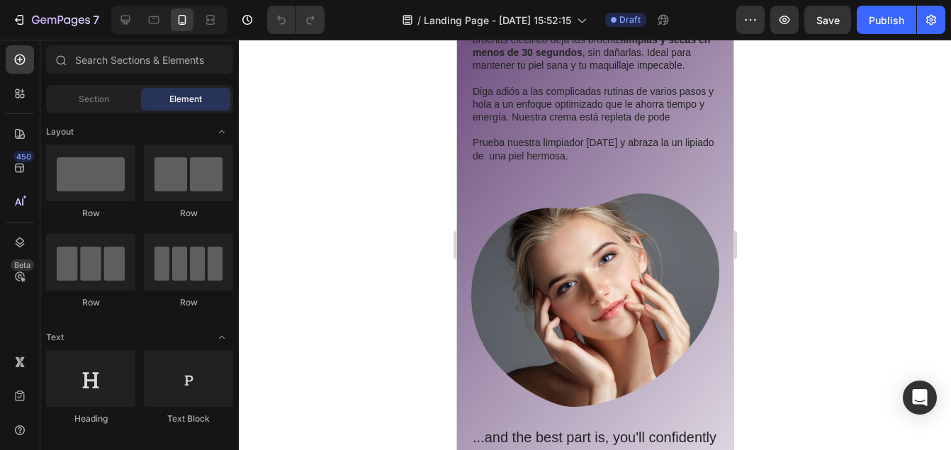
scroll to position [1541, 0]
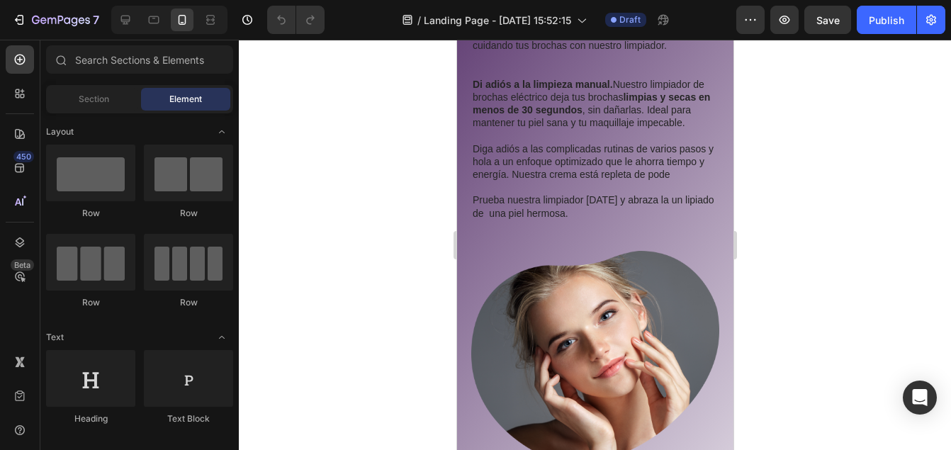
drag, startPoint x: 727, startPoint y: 74, endPoint x: 1211, endPoint y: 227, distance: 507.8
click at [619, 147] on p "Diga adiós a las complicadas rutinas de varios pasos y hola a un enfoque optimi…" at bounding box center [594, 161] width 245 height 39
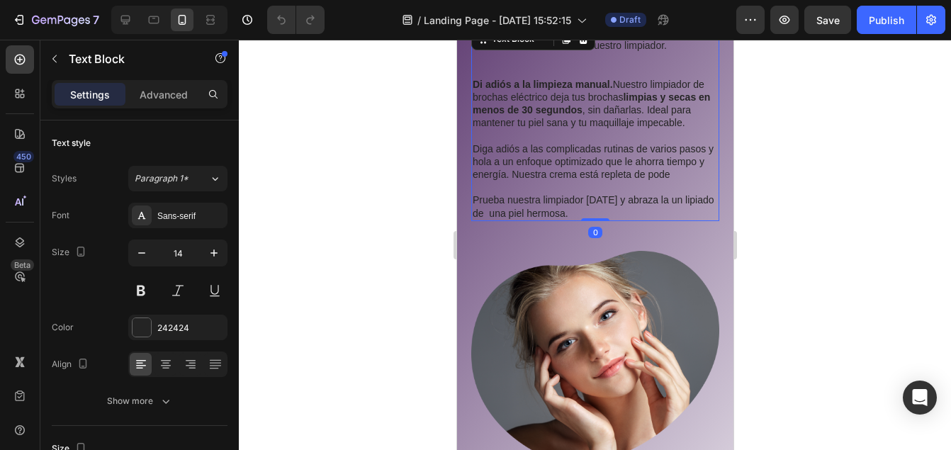
click at [619, 147] on p "Diga adiós a las complicadas rutinas de varios pasos y hola a un enfoque optimi…" at bounding box center [594, 161] width 245 height 39
click at [670, 161] on p "Diga adiós a las complicadas rutinas de varios pasos y hola a un enfoque optimi…" at bounding box center [594, 161] width 245 height 39
click at [516, 164] on p "Diga adiós a las complicadas rutinas de varios pasos y hola a un enfoque optimi…" at bounding box center [594, 161] width 245 height 39
click at [547, 164] on p "Diga adiós a las complicadas rutinas de varios pasos y hola a un enfoque optimi…" at bounding box center [594, 161] width 245 height 39
click at [573, 163] on p "Diga adiós a las complicadas rutinas de varios pasos y hola a un enfoque optimi…" at bounding box center [594, 161] width 245 height 39
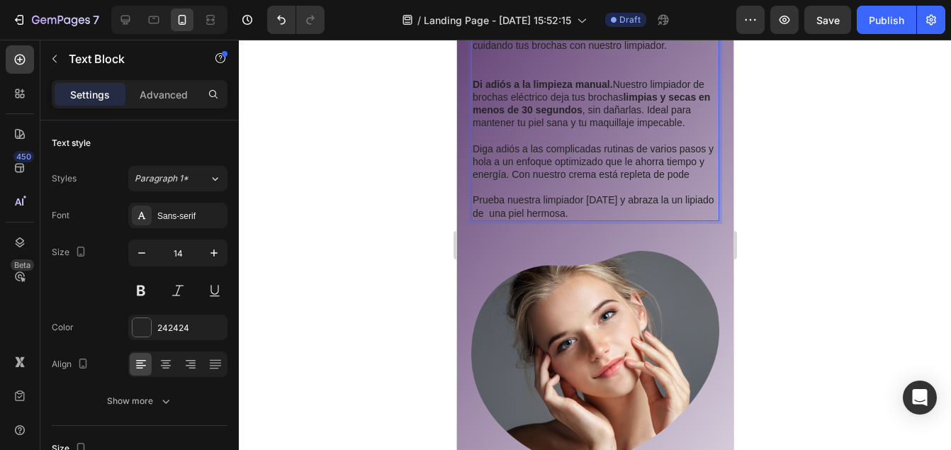
click at [605, 162] on p "Diga adiós a las complicadas rutinas de varios pasos y hola a un enfoque optimi…" at bounding box center [594, 161] width 245 height 39
click at [632, 166] on p "Diga adiós a las complicadas rutinas de varios pasos y hola a un enfoque optimi…" at bounding box center [594, 161] width 245 height 39
click at [697, 165] on p "Diga adiós a las complicadas rutinas de varios pasos y hola a un enfoque optimi…" at bounding box center [594, 161] width 245 height 39
click at [704, 164] on p "Diga adiós a las complicadas rutinas de varios pasos y hola a un enfoque optimi…" at bounding box center [594, 161] width 245 height 39
click at [703, 142] on p "Diga adiós a las complicadas rutinas de varios pasos y hola a un enfoque optimi…" at bounding box center [594, 161] width 245 height 39
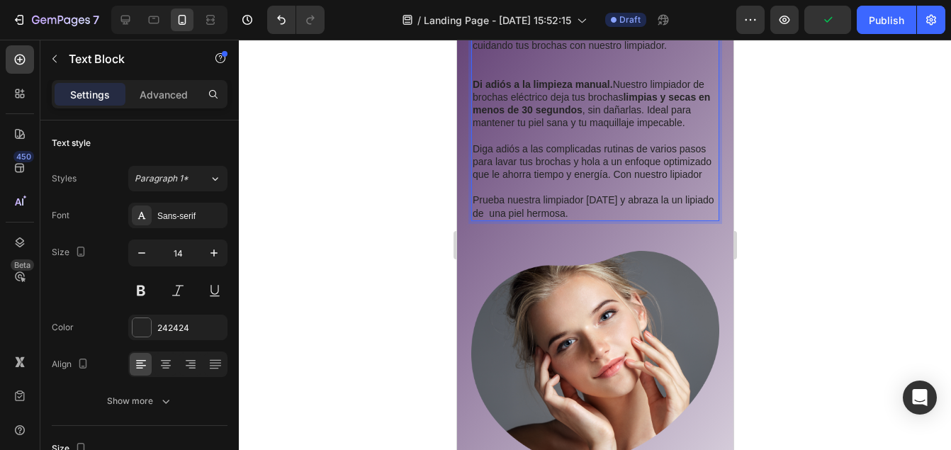
click at [578, 152] on p "Diga adiós a las complicadas rutinas de varios pasos para lavar tus brochas y h…" at bounding box center [594, 161] width 245 height 39
click at [540, 177] on p "Diga adiós a las complicadas rutinas de varios pasos para lavar tus brochas y h…" at bounding box center [594, 161] width 245 height 39
click at [691, 201] on p "Prueba nuestra limpiador hoy y abraza la un lipiado de una piel hermosa." at bounding box center [594, 206] width 245 height 26
click at [682, 202] on p "Prueba nuestra limpiador hoy y abraza la un lipiado de una piel hermosa." at bounding box center [594, 206] width 245 height 26
click at [706, 203] on p "Prueba nuestra limpiador hoy y abraza la un limpiado de una piel hermosa." at bounding box center [594, 206] width 245 height 26
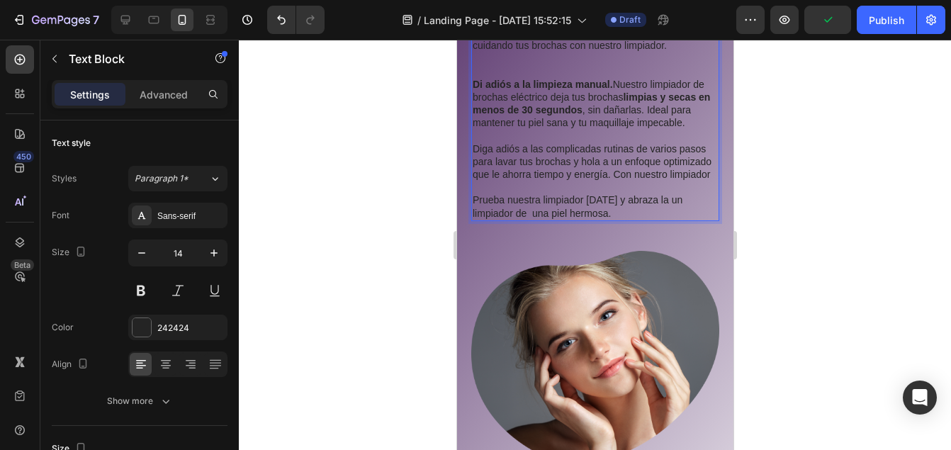
click at [533, 214] on p "Prueba nuestra limpiador hoy y abraza la un limpiador de una piel hermosa." at bounding box center [594, 206] width 245 height 26
click at [615, 216] on p "Prueba nuestra limpiador hoy y abraza la un limpiador de una piel hermosa." at bounding box center [594, 206] width 245 height 26
click at [540, 203] on p "Prueba nuestra limpiador hoy y abraza la un limpieza rápida y fácil" at bounding box center [594, 206] width 245 height 26
click at [655, 203] on p "Prueba nuestro limpiador hoy y abraza la un limpieza rápida y fácil" at bounding box center [594, 206] width 245 height 26
click at [655, 203] on p "Prueba nuestro limpiador hoy y abraza un limpieza rápida y fácil" at bounding box center [594, 206] width 245 height 26
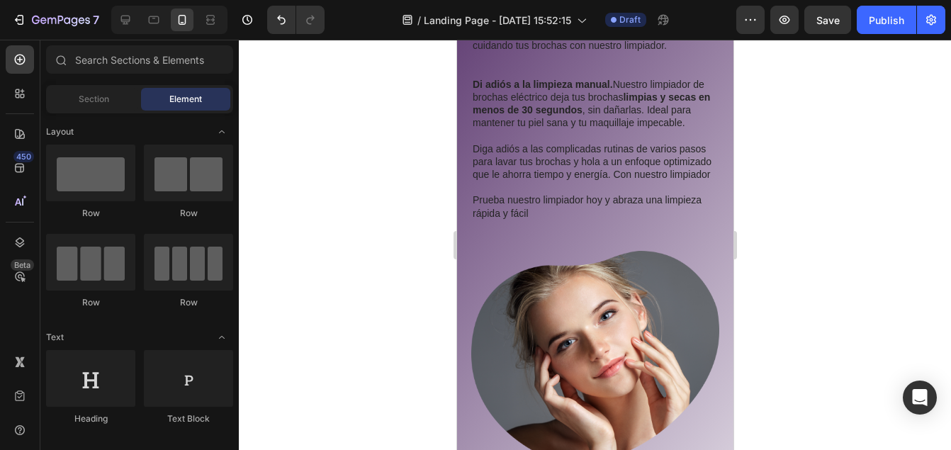
drag, startPoint x: 723, startPoint y: 188, endPoint x: 1276, endPoint y: 227, distance: 554.0
click at [585, 213] on p "Prueba nuestro limpiador hoy y abraza una limpieza rápida y fácil" at bounding box center [594, 206] width 245 height 26
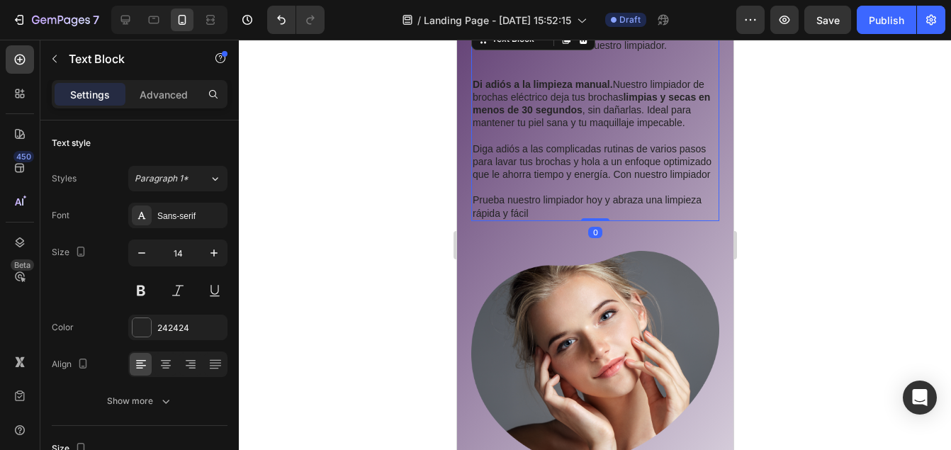
click at [565, 213] on p "Prueba nuestro limpiador hoy y abraza una limpieza rápida y fácil" at bounding box center [594, 206] width 245 height 26
click at [762, 176] on div at bounding box center [595, 245] width 712 height 410
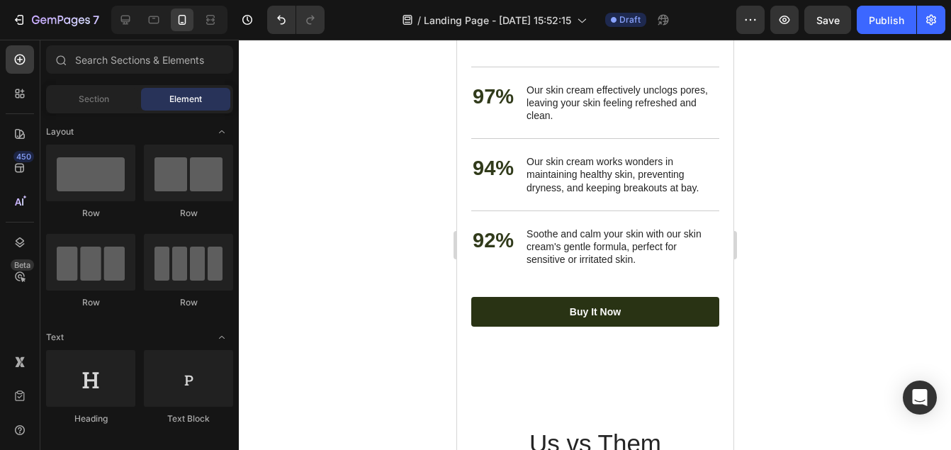
scroll to position [3938, 0]
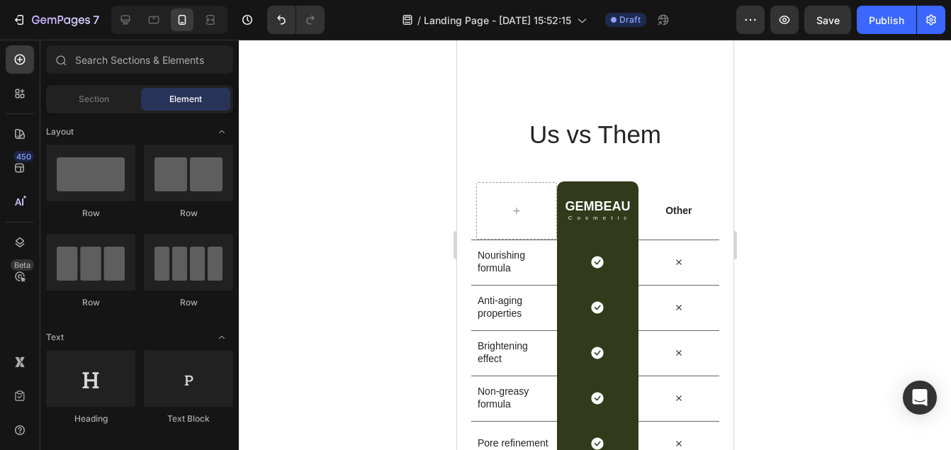
drag, startPoint x: 726, startPoint y: 175, endPoint x: 1237, endPoint y: 408, distance: 561.6
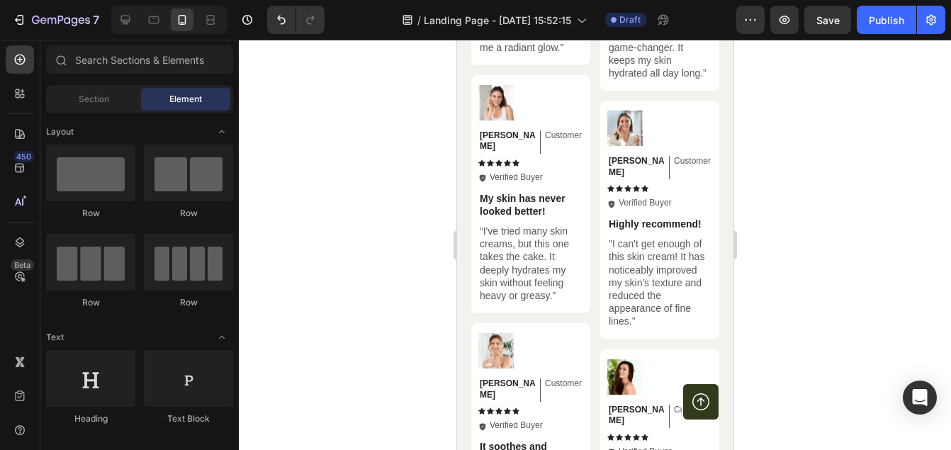
scroll to position [5362, 0]
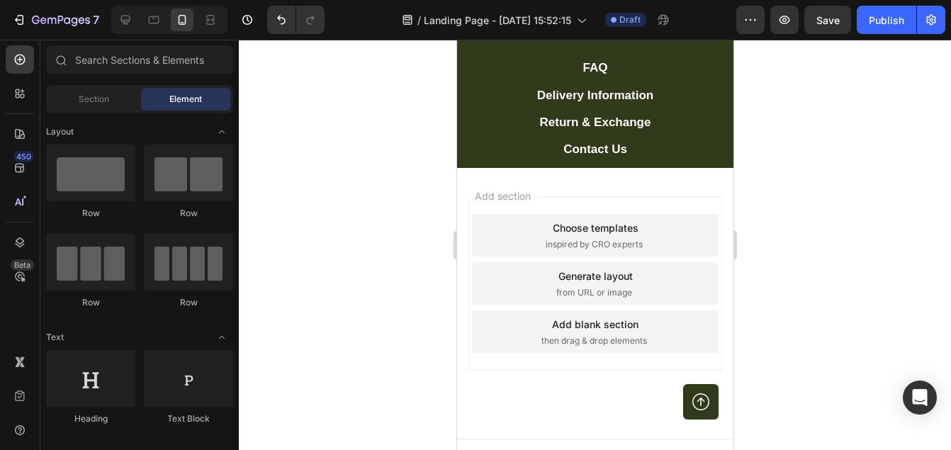
drag, startPoint x: 729, startPoint y: 361, endPoint x: 1198, endPoint y: 395, distance: 469.6
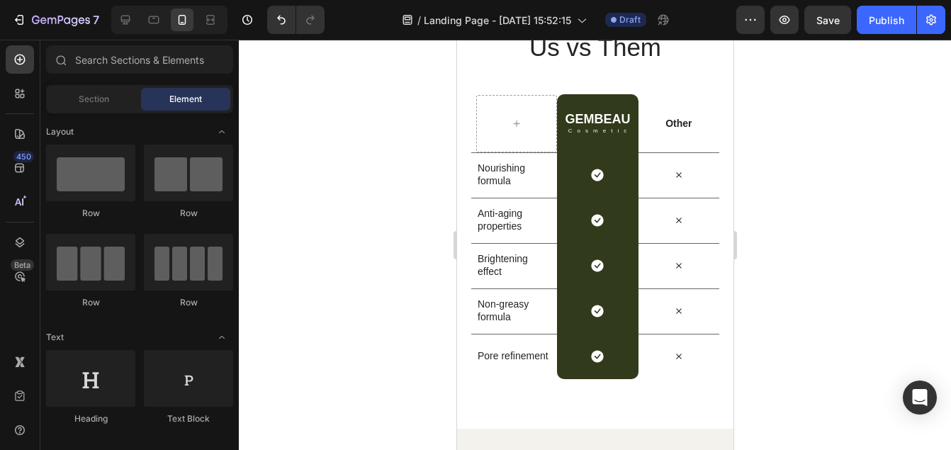
scroll to position [3981, 0]
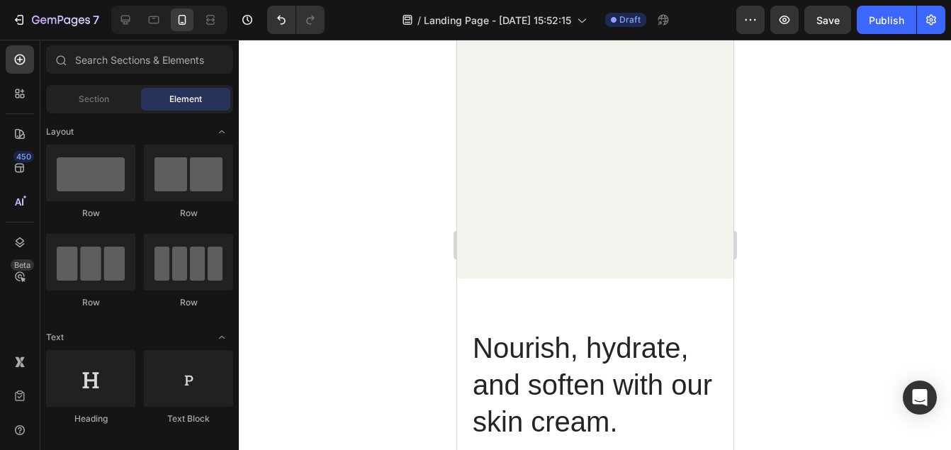
drag, startPoint x: 726, startPoint y: 365, endPoint x: 1208, endPoint y: 220, distance: 503.7
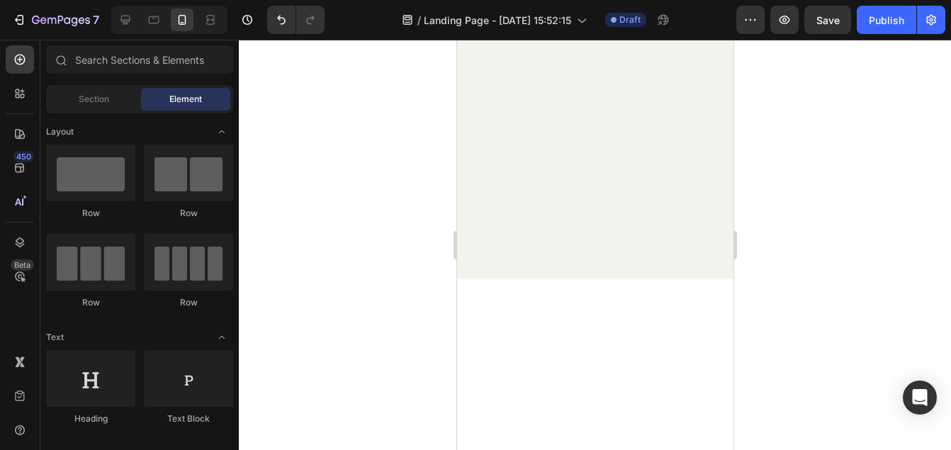
scroll to position [1861, 0]
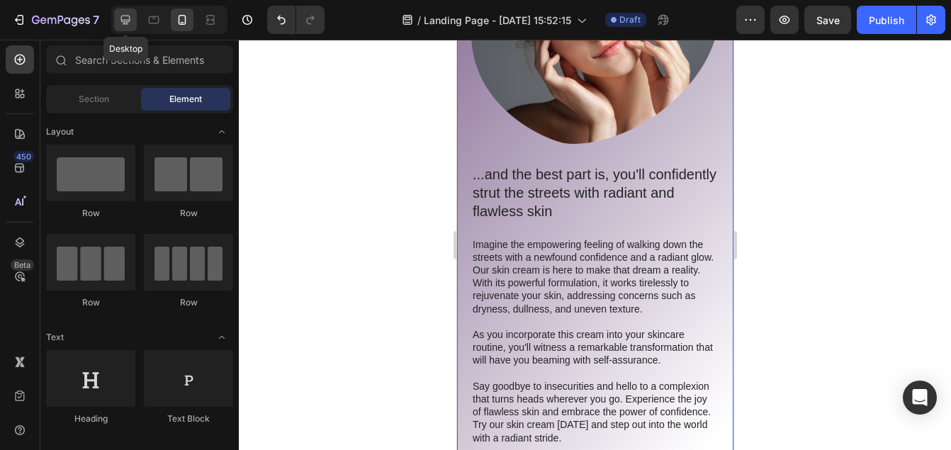
click at [125, 28] on div at bounding box center [125, 20] width 23 height 23
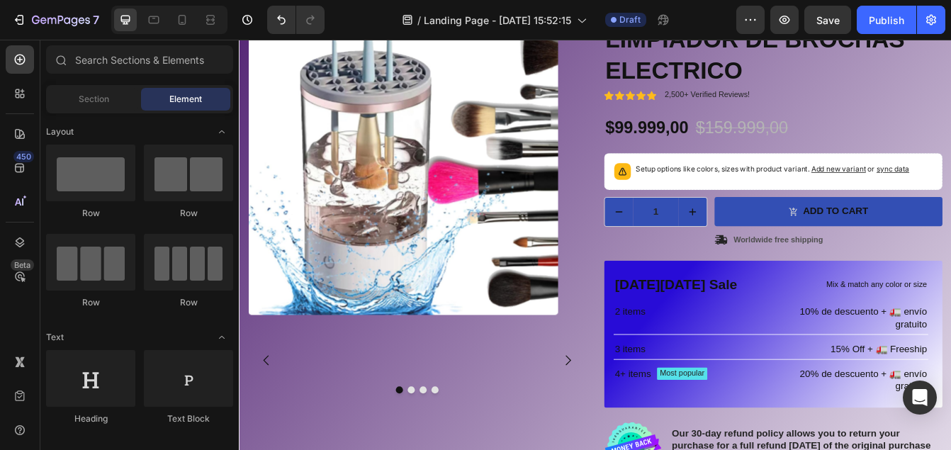
scroll to position [179, 0]
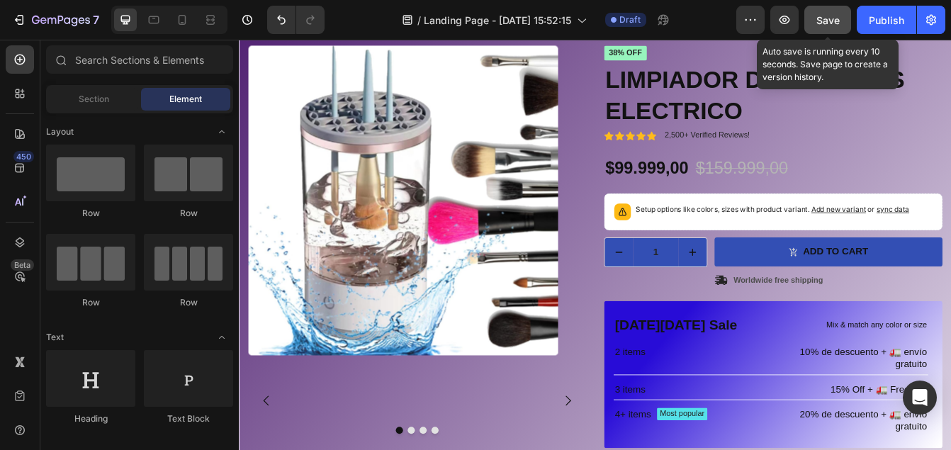
click at [811, 21] on button "Save" at bounding box center [827, 20] width 47 height 28
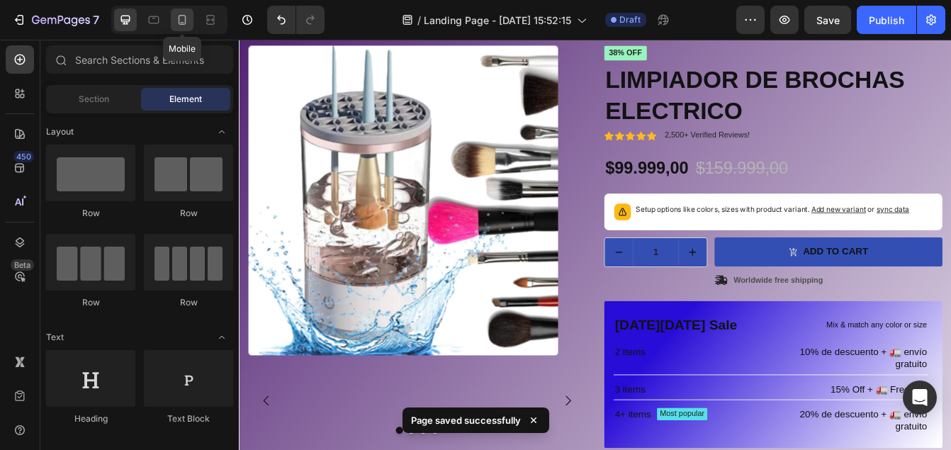
click at [178, 26] on icon at bounding box center [182, 20] width 14 height 14
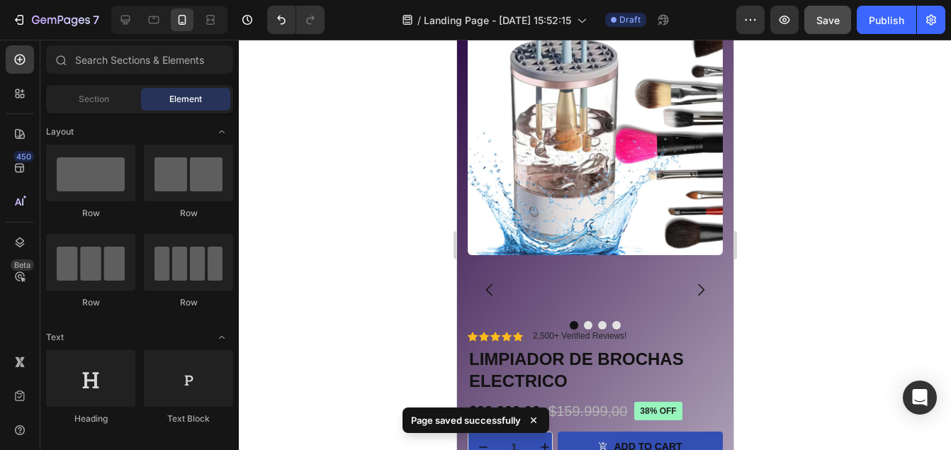
scroll to position [142, 0]
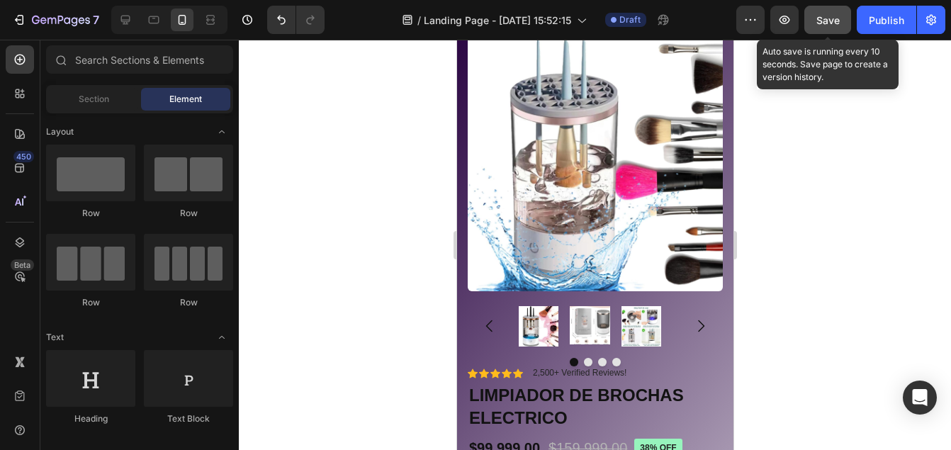
click at [821, 25] on span "Save" at bounding box center [827, 20] width 23 height 12
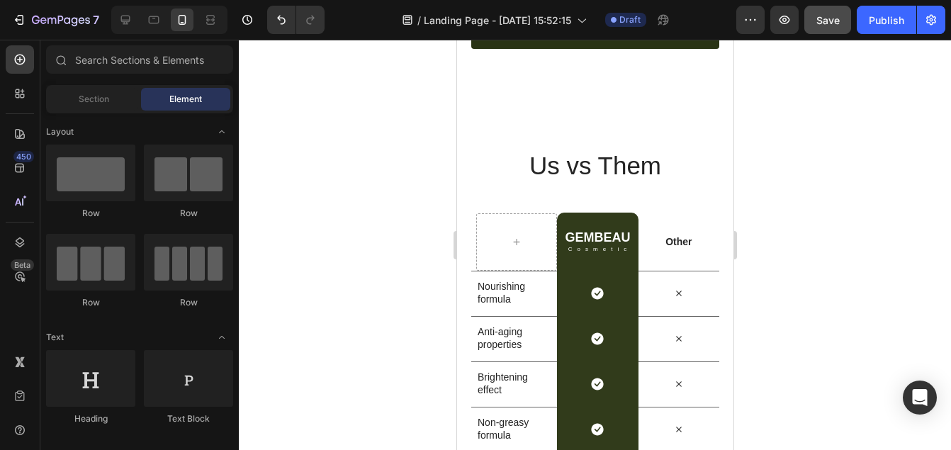
scroll to position [3972, 0]
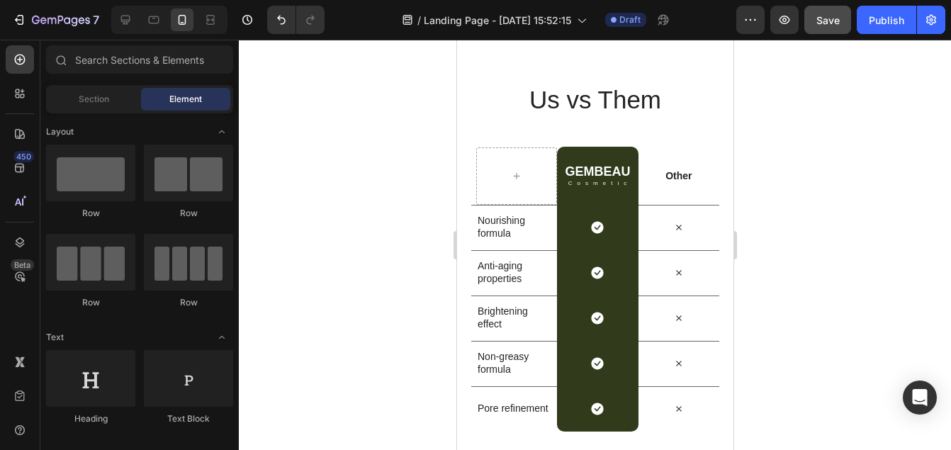
drag, startPoint x: 726, startPoint y: 72, endPoint x: 1222, endPoint y: 411, distance: 600.4
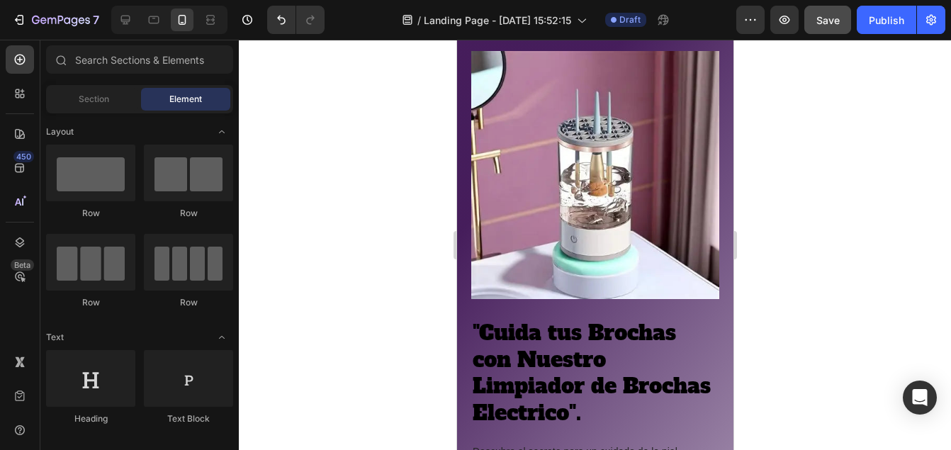
scroll to position [1078, 0]
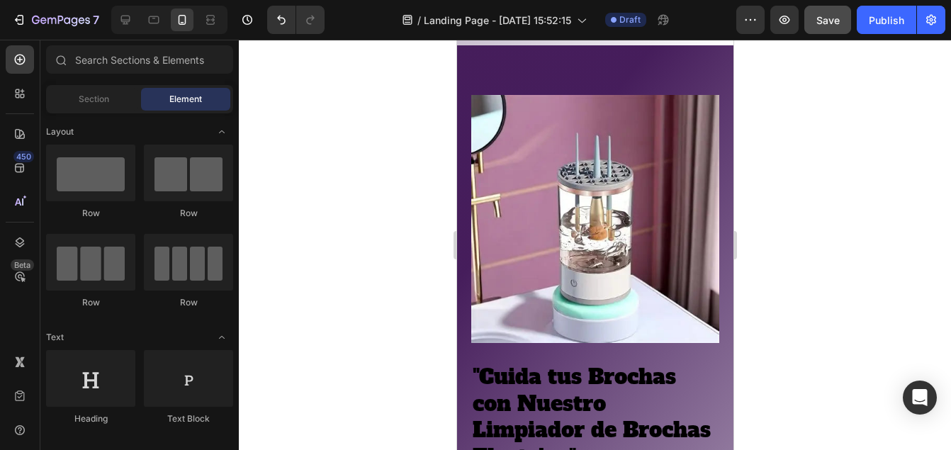
drag, startPoint x: 726, startPoint y: 360, endPoint x: 1197, endPoint y: 207, distance: 495.4
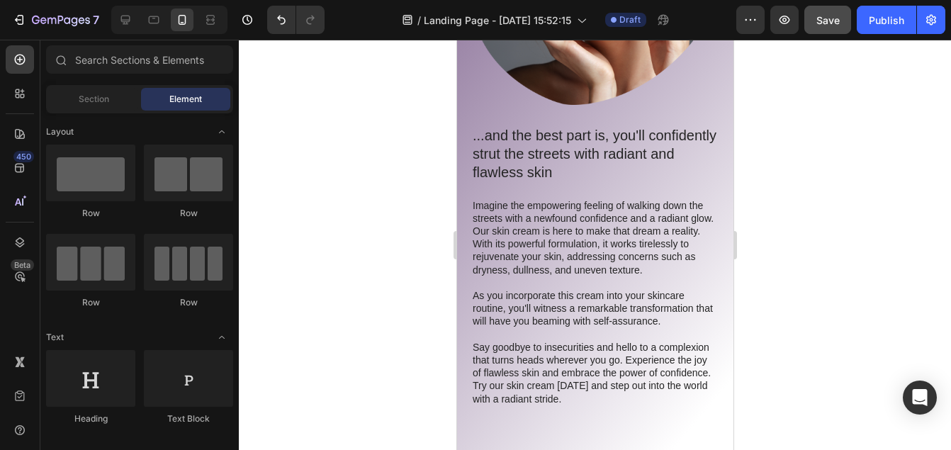
scroll to position [1912, 0]
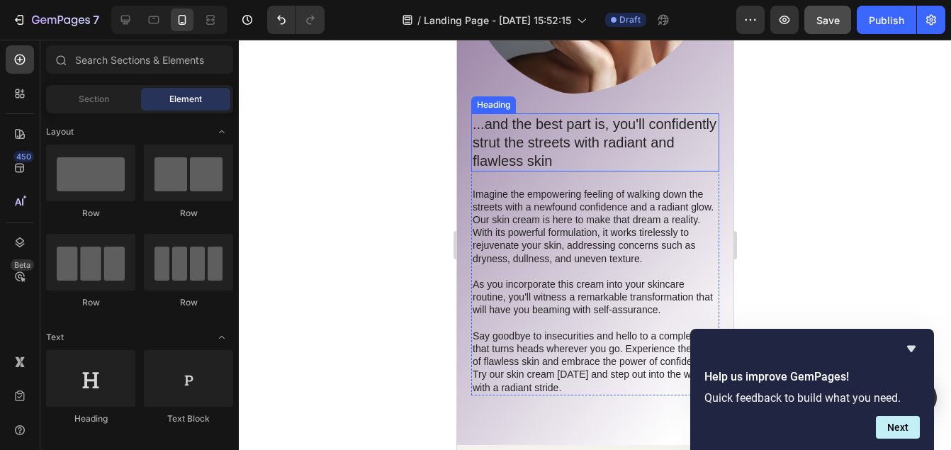
click at [650, 156] on h2 "...and the best part is, you'll confidently strut the streets with radiant and …" at bounding box center [595, 142] width 248 height 58
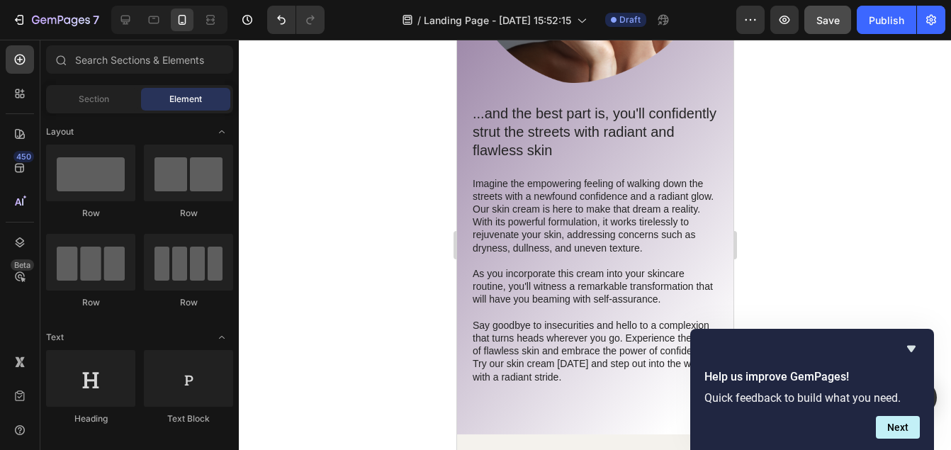
scroll to position [2065, 0]
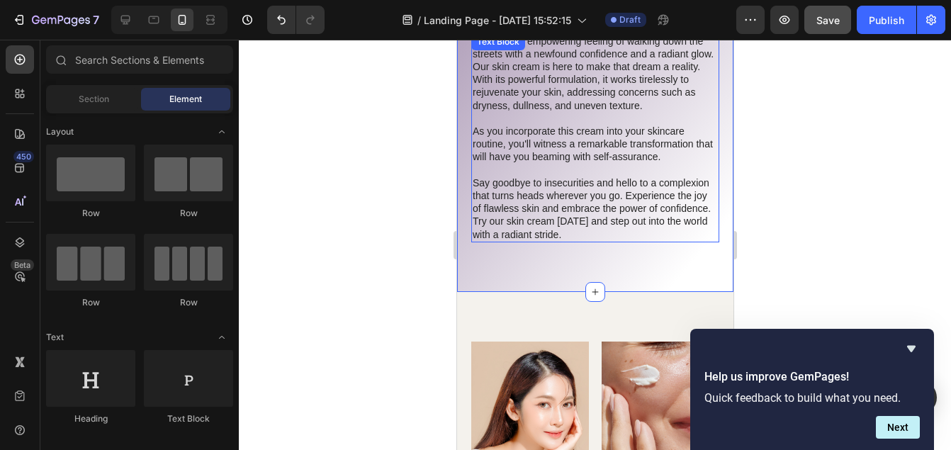
drag, startPoint x: 670, startPoint y: 256, endPoint x: 665, endPoint y: 242, distance: 15.0
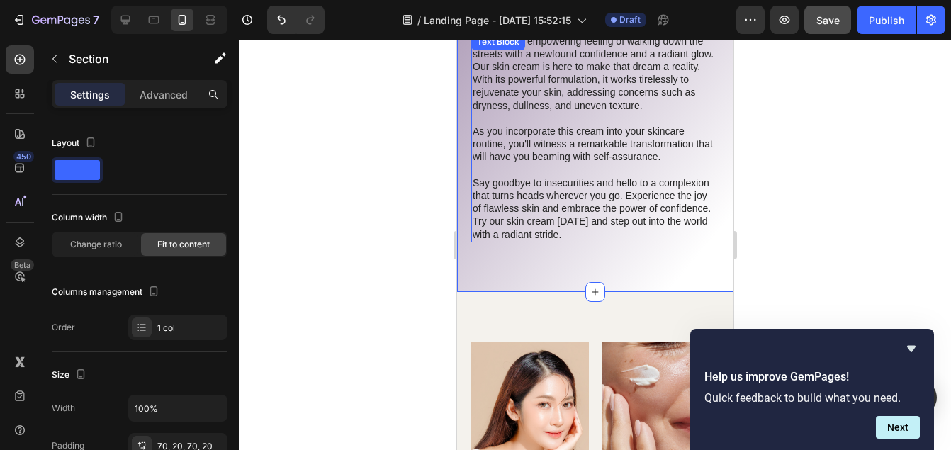
click at [665, 241] on p "Say goodbye to insecurities and hello to a complexion that turns heads wherever…" at bounding box center [594, 208] width 245 height 64
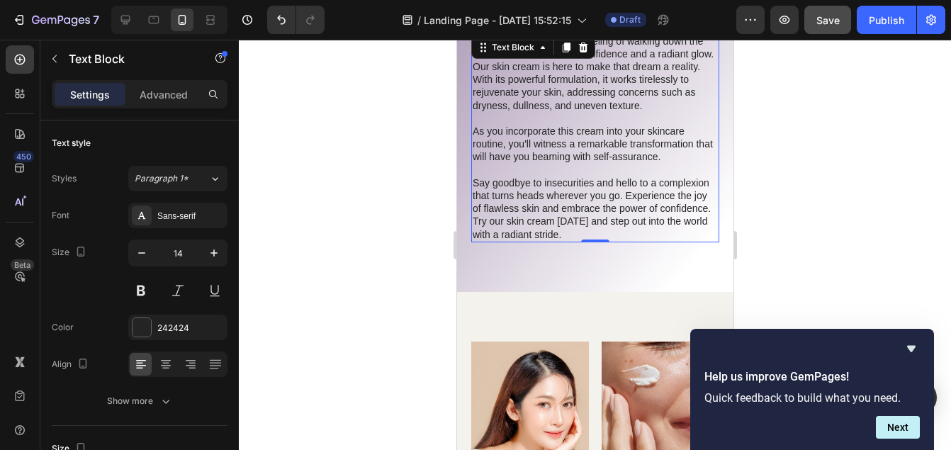
click at [662, 241] on p "Say goodbye to insecurities and hello to a complexion that turns heads wherever…" at bounding box center [594, 208] width 245 height 64
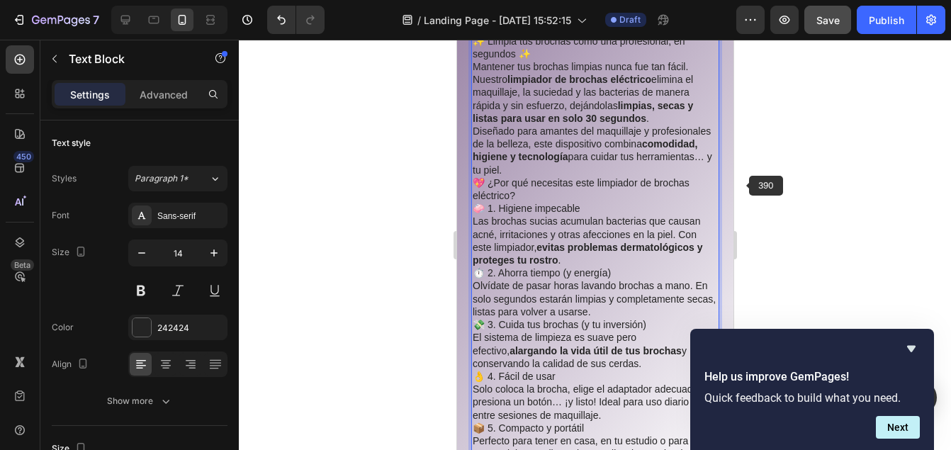
drag, startPoint x: 646, startPoint y: 303, endPoint x: 473, endPoint y: 248, distance: 180.6
click at [473, 125] on p "Mantener tus brochas limpias nunca fue tan fácil. Nuestro limpiador de brochas …" at bounding box center [594, 92] width 245 height 64
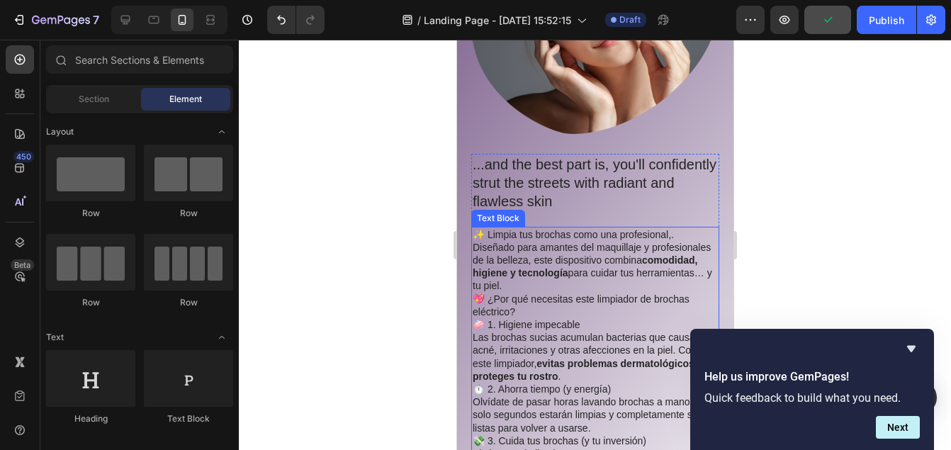
click at [672, 228] on p "✨ Limpia tus brochas como una profesional,." at bounding box center [594, 234] width 245 height 13
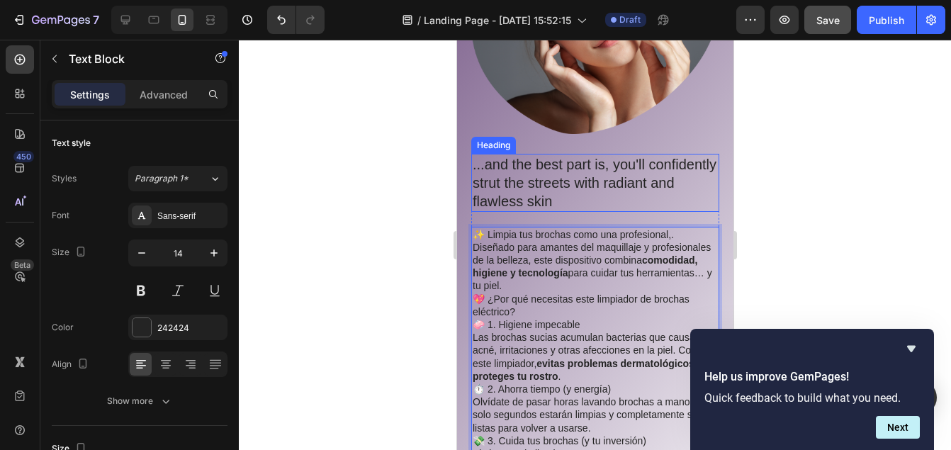
click at [627, 196] on h2 "...and the best part is, you'll confidently strut the streets with radiant and …" at bounding box center [595, 183] width 248 height 58
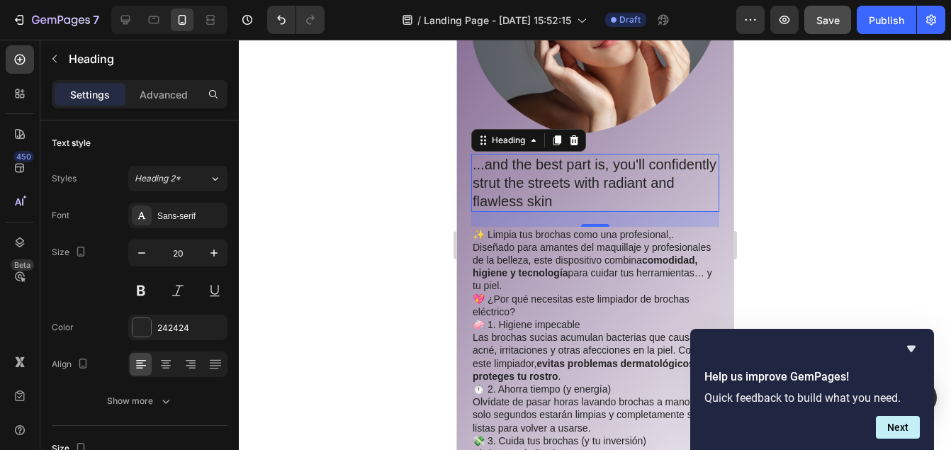
click at [627, 196] on p "...and the best part is, you'll confidently strut the streets with radiant and …" at bounding box center [594, 182] width 245 height 55
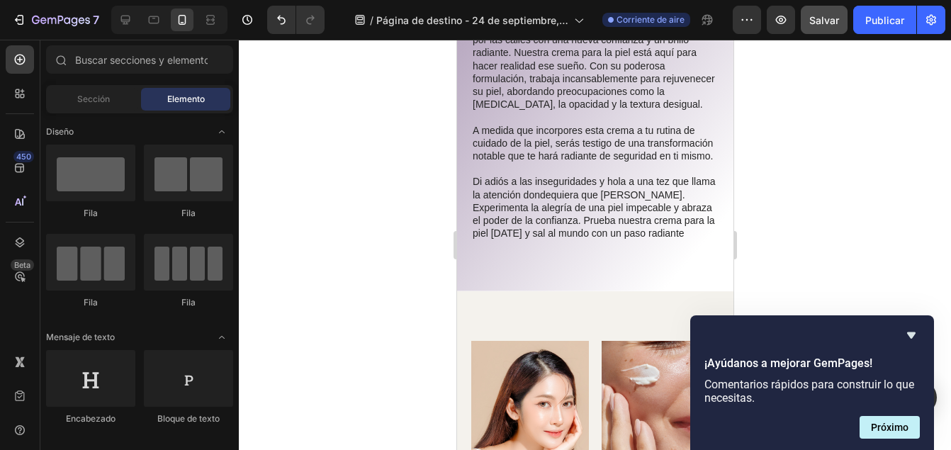
scroll to position [2208, 0]
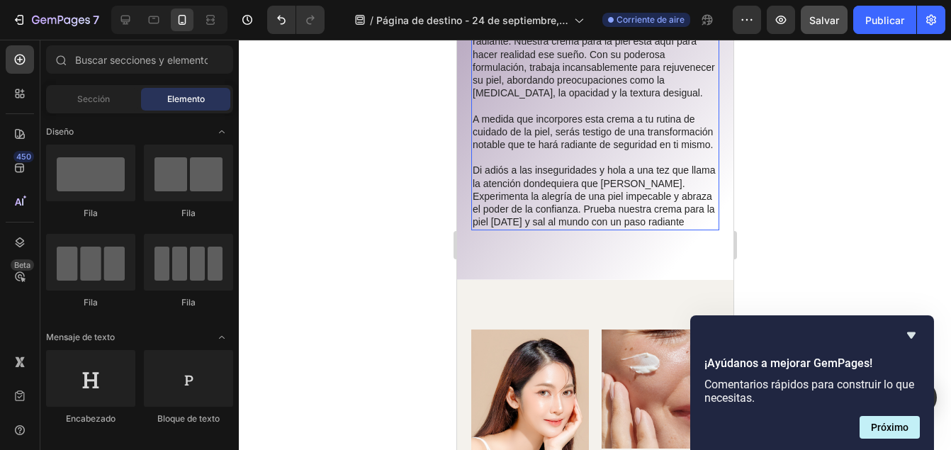
click at [532, 228] on p "Di adiós a las inseguridades y hola a una tez que llama la atención dondequiera…" at bounding box center [594, 196] width 245 height 64
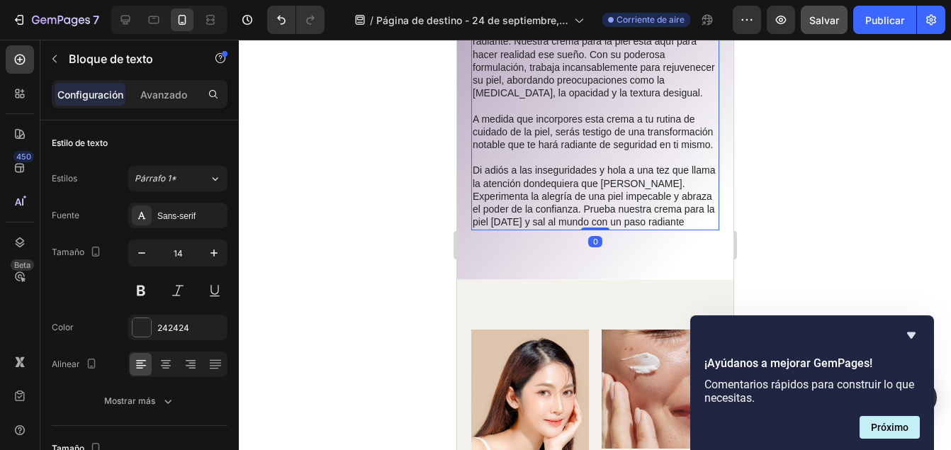
click at [532, 228] on p "Di adiós a las inseguridades y hola a una tez que llama la atención dondequiera…" at bounding box center [594, 196] width 245 height 64
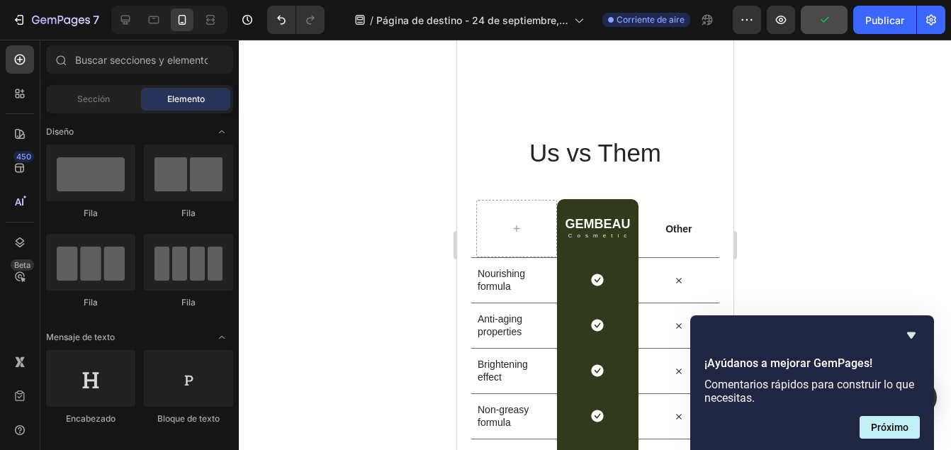
scroll to position [4029, 0]
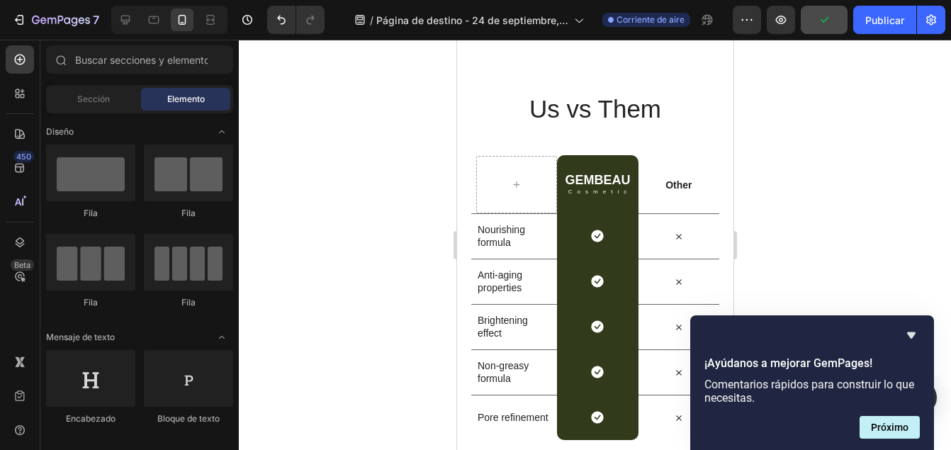
drag, startPoint x: 728, startPoint y: 220, endPoint x: 1203, endPoint y: 396, distance: 507.1
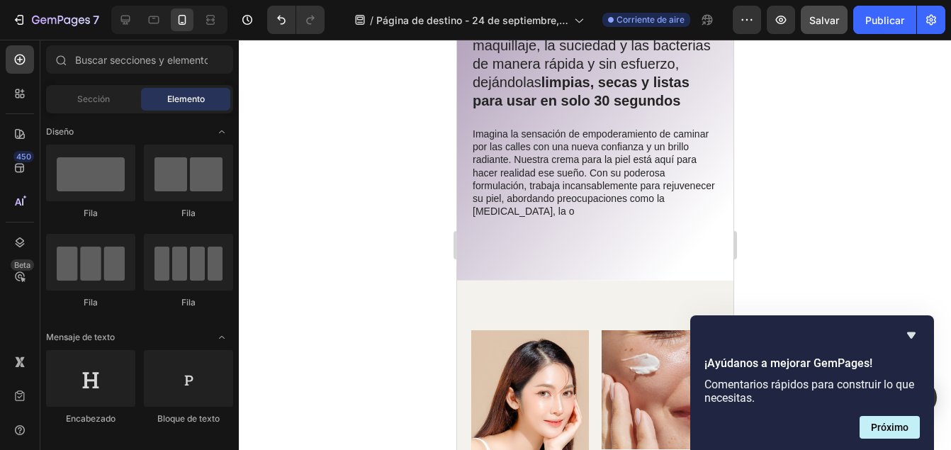
scroll to position [1995, 0]
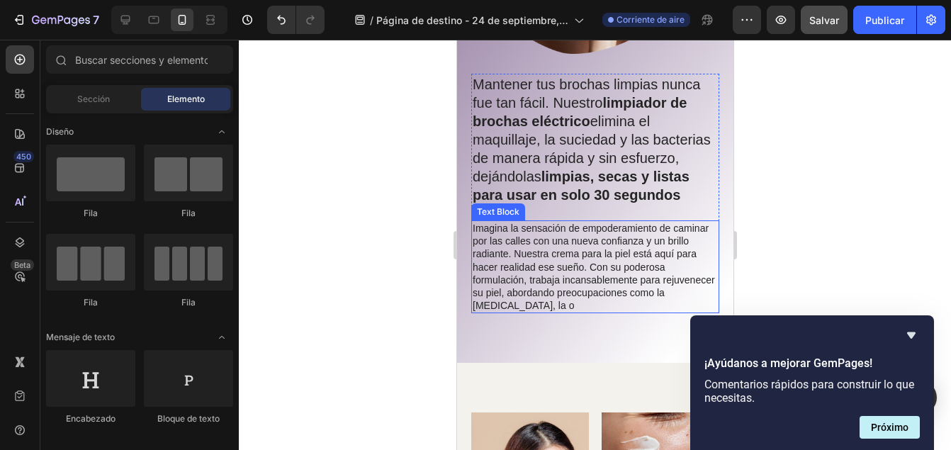
click at [575, 312] on p "Imagina la sensación de empoderamiento de caminar por las calles con una nueva …" at bounding box center [594, 267] width 245 height 90
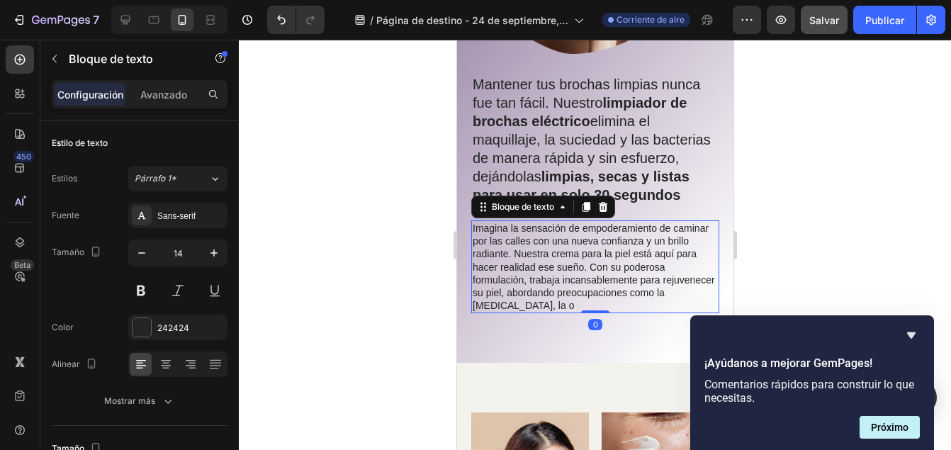
click at [575, 312] on p "Imagina la sensación de empoderamiento de caminar por las calles con una nueva …" at bounding box center [594, 267] width 245 height 90
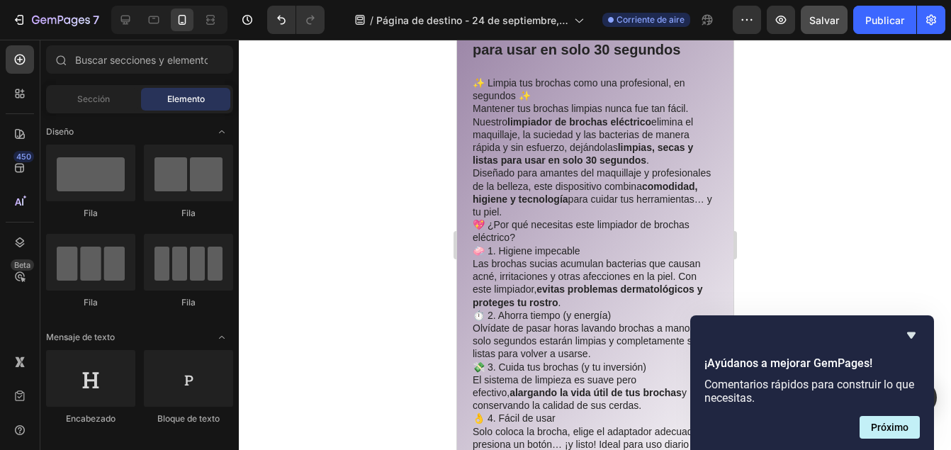
scroll to position [2117, 0]
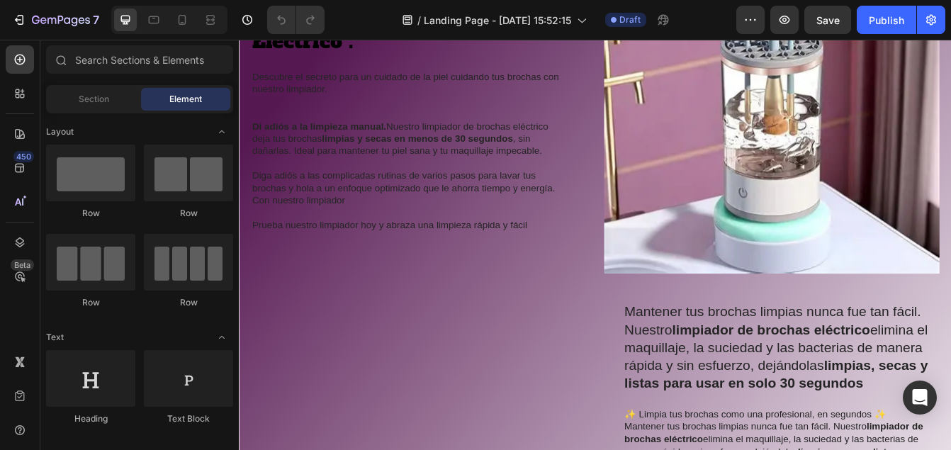
scroll to position [1257, 0]
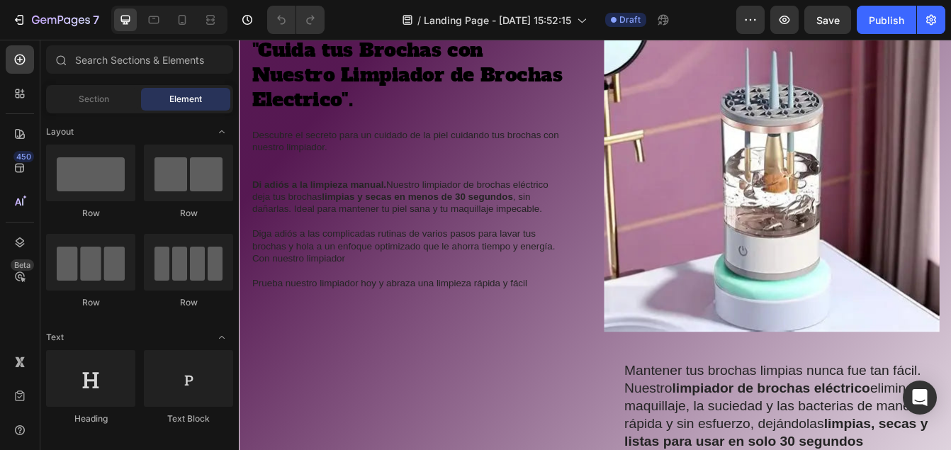
drag, startPoint x: 1082, startPoint y: 85, endPoint x: 1166, endPoint y: 44, distance: 93.2
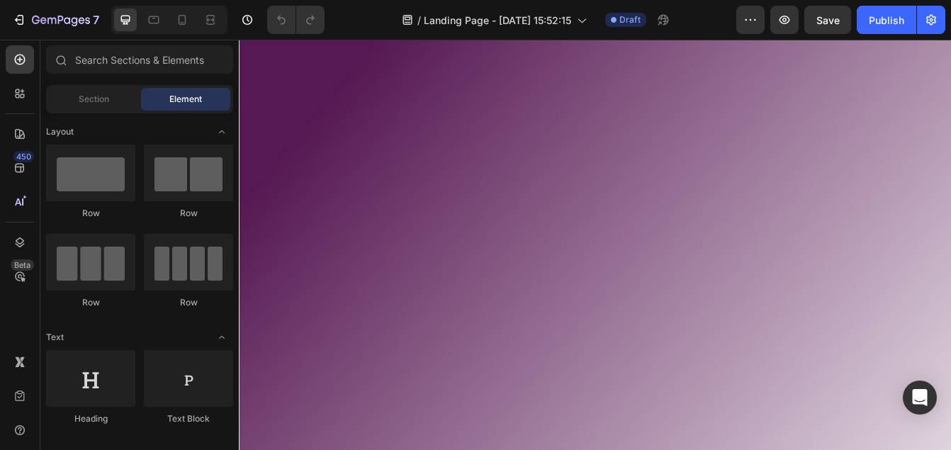
scroll to position [9, 0]
